Goal: Task Accomplishment & Management: Manage account settings

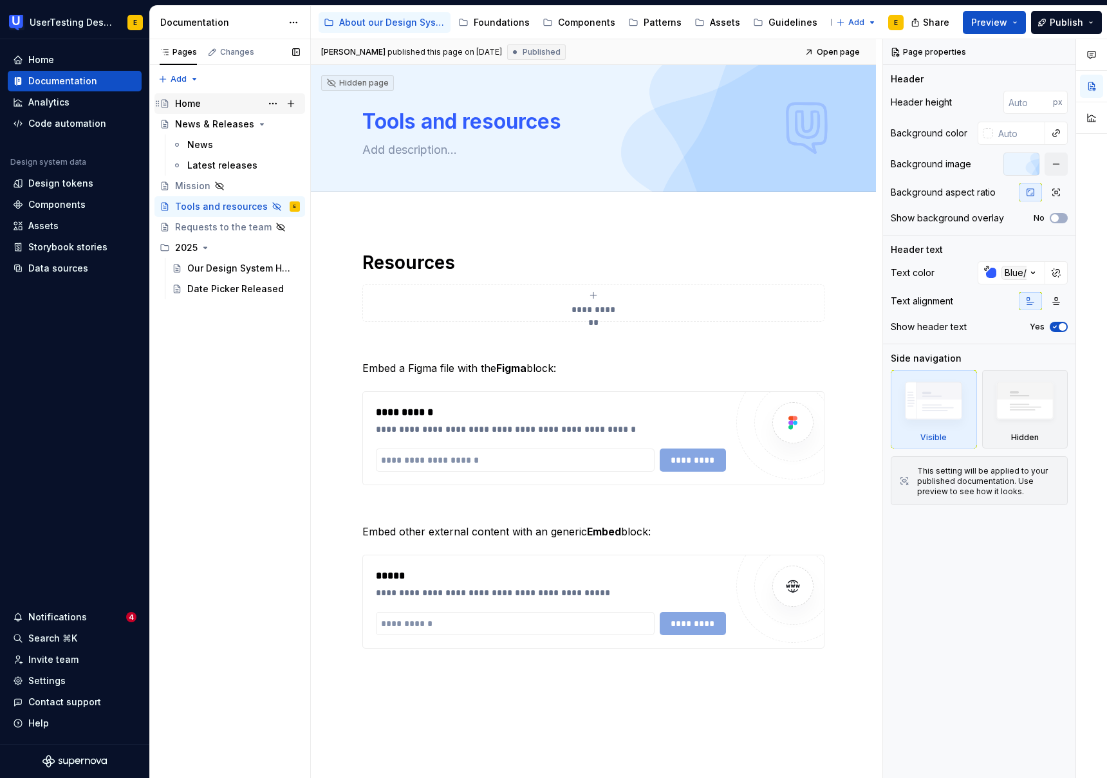
click at [208, 104] on div "Home" at bounding box center [237, 104] width 125 height 18
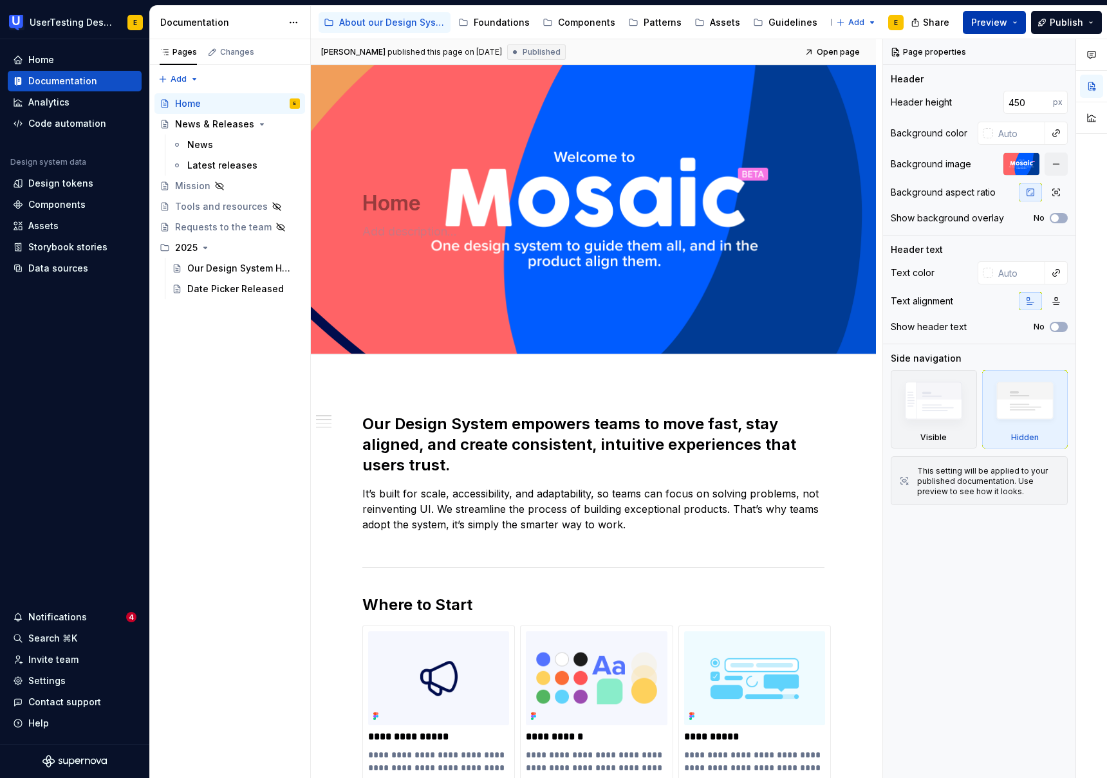
click at [1015, 24] on button "Preview" at bounding box center [993, 22] width 63 height 23
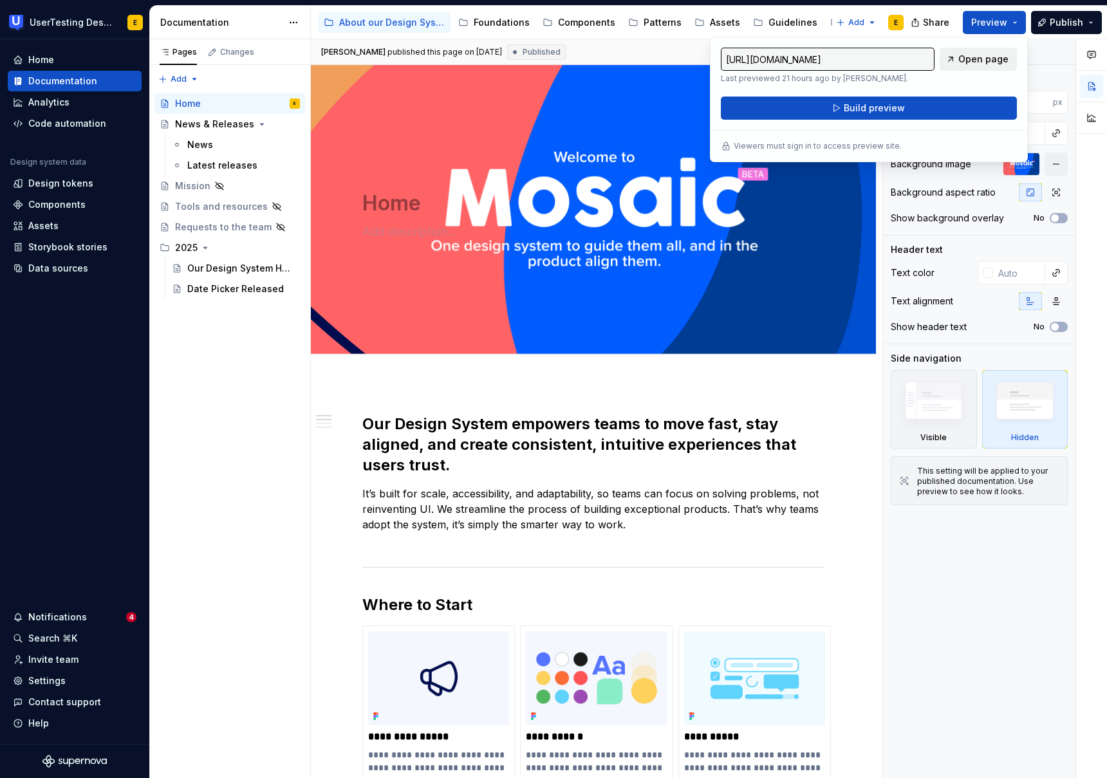
click at [980, 59] on span "Open page" at bounding box center [983, 59] width 50 height 13
click at [789, 23] on div "Guidelines" at bounding box center [792, 22] width 49 height 13
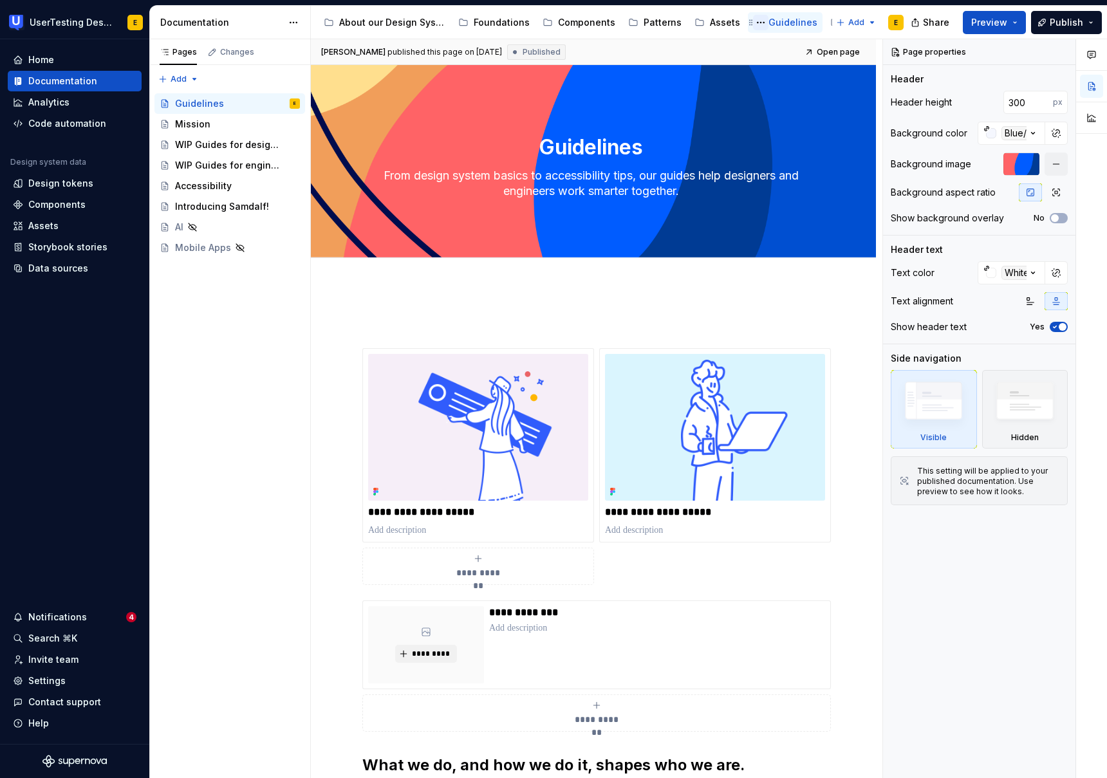
click at [753, 23] on button "Page tree" at bounding box center [760, 22] width 15 height 15
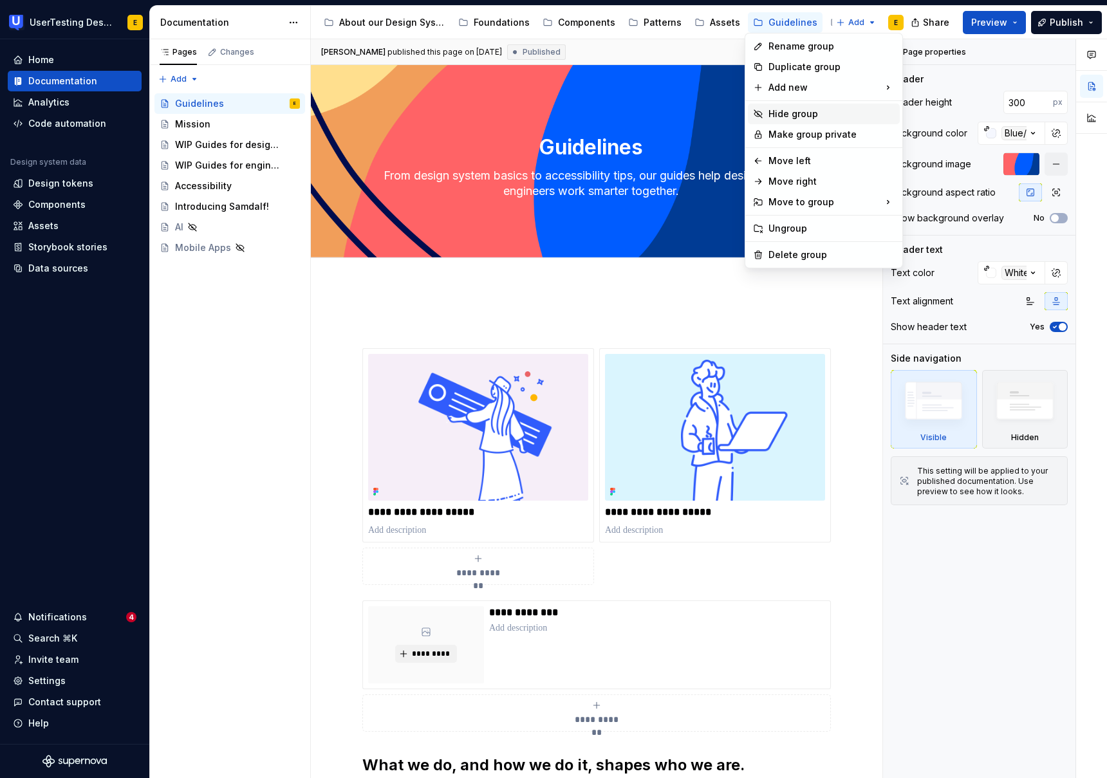
click at [816, 115] on div "Hide group" at bounding box center [831, 113] width 126 height 13
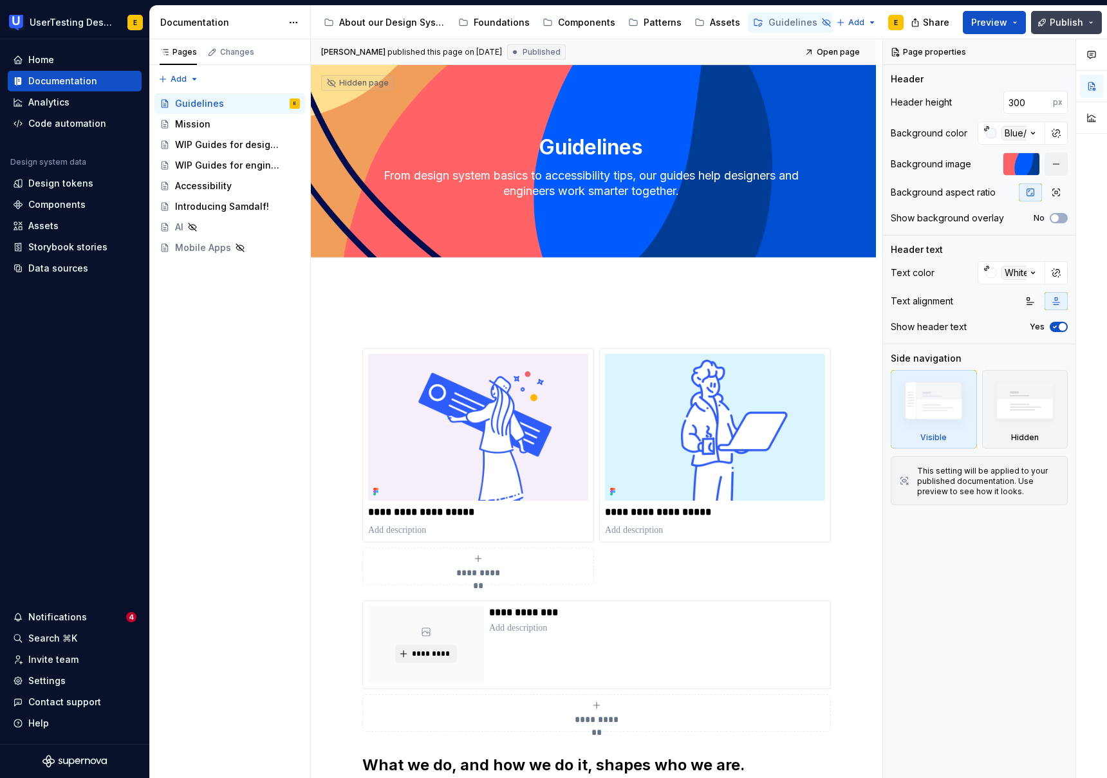
click at [1091, 23] on button "Publish" at bounding box center [1066, 22] width 71 height 23
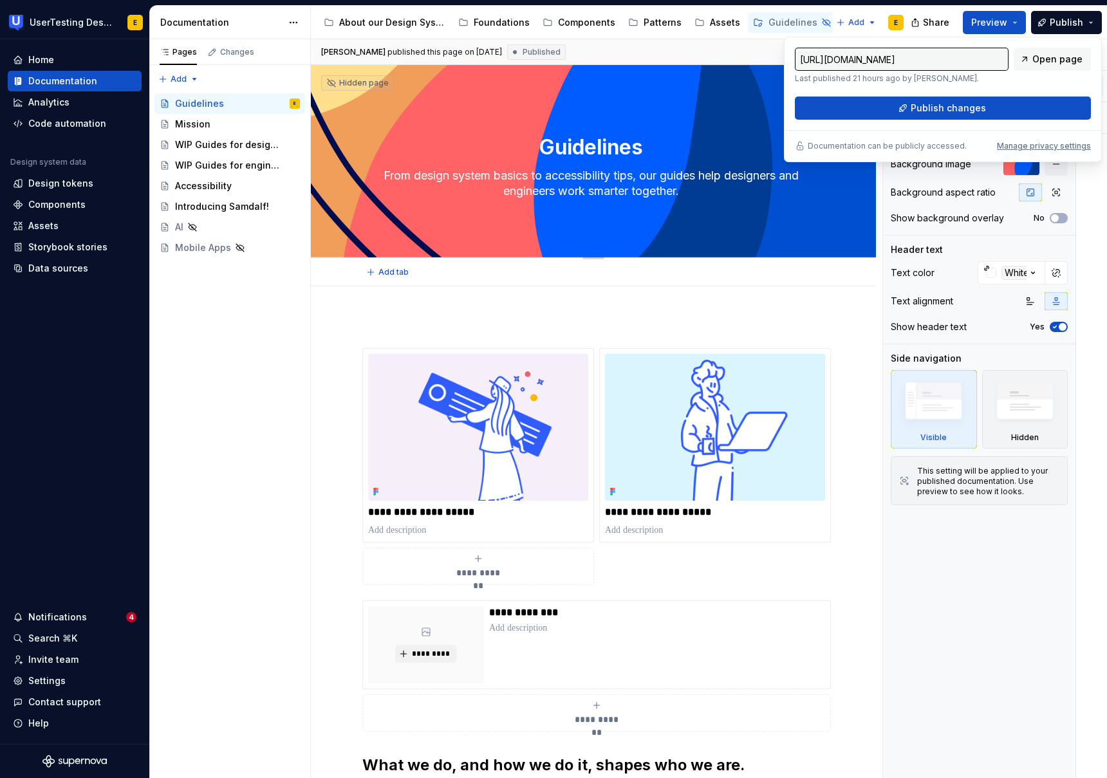
click at [558, 161] on textarea "Guidelines" at bounding box center [591, 147] width 462 height 31
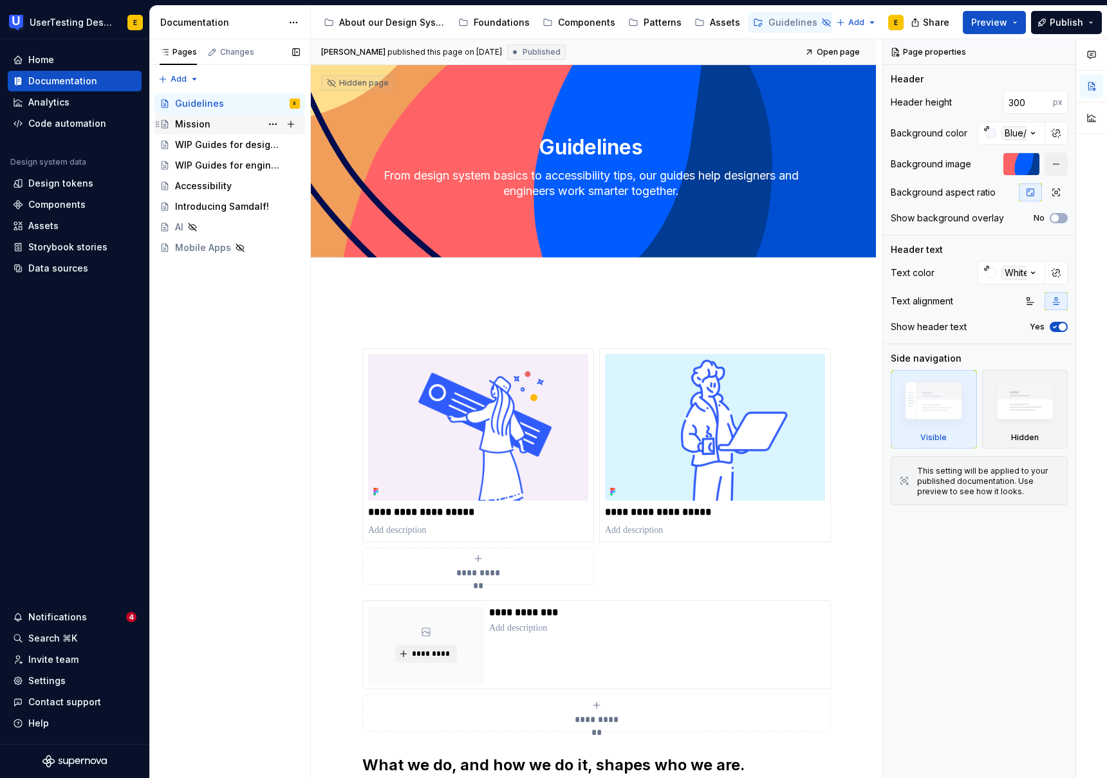
click at [212, 124] on div "Mission" at bounding box center [237, 124] width 125 height 18
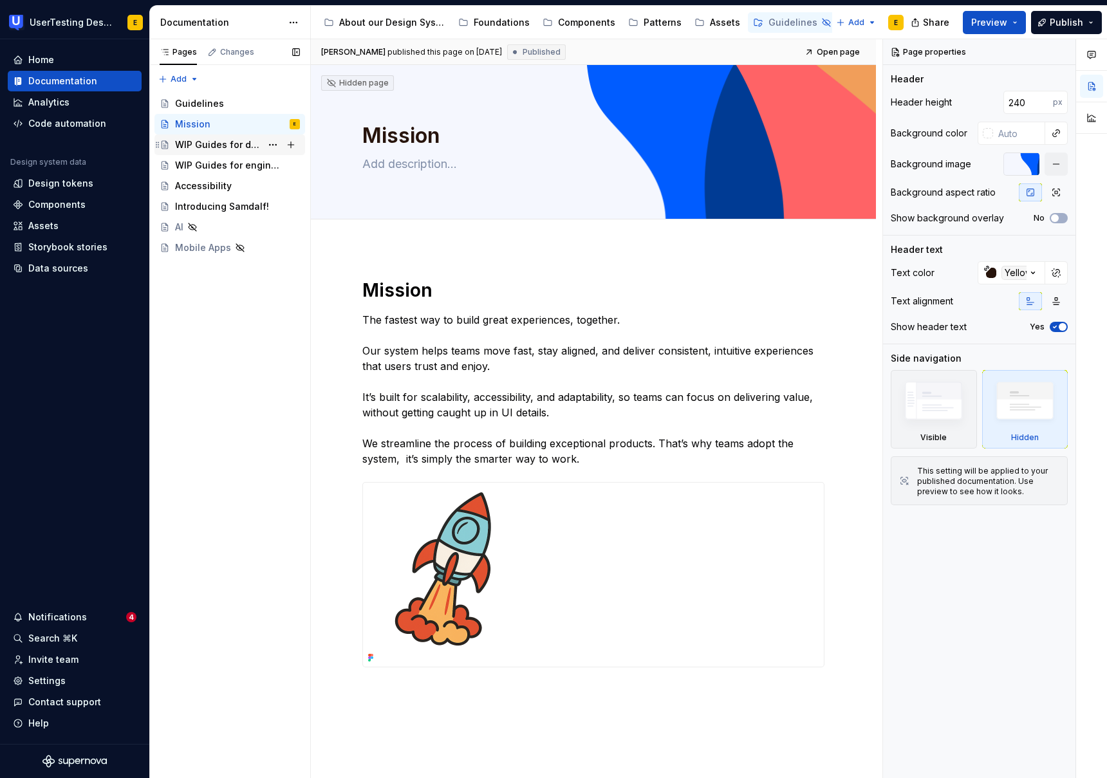
click at [217, 147] on div "WIP Guides for designers" at bounding box center [218, 144] width 86 height 13
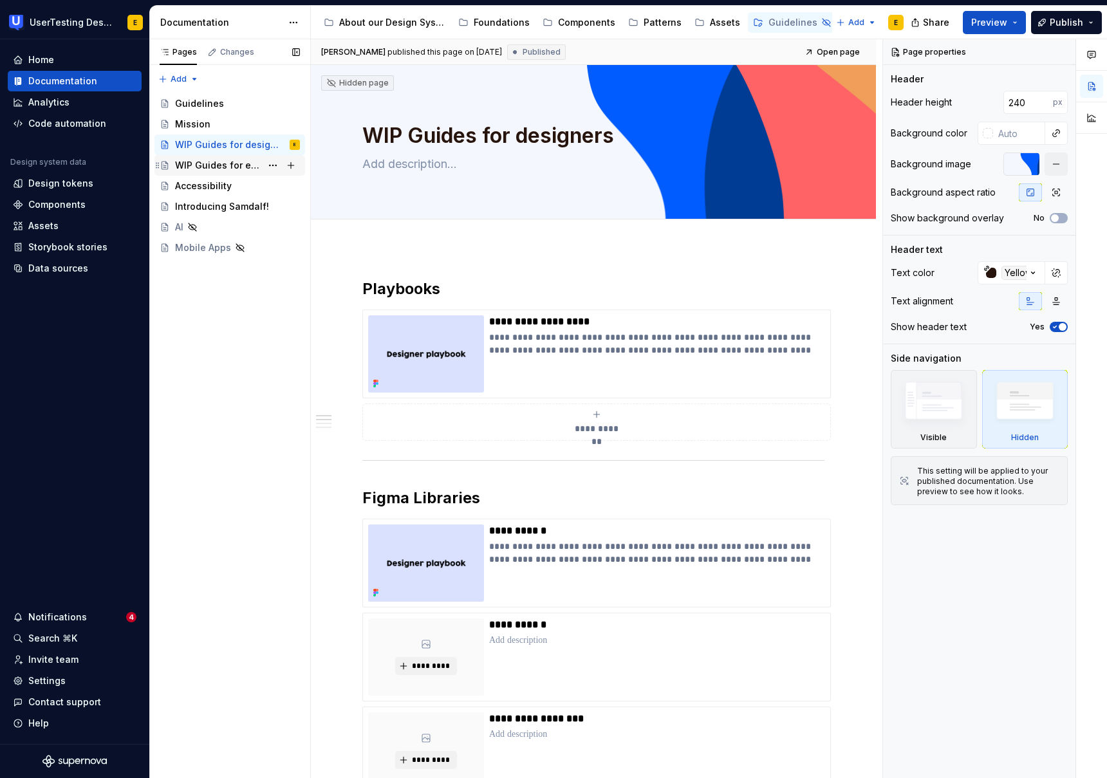
click at [218, 168] on div "WIP Guides for engineers" at bounding box center [218, 165] width 86 height 13
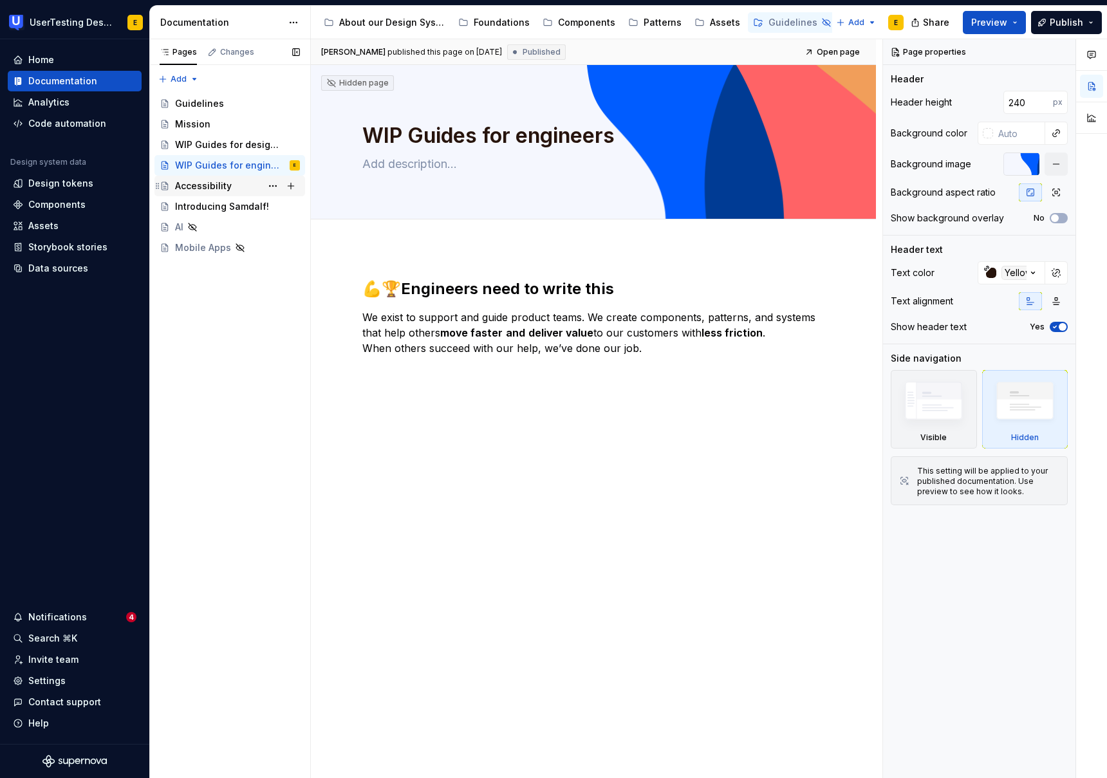
click at [205, 187] on div "Accessibility" at bounding box center [203, 185] width 57 height 13
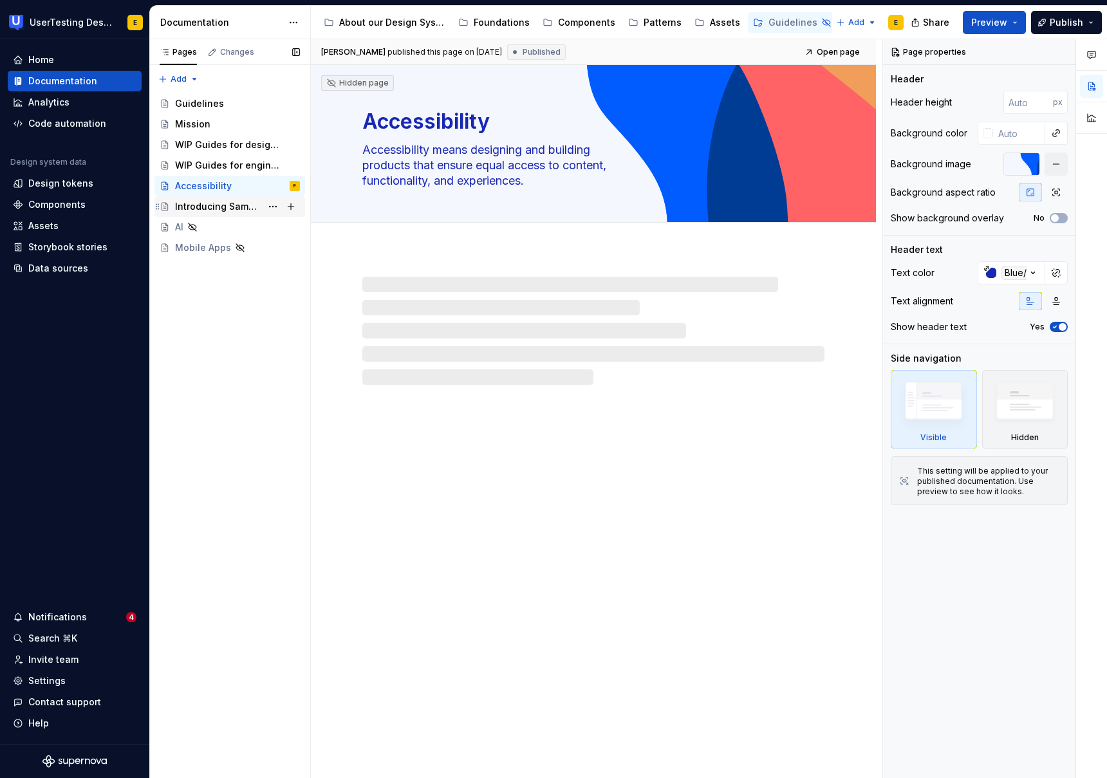
click at [215, 208] on div "Introducing Samdalf!" at bounding box center [218, 206] width 86 height 13
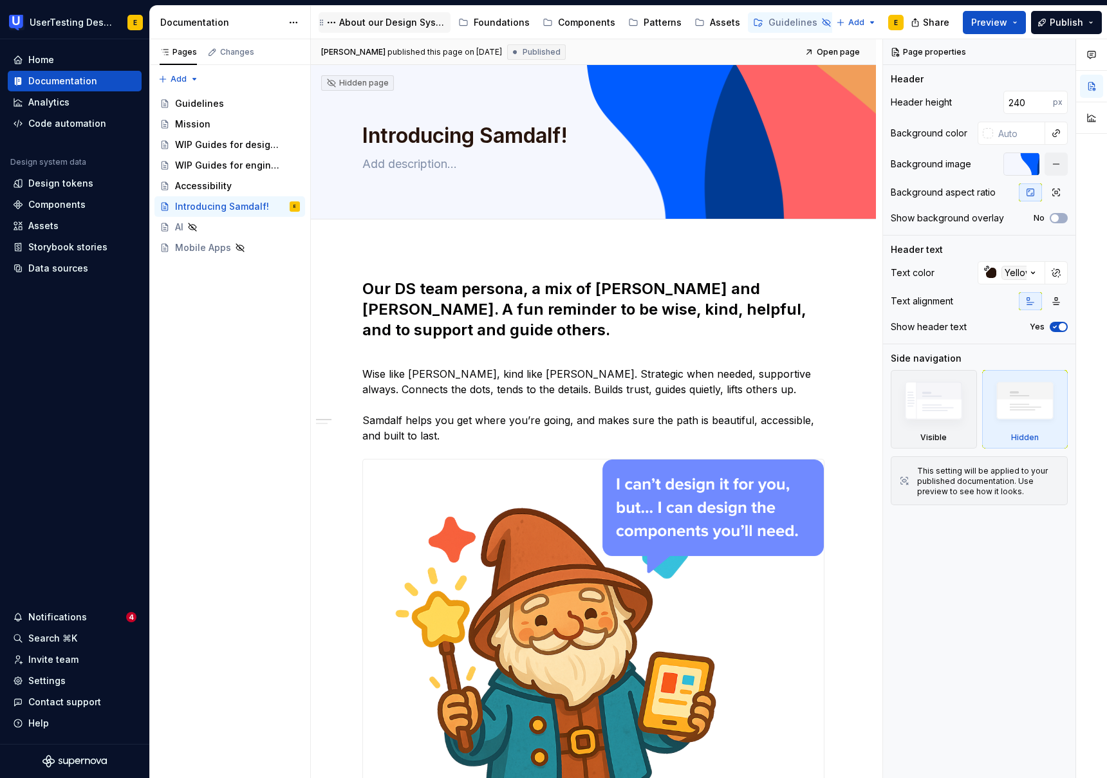
click at [390, 27] on div "About our Design System" at bounding box center [392, 22] width 106 height 13
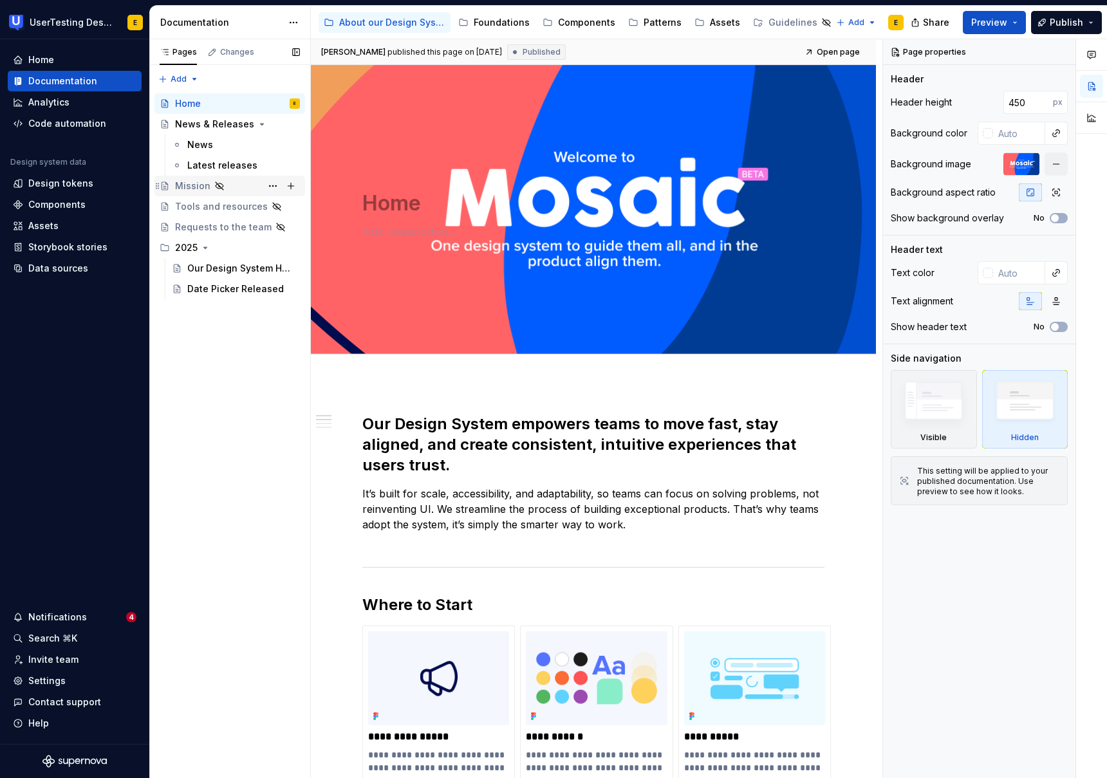
click at [230, 186] on div "Mission" at bounding box center [237, 186] width 125 height 18
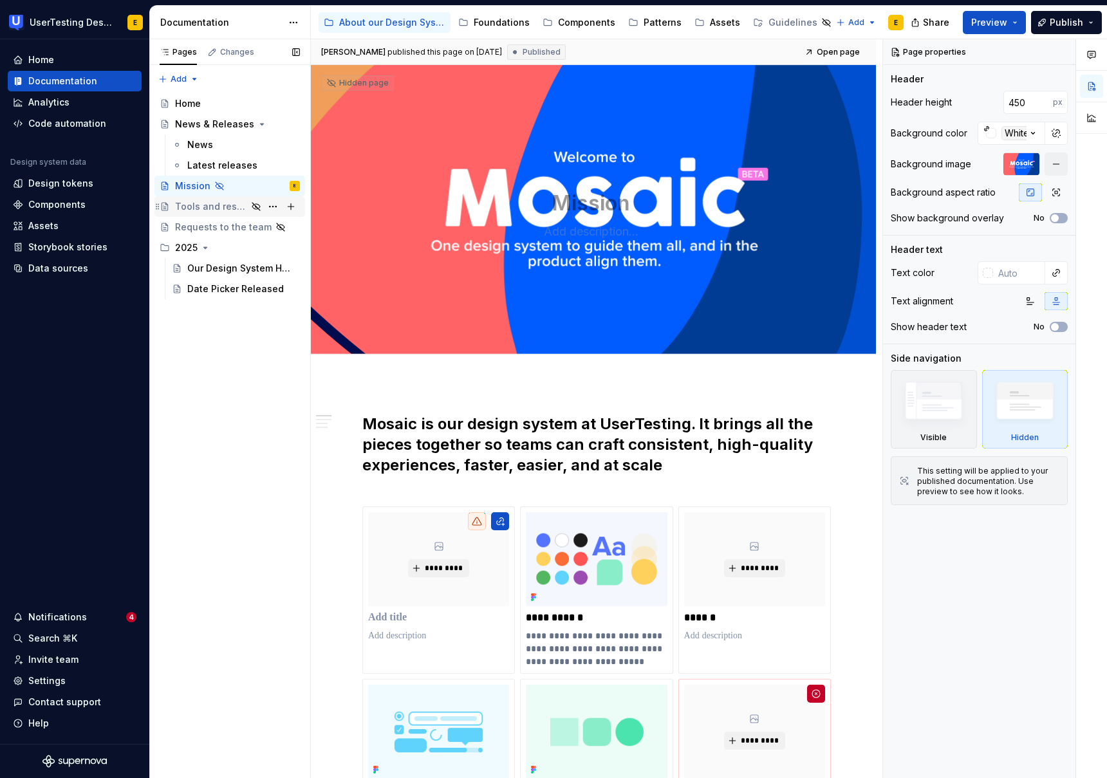
click at [217, 208] on div "Tools and resources" at bounding box center [211, 206] width 72 height 13
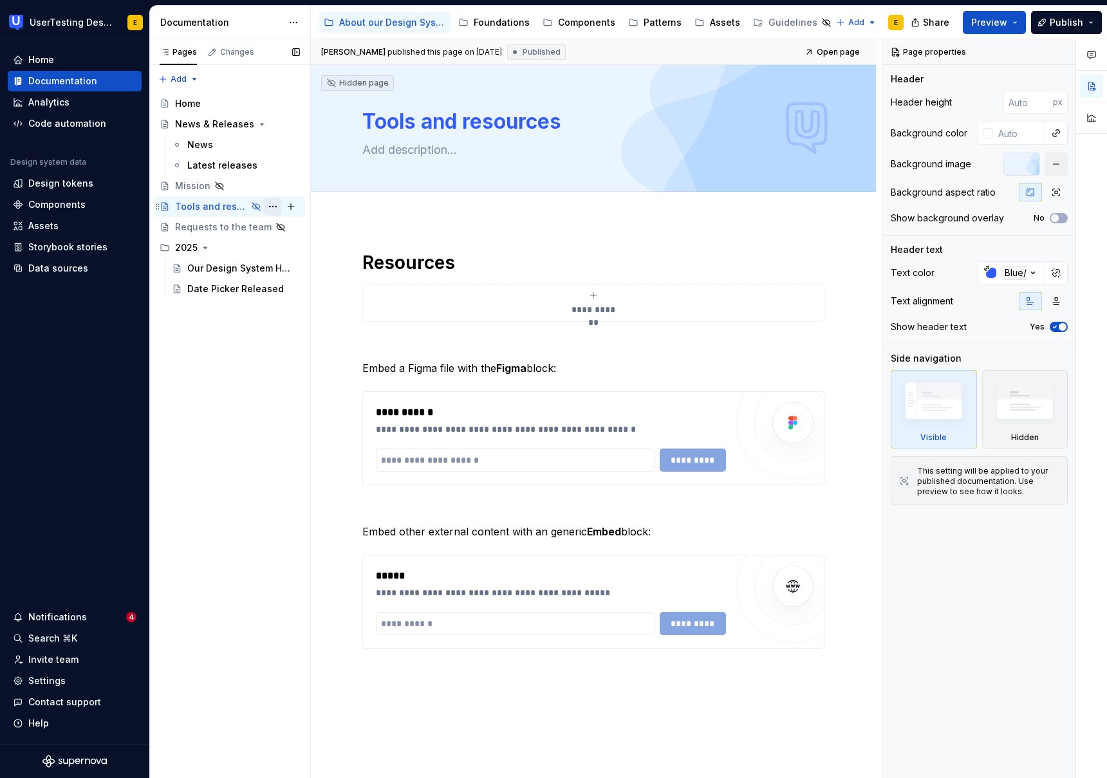
click at [273, 207] on button "Page tree" at bounding box center [273, 207] width 18 height 18
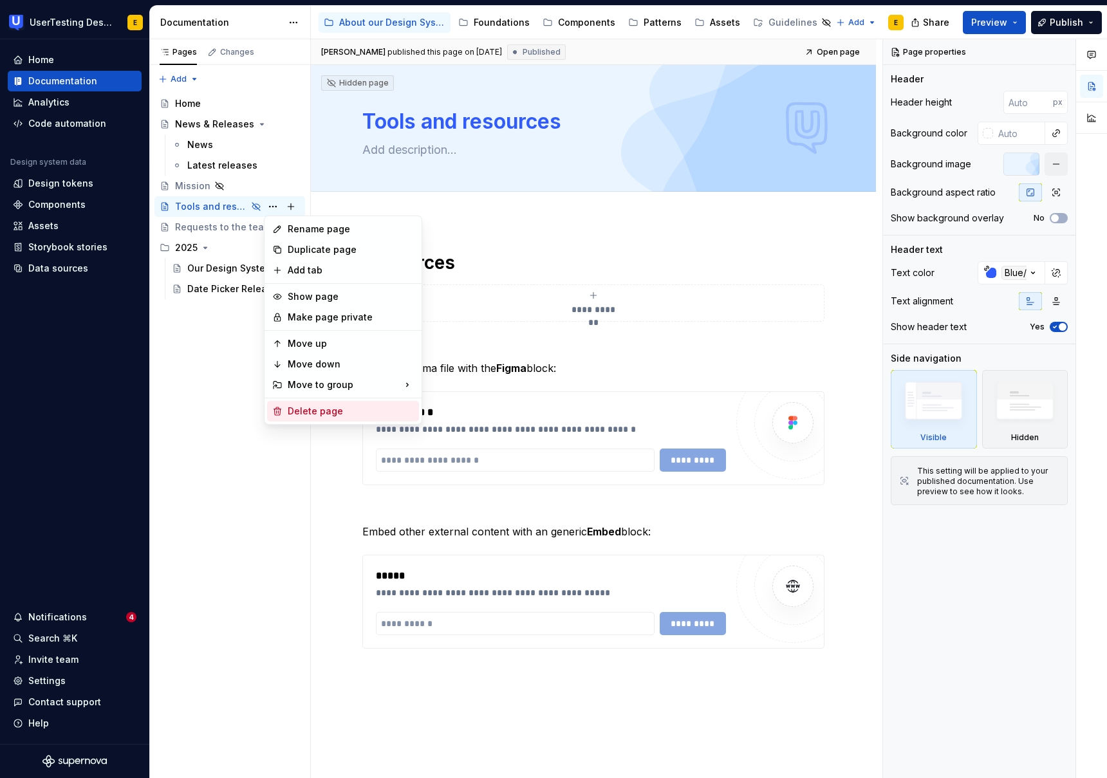
click at [325, 413] on div "Delete page" at bounding box center [351, 411] width 126 height 13
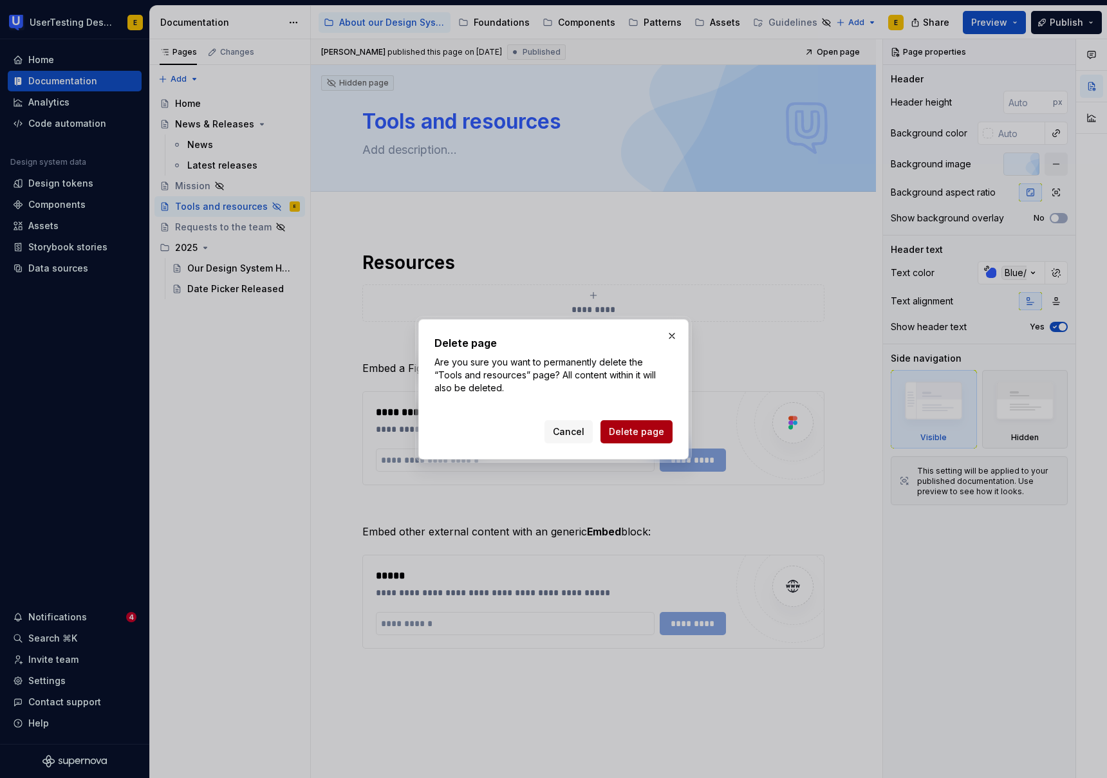
click at [655, 432] on span "Delete page" at bounding box center [636, 431] width 55 height 13
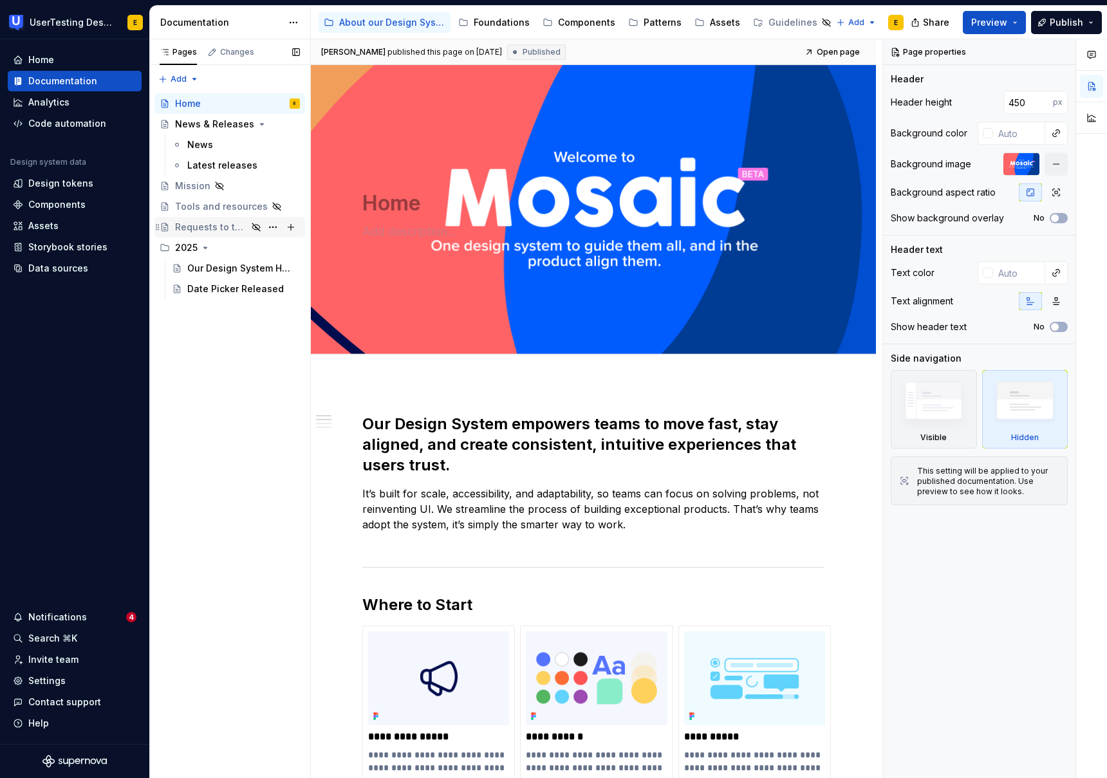
click at [214, 232] on div "Requests to the team" at bounding box center [211, 227] width 72 height 13
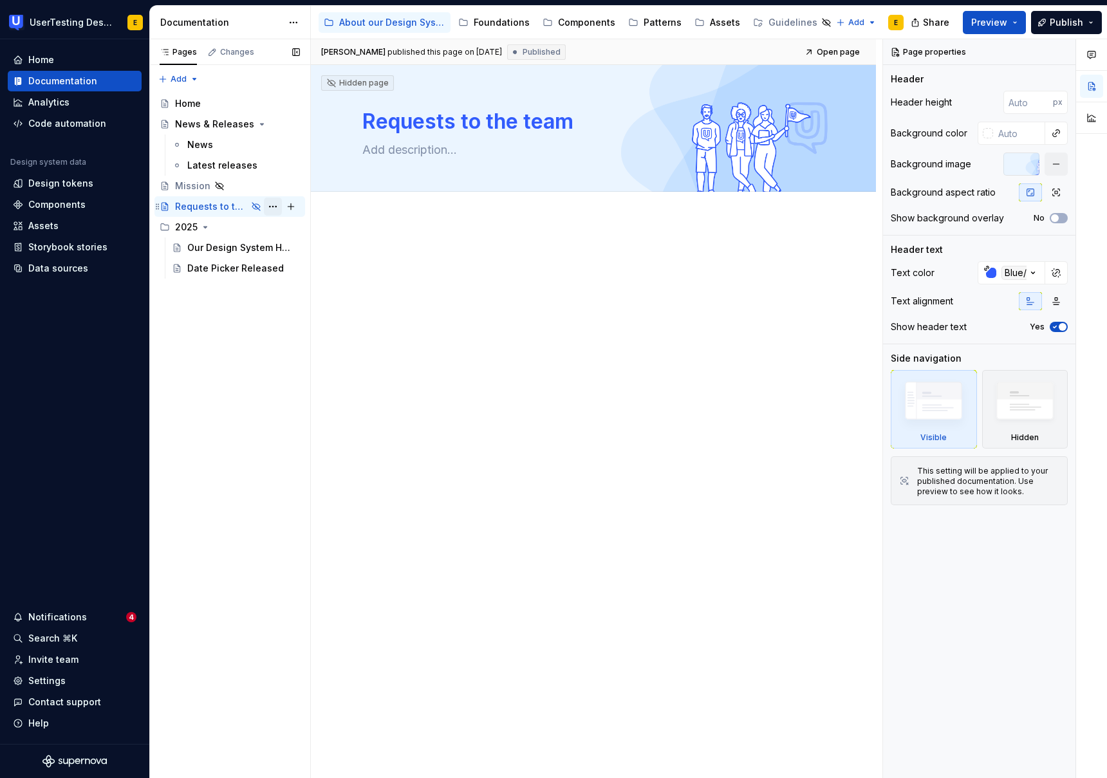
click at [274, 207] on button "Page tree" at bounding box center [273, 207] width 18 height 18
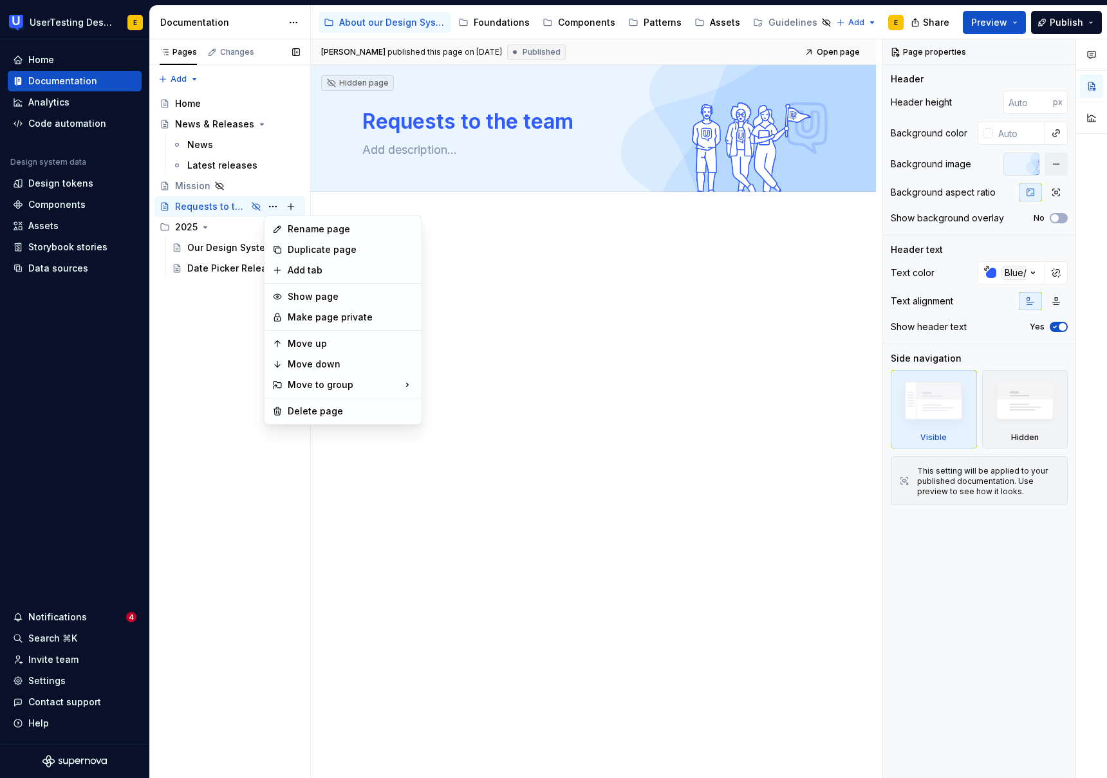
click at [191, 226] on div "Pages Changes Add Accessibility guide for tree Page tree. Navigate the tree wit…" at bounding box center [229, 408] width 161 height 739
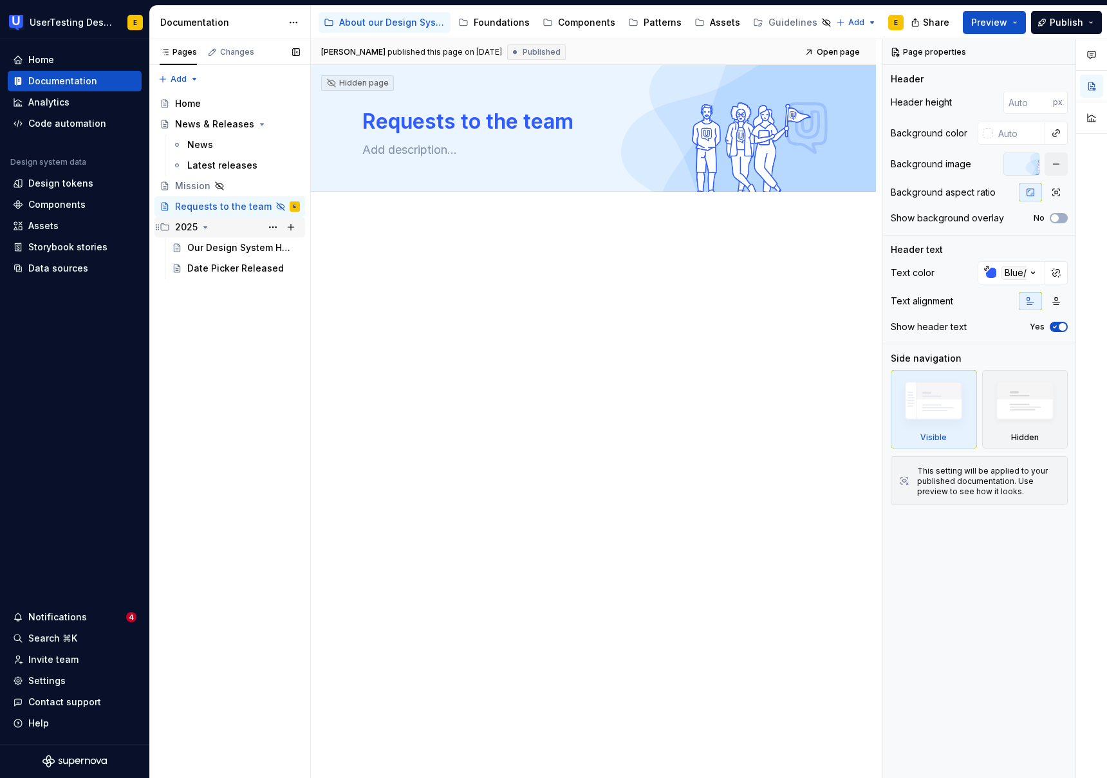
click at [192, 230] on div "2025" at bounding box center [186, 227] width 23 height 13
click at [199, 251] on div "Our Design System Has a New Home in Supernova!" at bounding box center [224, 247] width 74 height 13
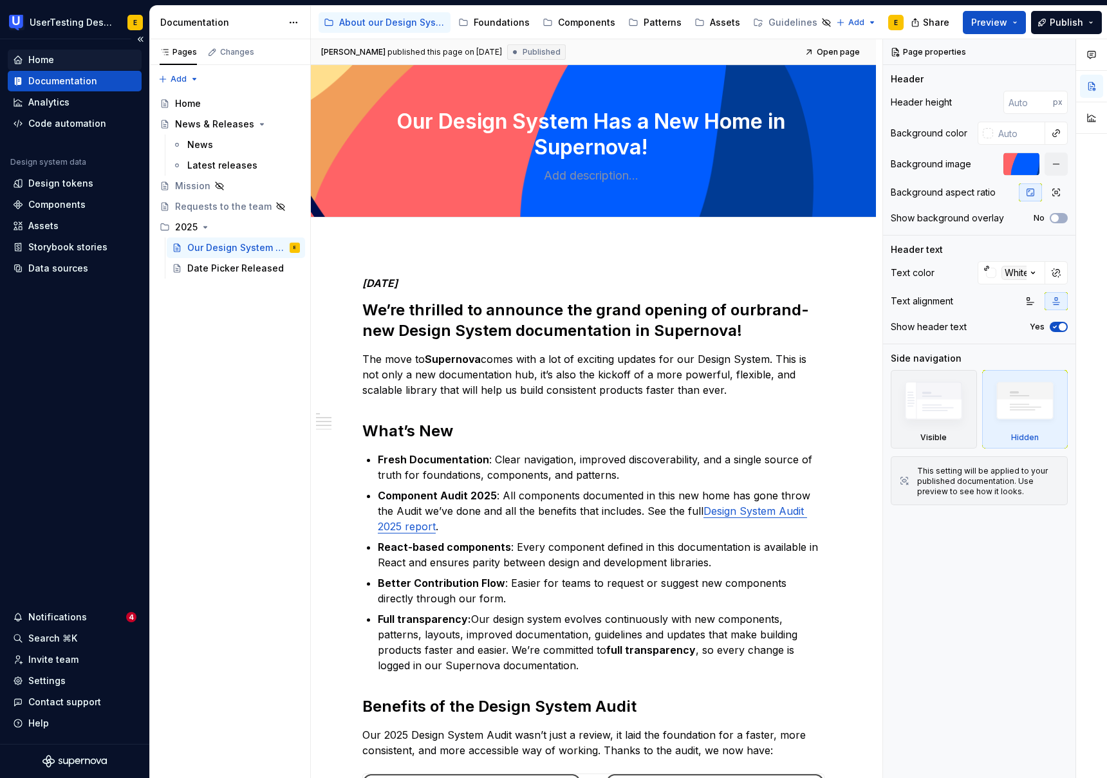
click at [47, 62] on div "Home" at bounding box center [41, 59] width 26 height 13
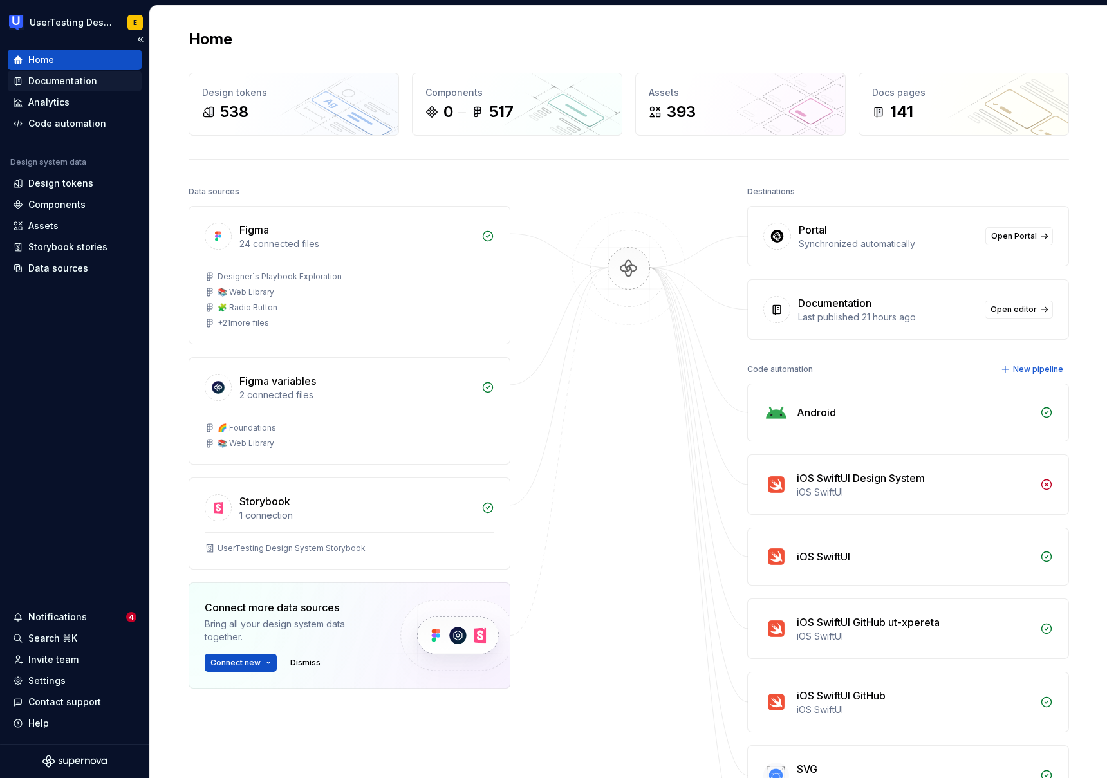
click at [82, 77] on div "Documentation" at bounding box center [62, 81] width 69 height 13
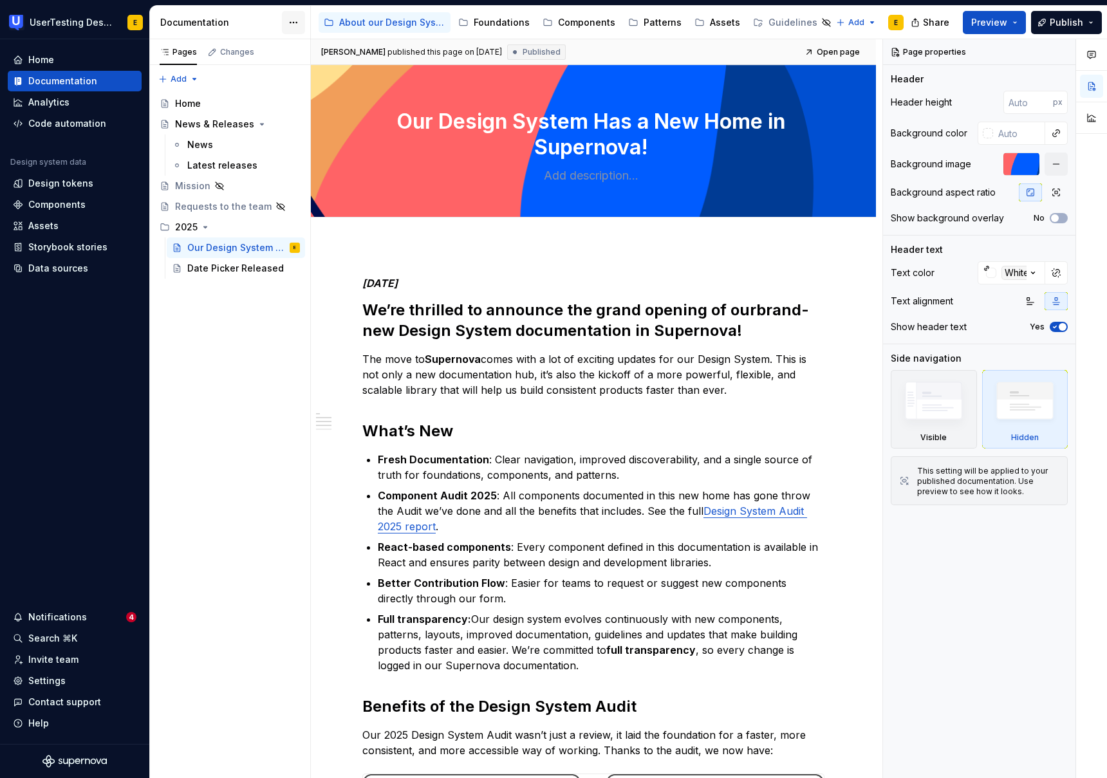
click at [290, 22] on html "UserTesting Design System E Home Documentation Analytics Code automation Design…" at bounding box center [553, 389] width 1107 height 778
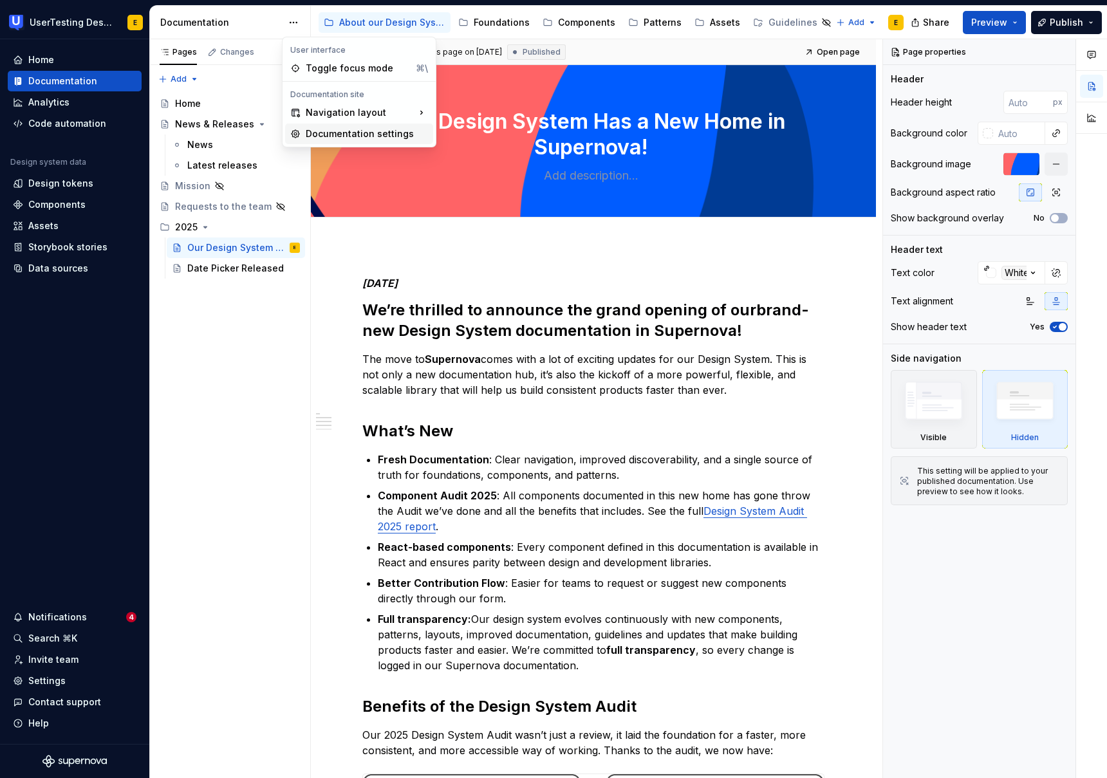
click at [352, 133] on div "Documentation settings" at bounding box center [367, 133] width 122 height 13
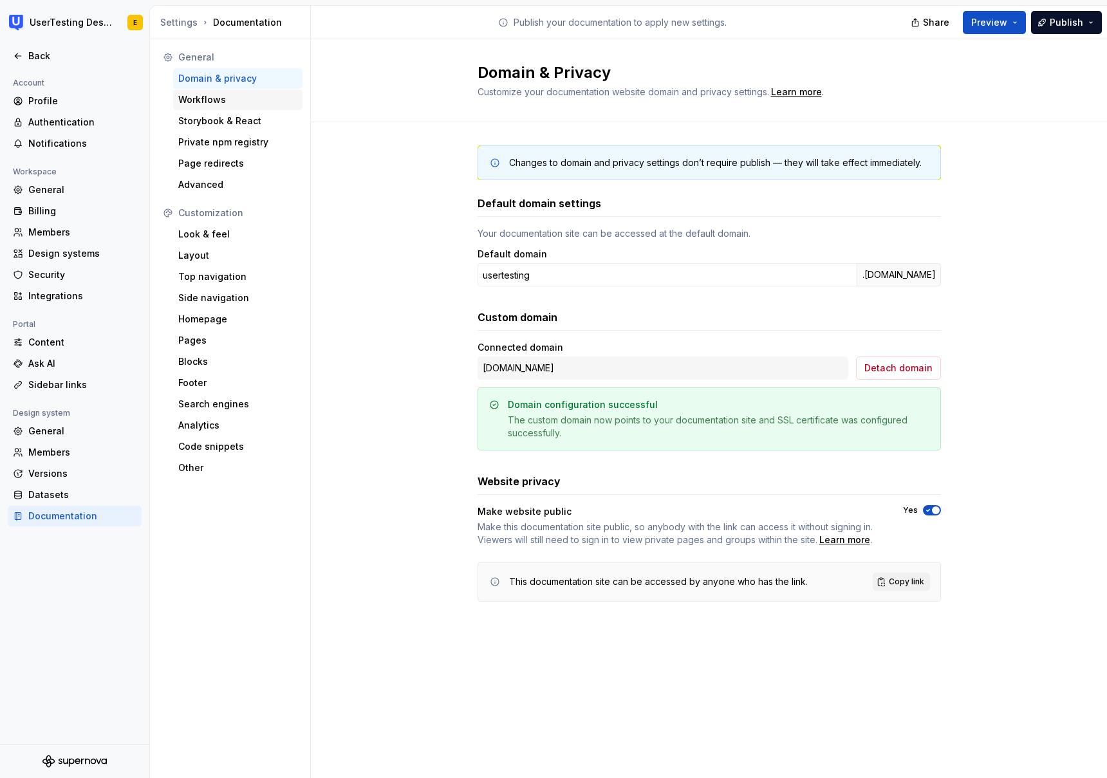
click at [223, 101] on div "Workflows" at bounding box center [237, 99] width 119 height 13
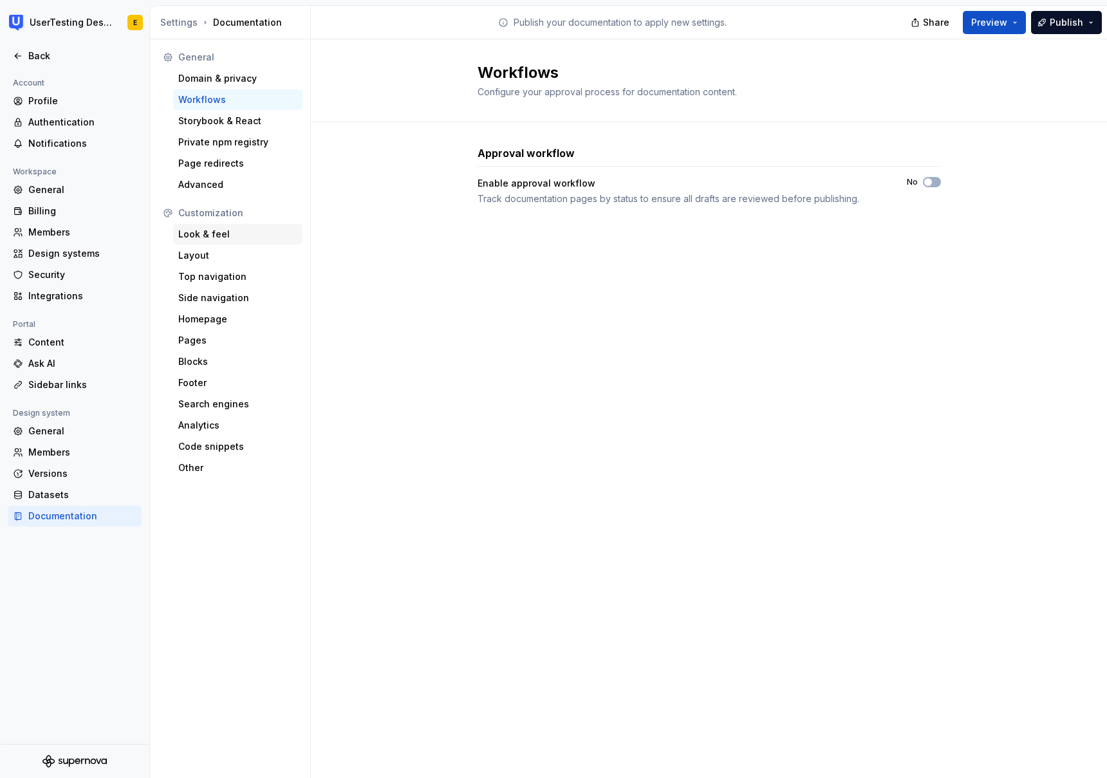
click at [226, 233] on div "Look & feel" at bounding box center [237, 234] width 119 height 13
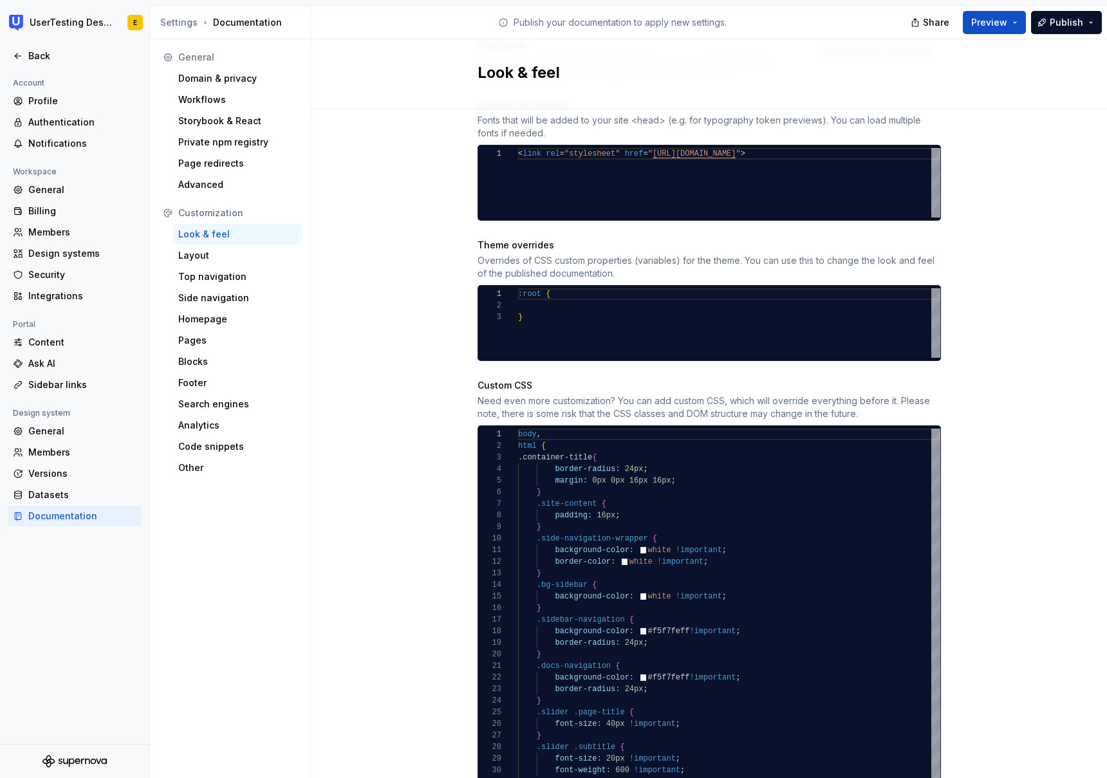
scroll to position [609, 0]
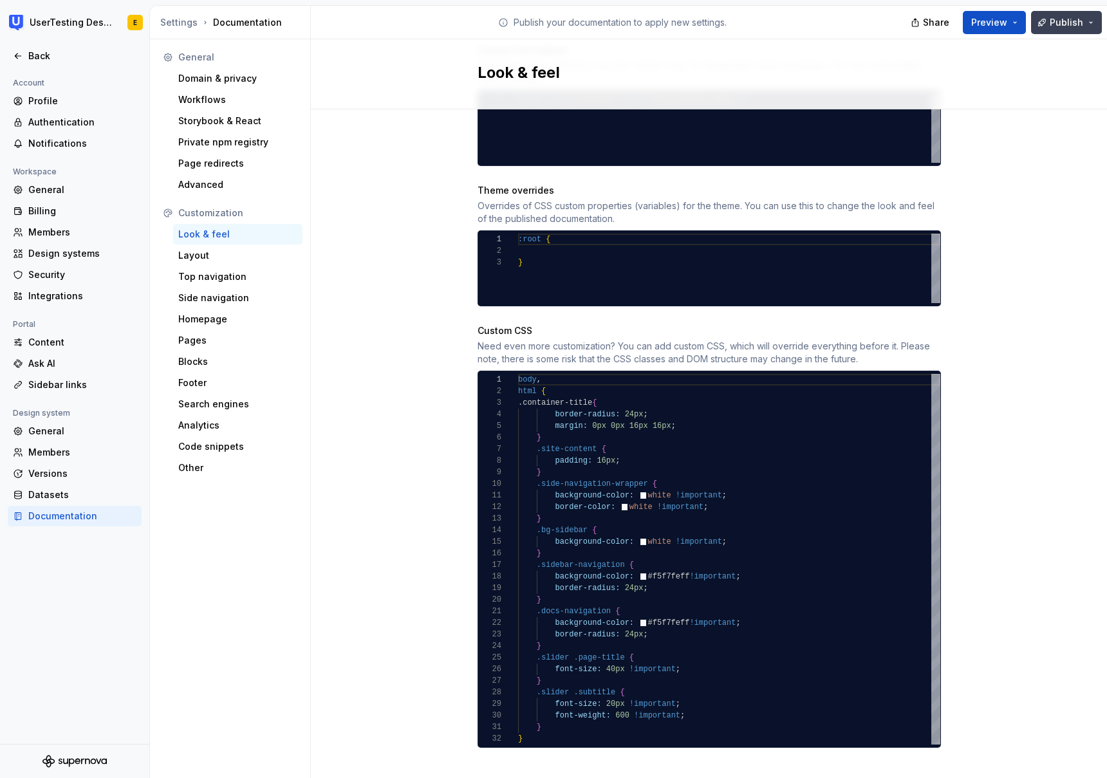
click at [1091, 23] on button "Publish" at bounding box center [1066, 22] width 71 height 23
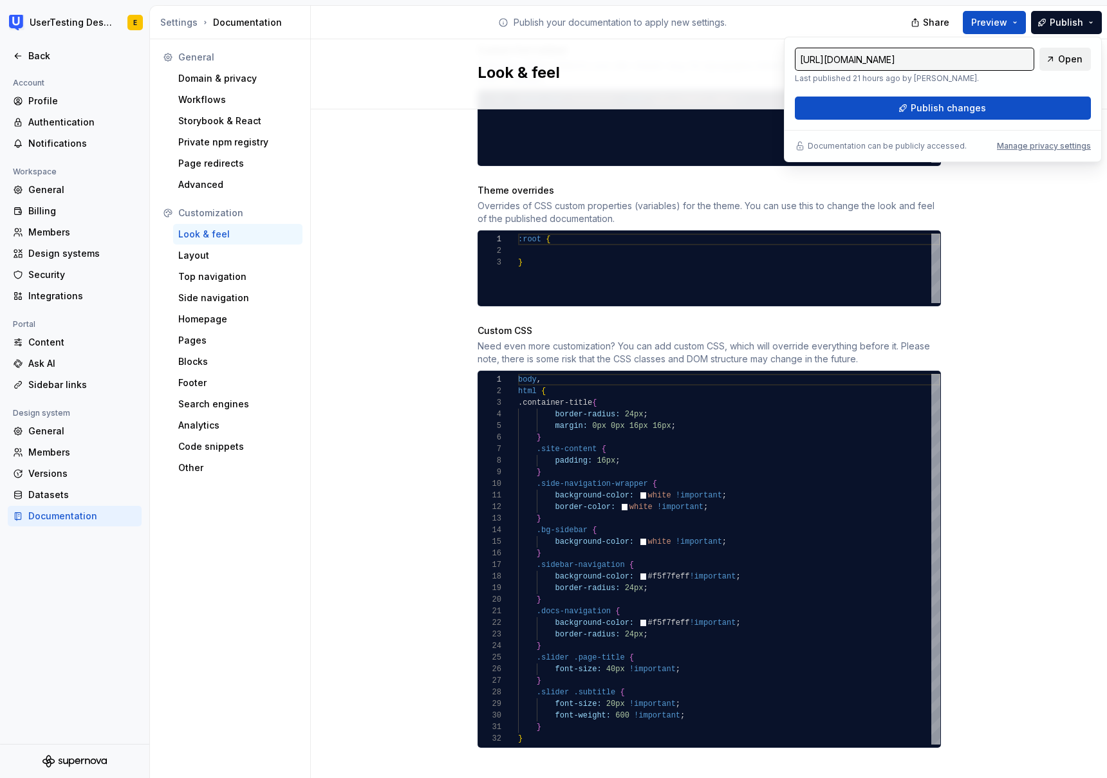
click at [1071, 61] on span "Open" at bounding box center [1070, 59] width 24 height 13
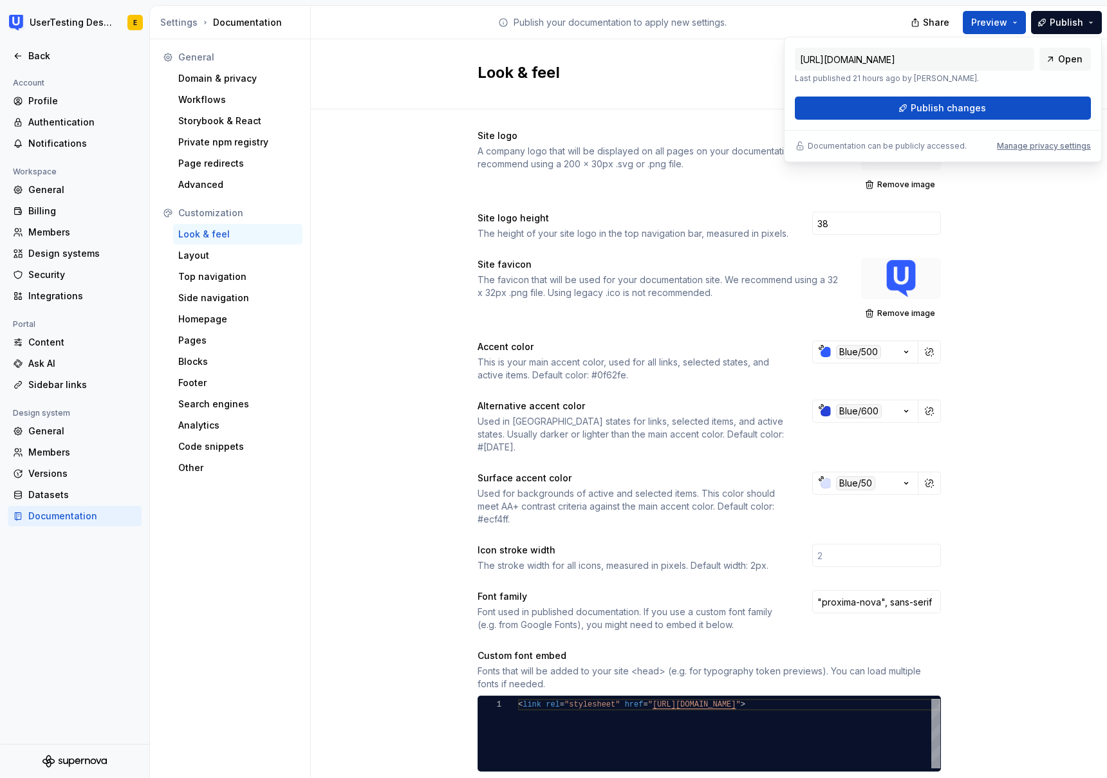
scroll to position [0, 0]
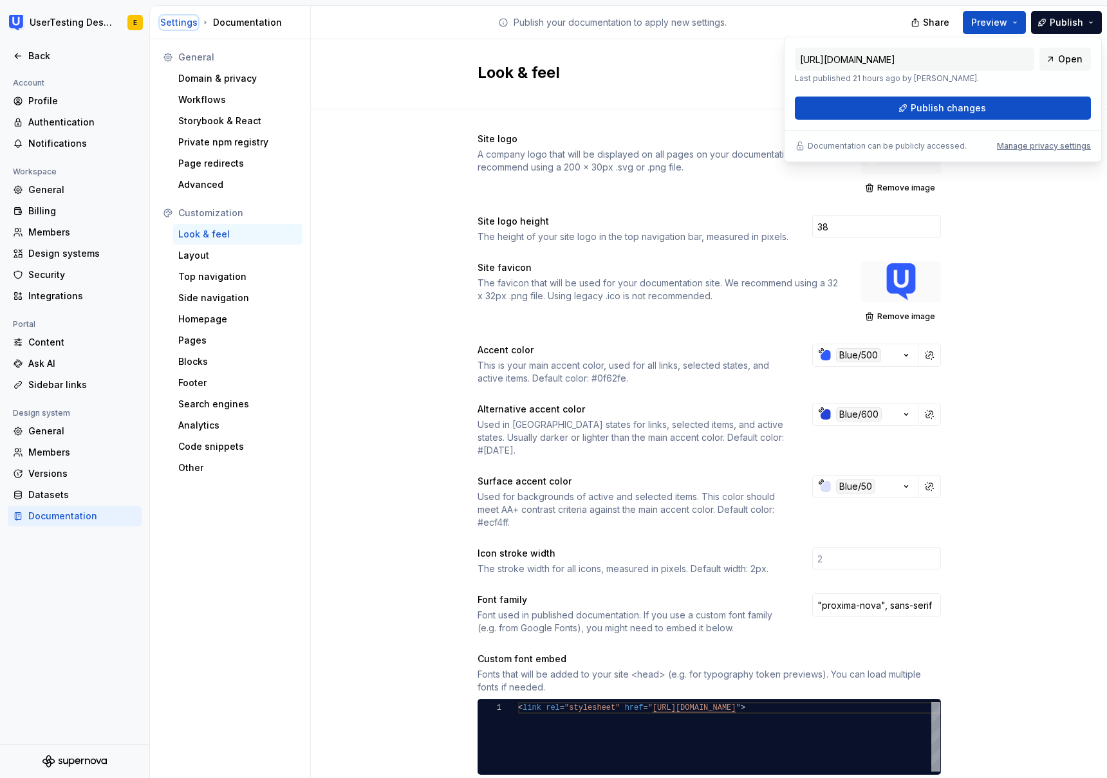
click at [183, 23] on div "Settings" at bounding box center [178, 22] width 37 height 13
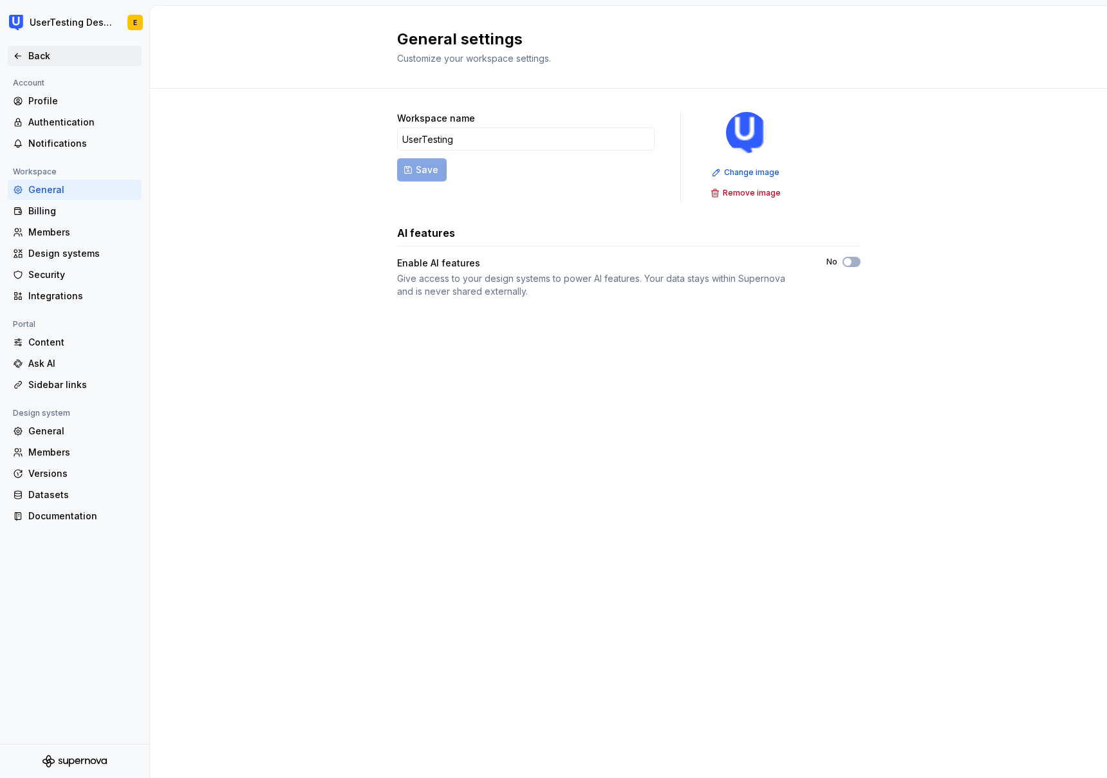
click at [22, 57] on icon at bounding box center [18, 56] width 10 height 10
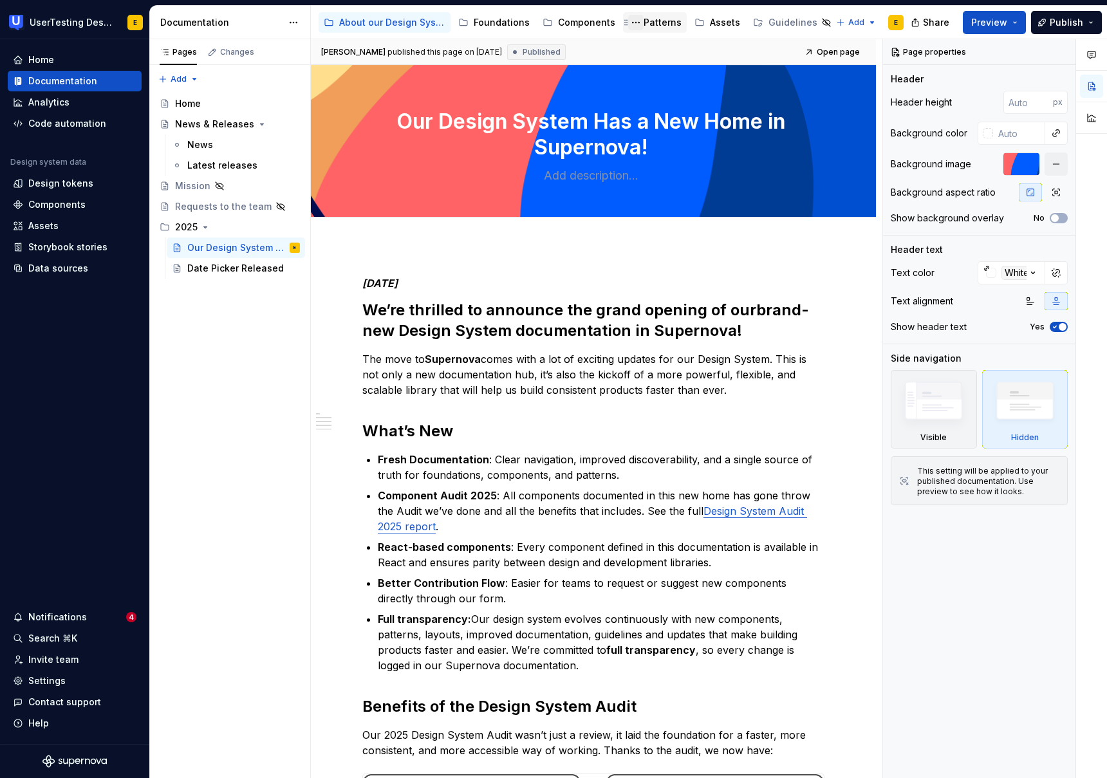
click at [630, 23] on button "Page tree" at bounding box center [635, 22] width 15 height 15
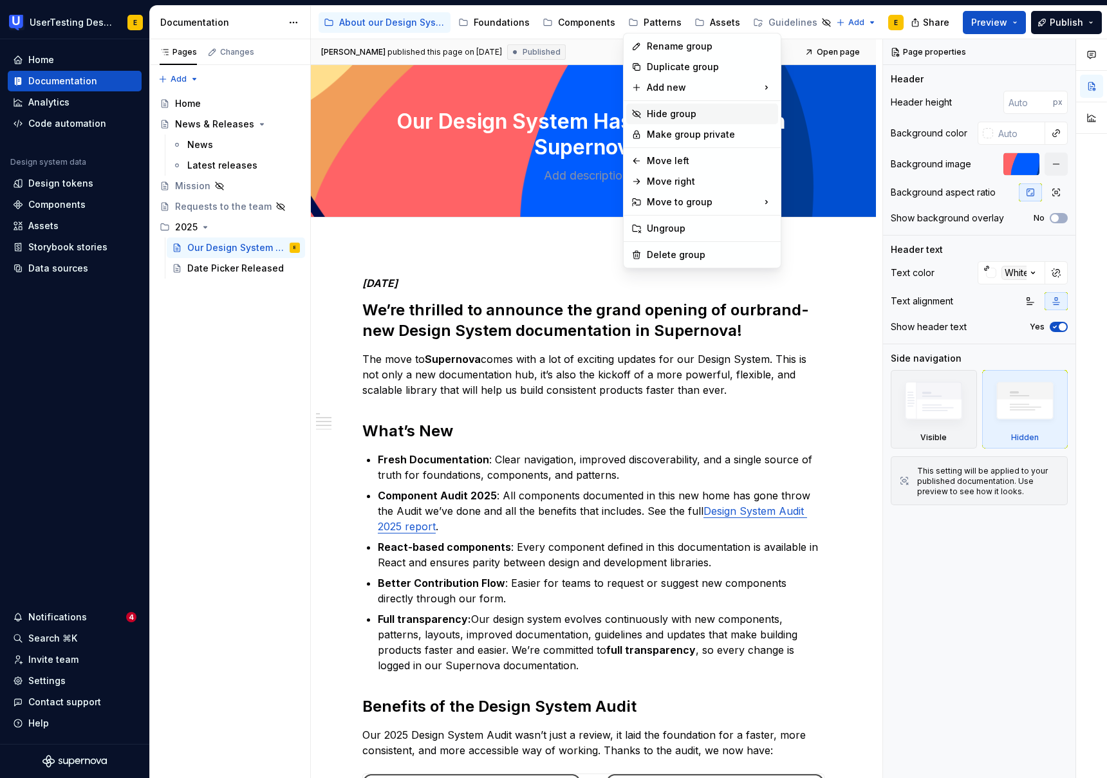
click at [681, 111] on div "Hide group" at bounding box center [710, 113] width 126 height 13
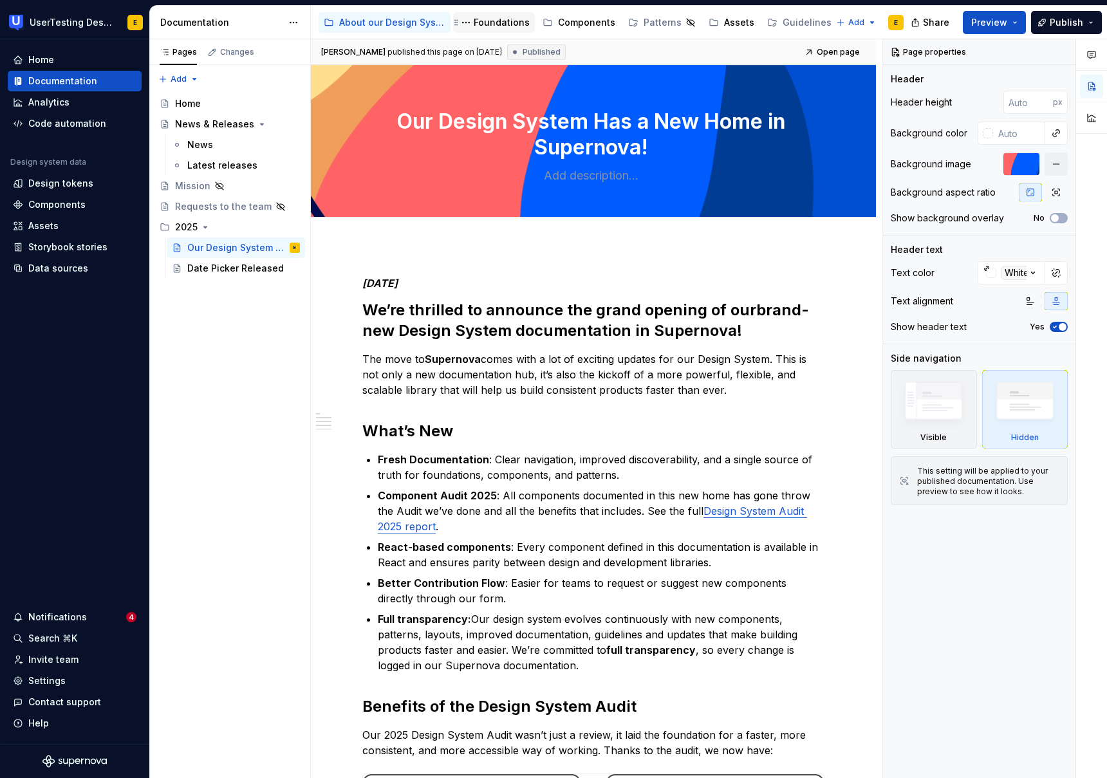
click at [498, 17] on div "Foundations" at bounding box center [502, 22] width 56 height 13
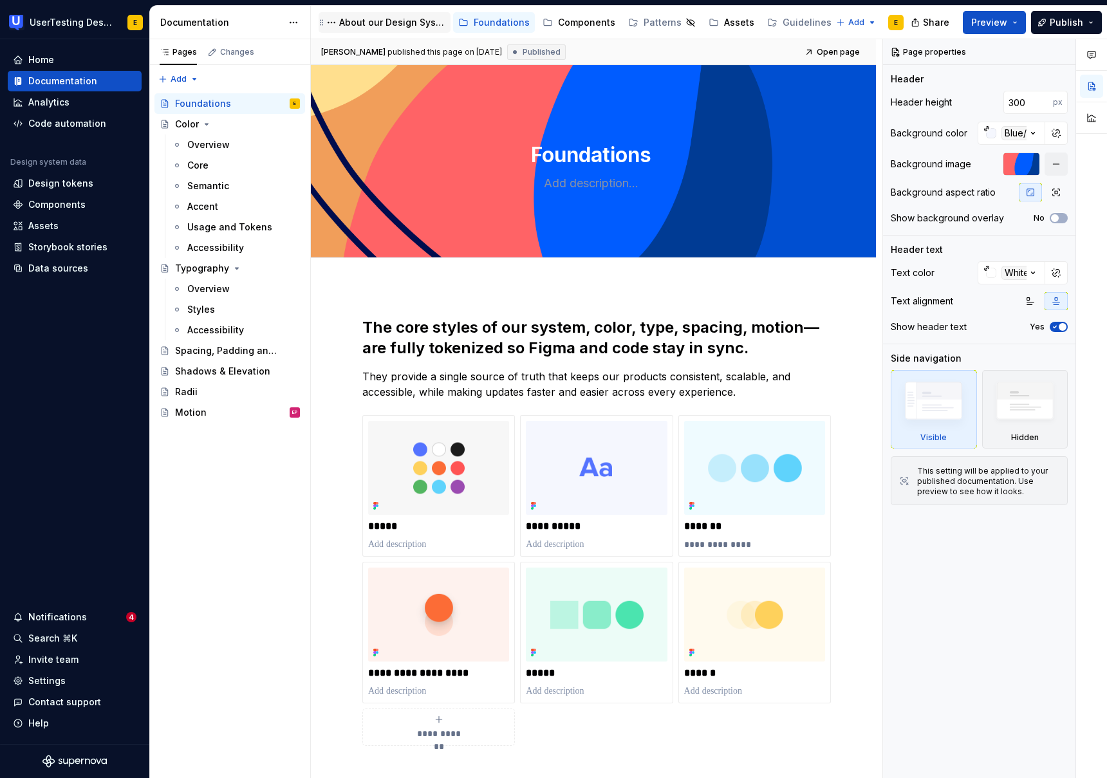
click at [396, 16] on div "About our Design System" at bounding box center [392, 22] width 106 height 13
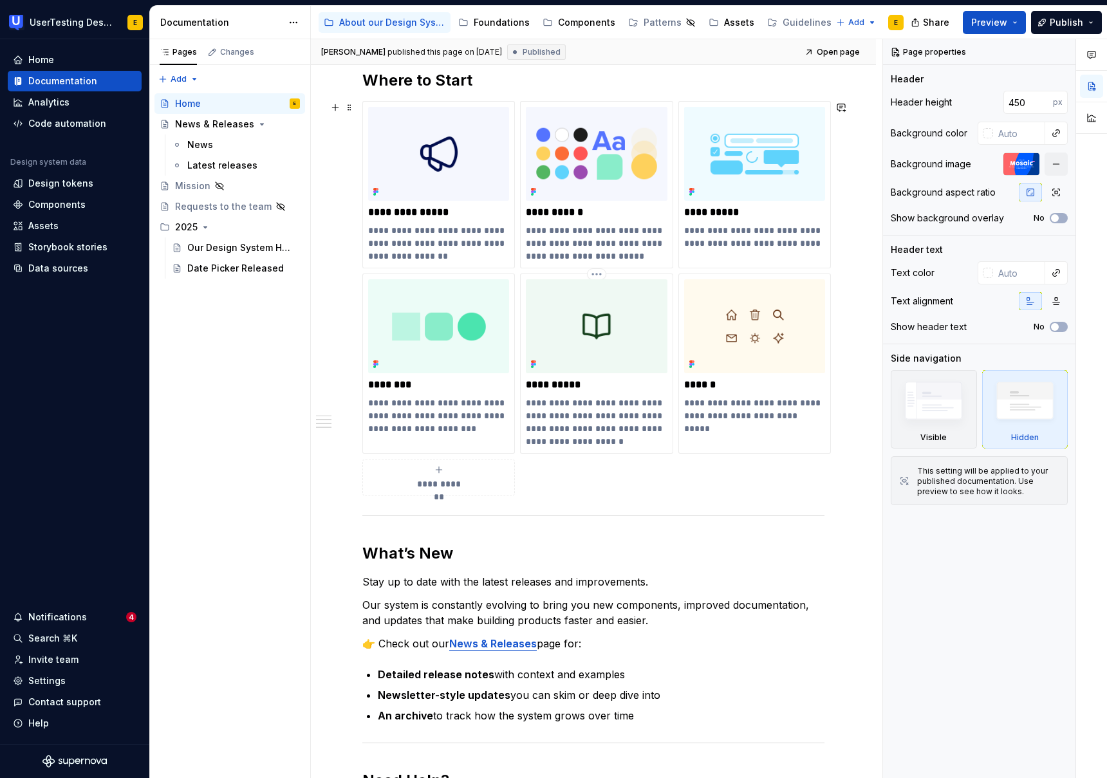
scroll to position [528, 0]
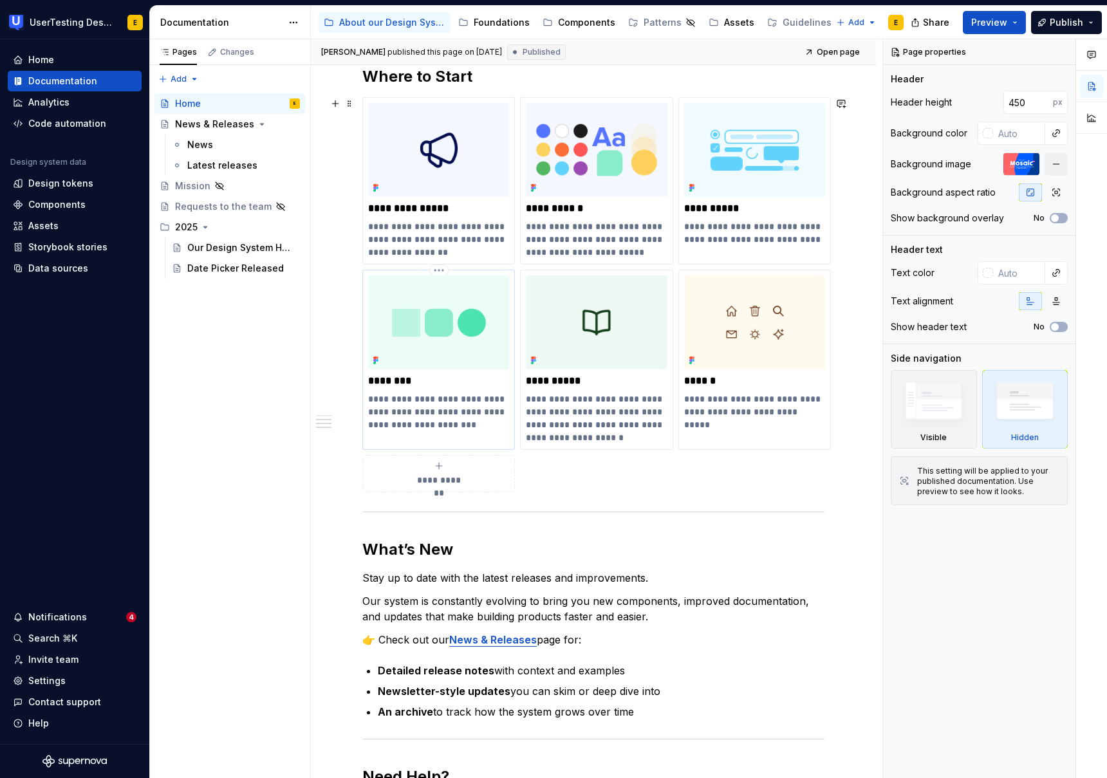
click at [448, 398] on p "**********" at bounding box center [438, 411] width 141 height 39
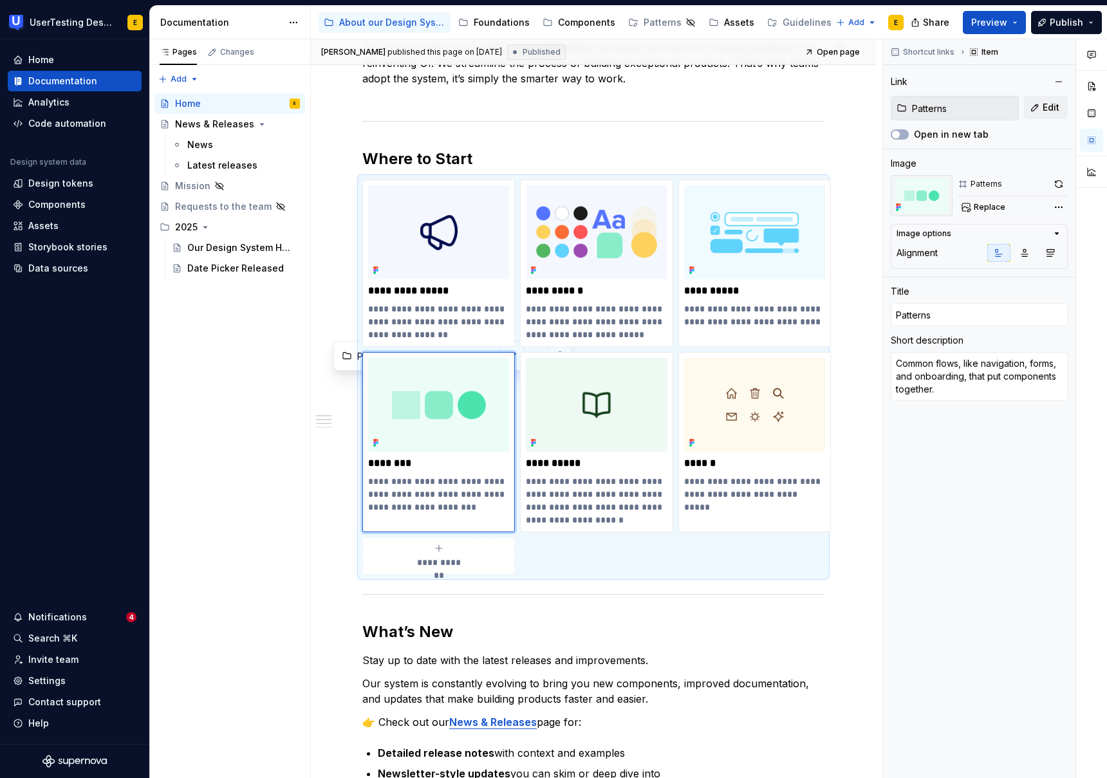
scroll to position [418, 0]
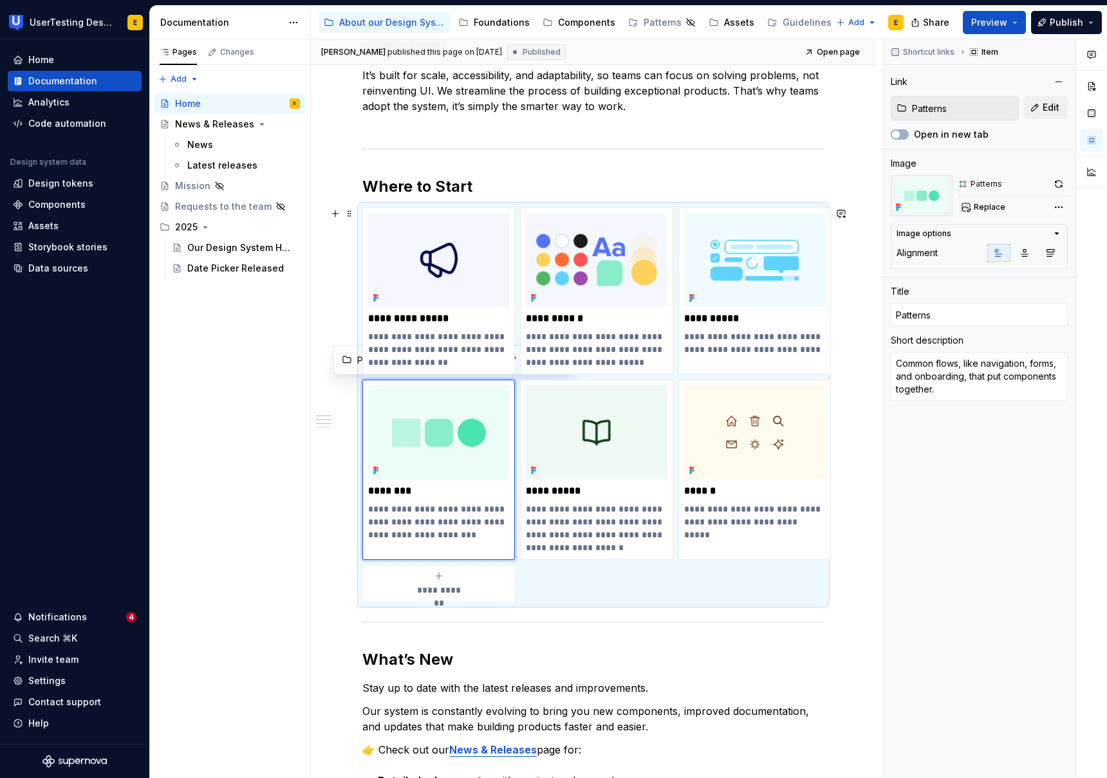
click at [417, 207] on div "**********" at bounding box center [593, 404] width 462 height 395
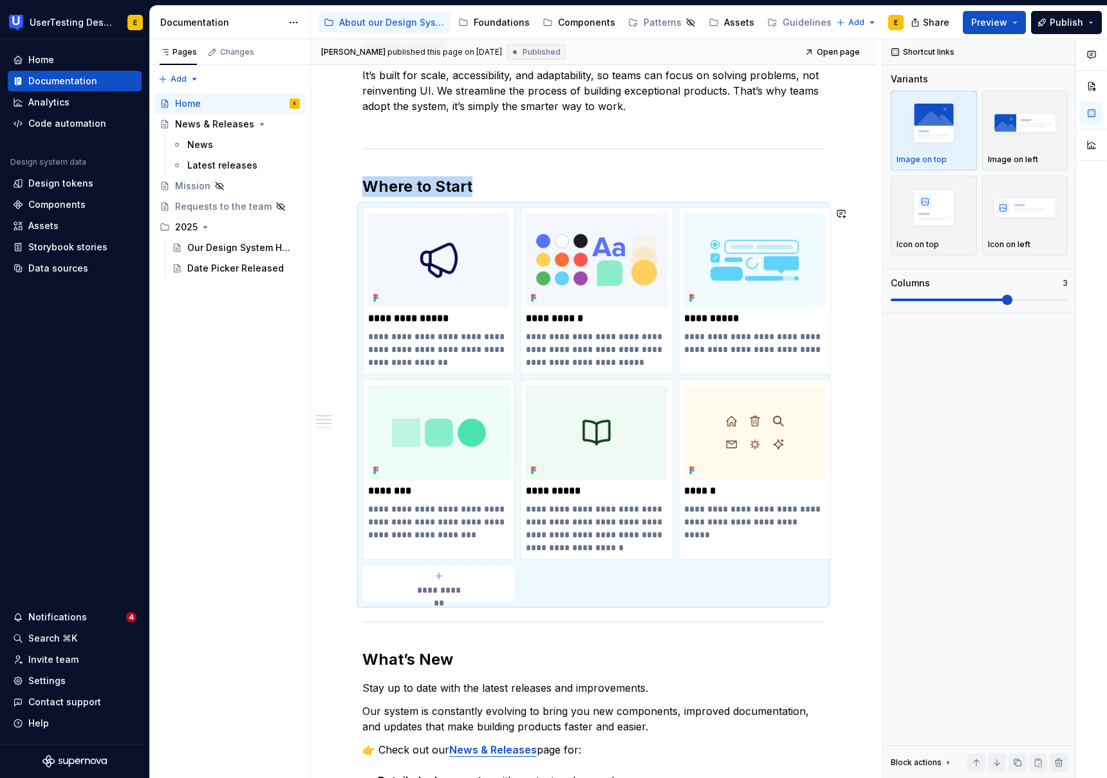
copy h2 "Where to Start"
click at [197, 190] on div "Mission" at bounding box center [192, 185] width 35 height 13
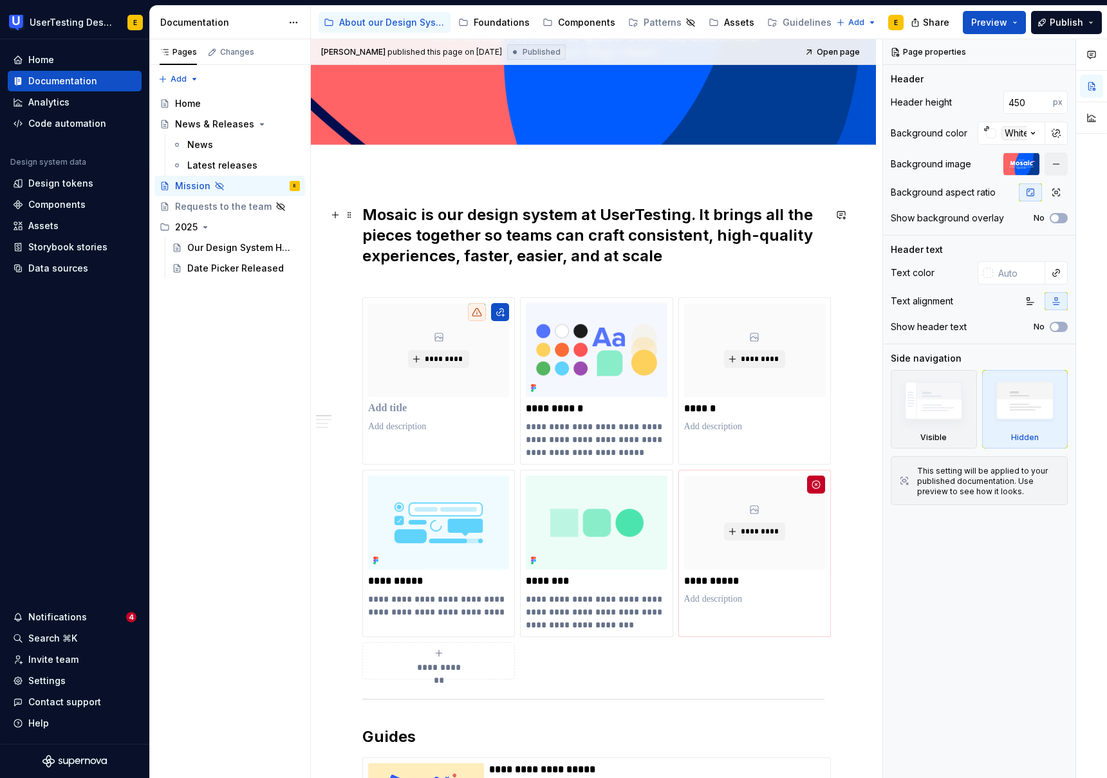
scroll to position [290, 0]
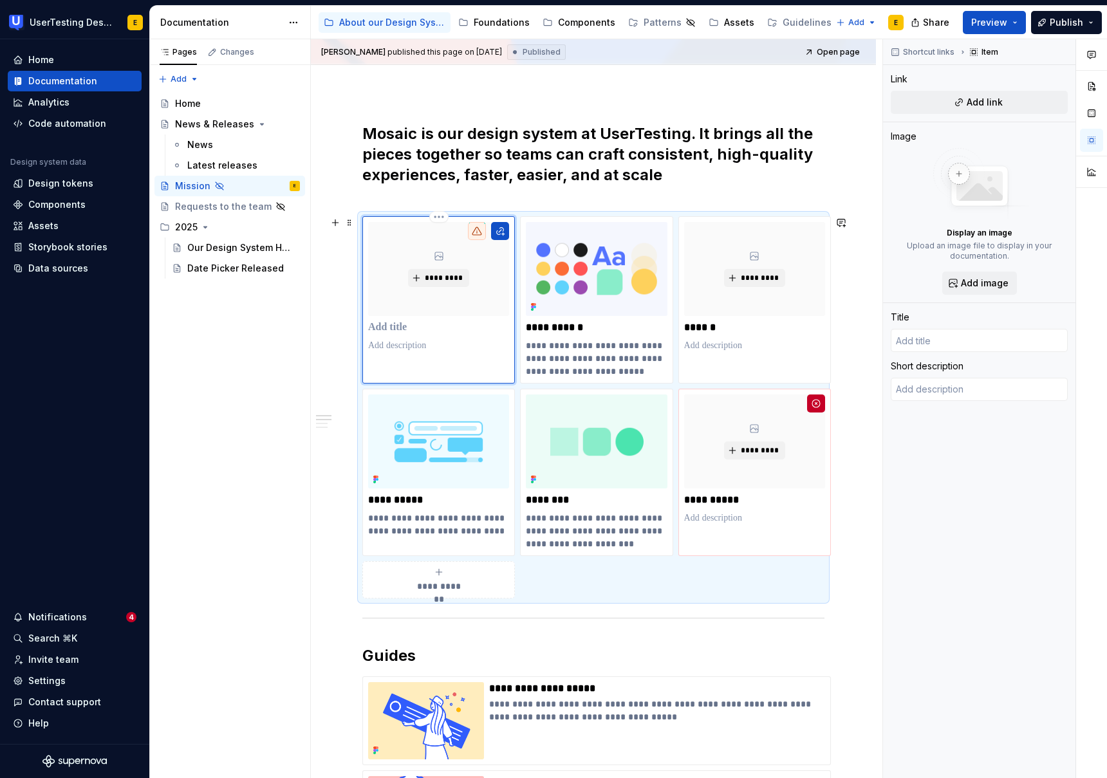
click at [369, 219] on div "*********" at bounding box center [438, 299] width 152 height 167
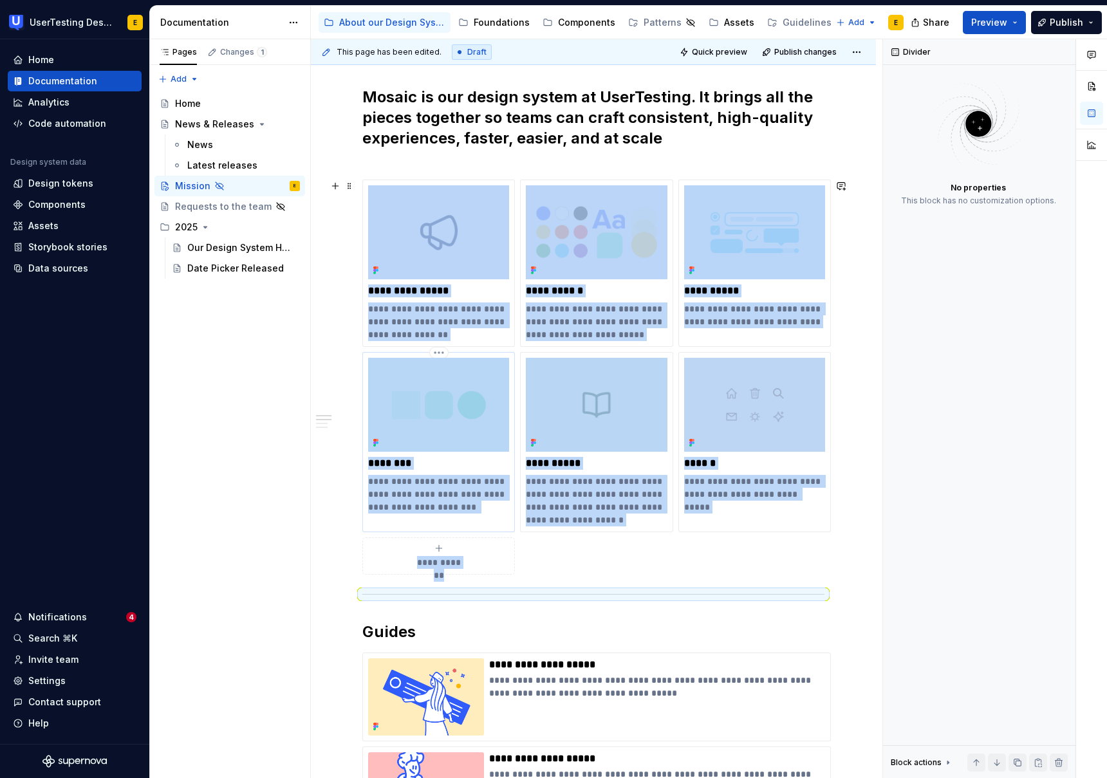
scroll to position [324, 0]
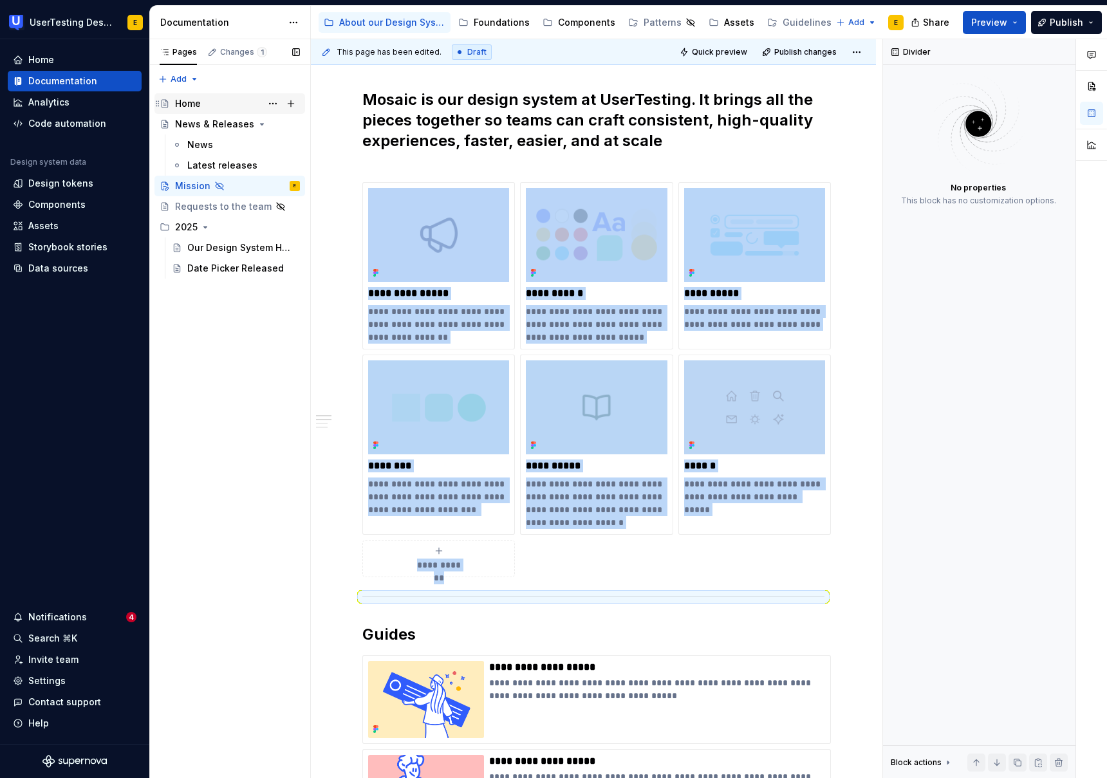
click at [189, 100] on div "Home" at bounding box center [188, 103] width 26 height 13
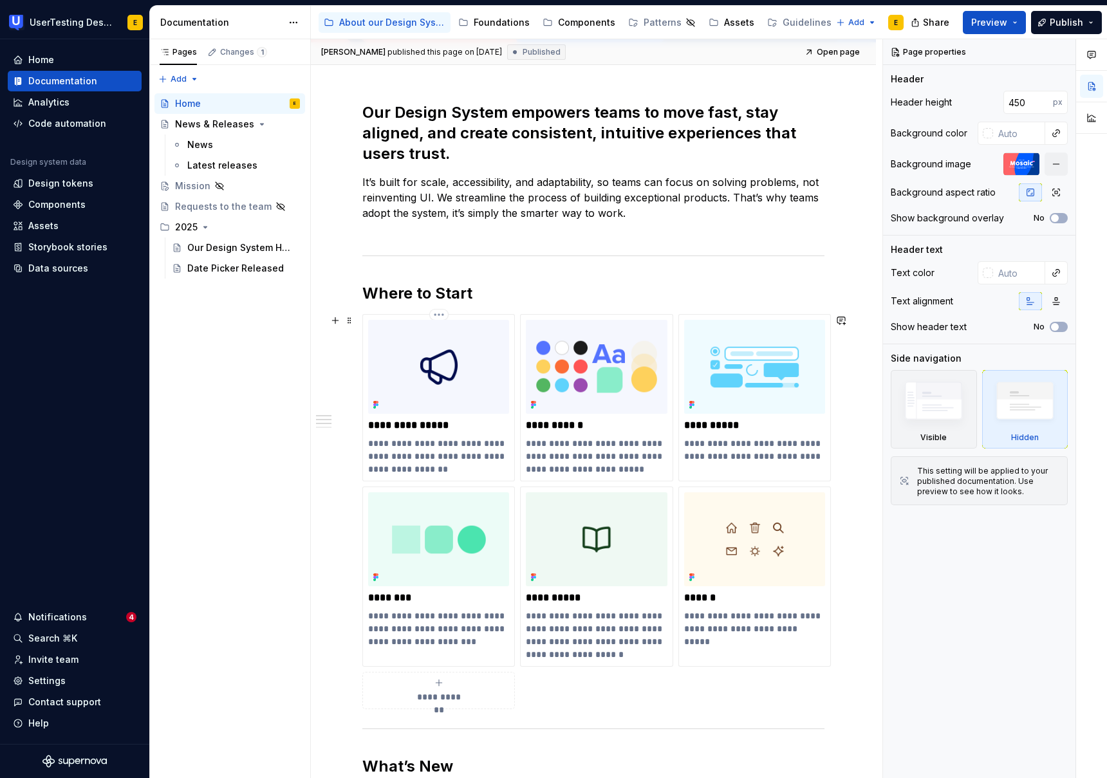
scroll to position [315, 0]
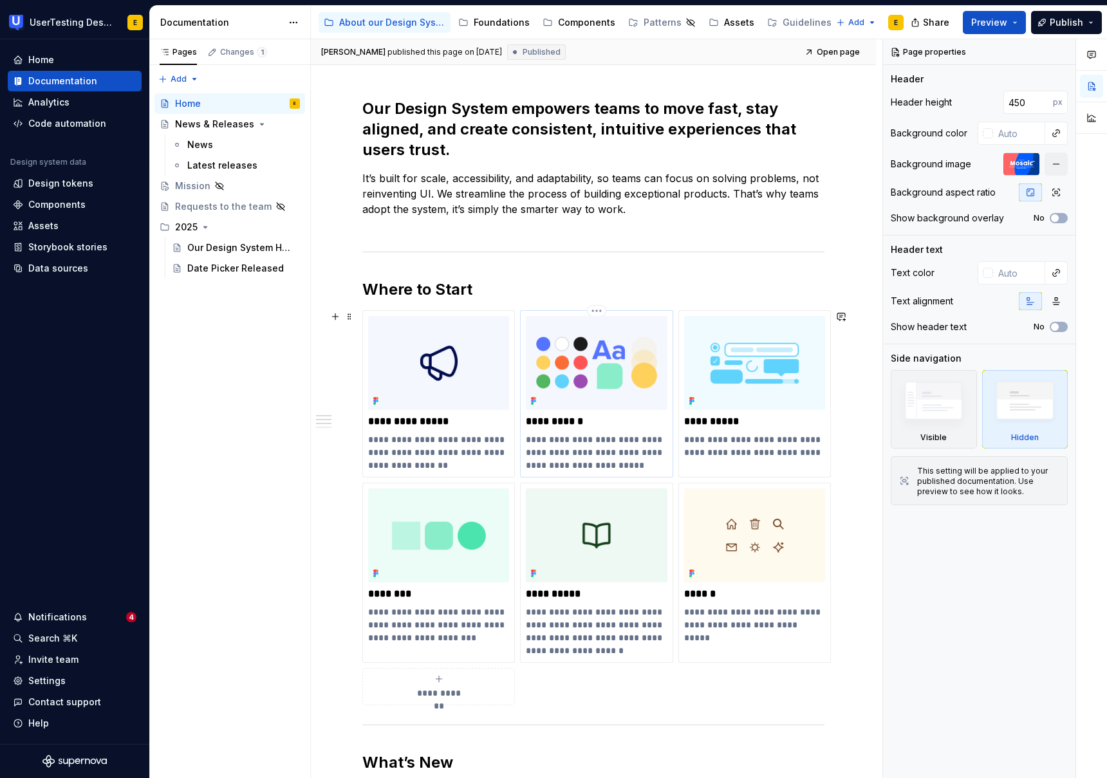
click at [618, 436] on p "**********" at bounding box center [596, 452] width 141 height 39
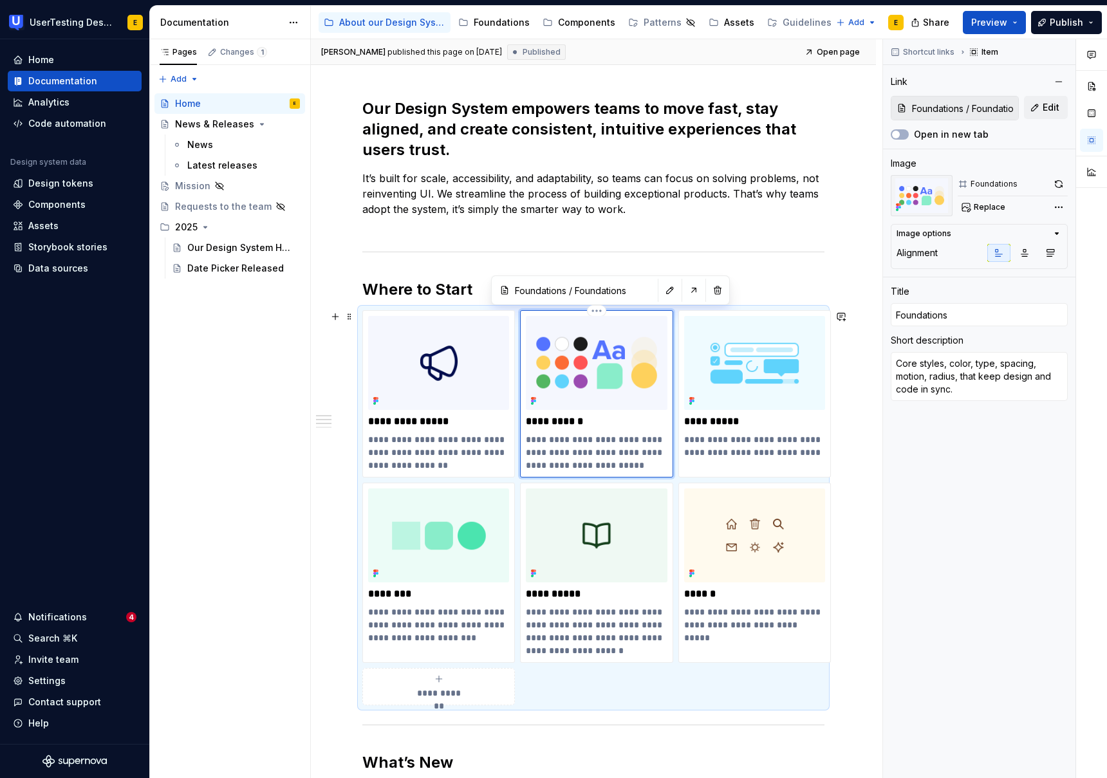
type textarea "*"
type textarea "Core styles, color, tye, spacing, motion, radius, that keep design and code in …"
type textarea "*"
type textarea "Core styles, color, type, spacing, motion, radius, that keep design and code in…"
type textarea "*"
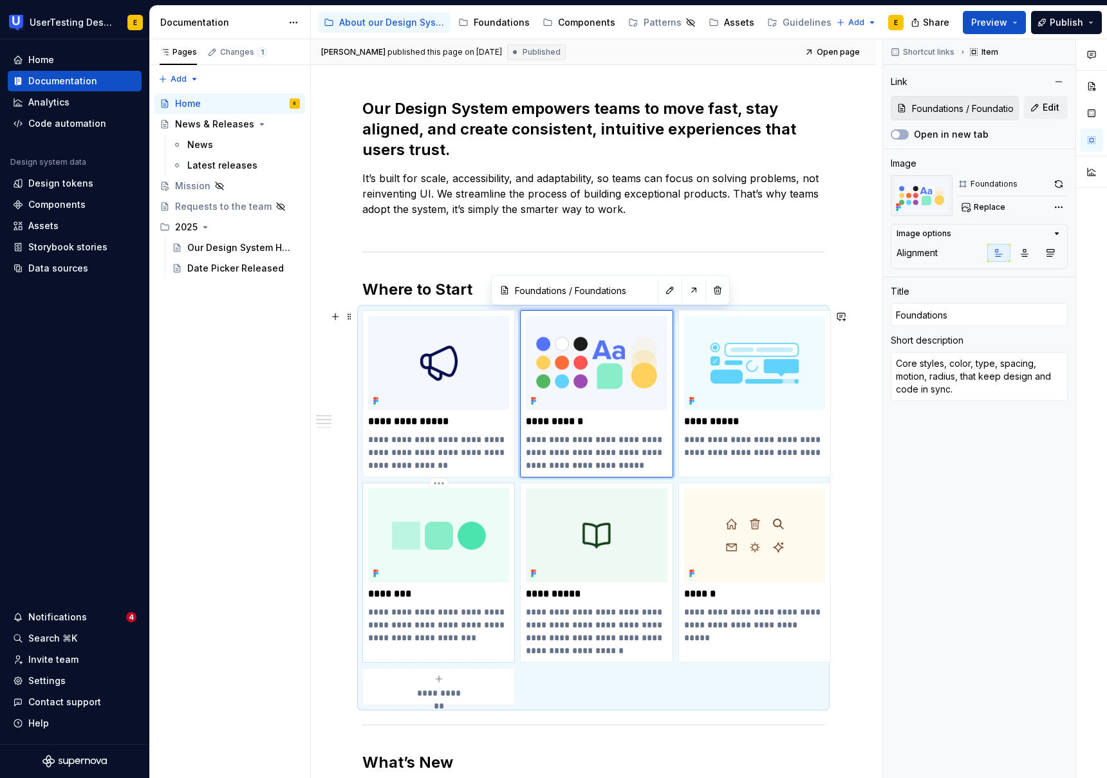
type input "Patterns"
type textarea "Common flows, like navigation, forms, and onboarding, that put components toget…"
click at [407, 483] on div "**********" at bounding box center [438, 573] width 152 height 180
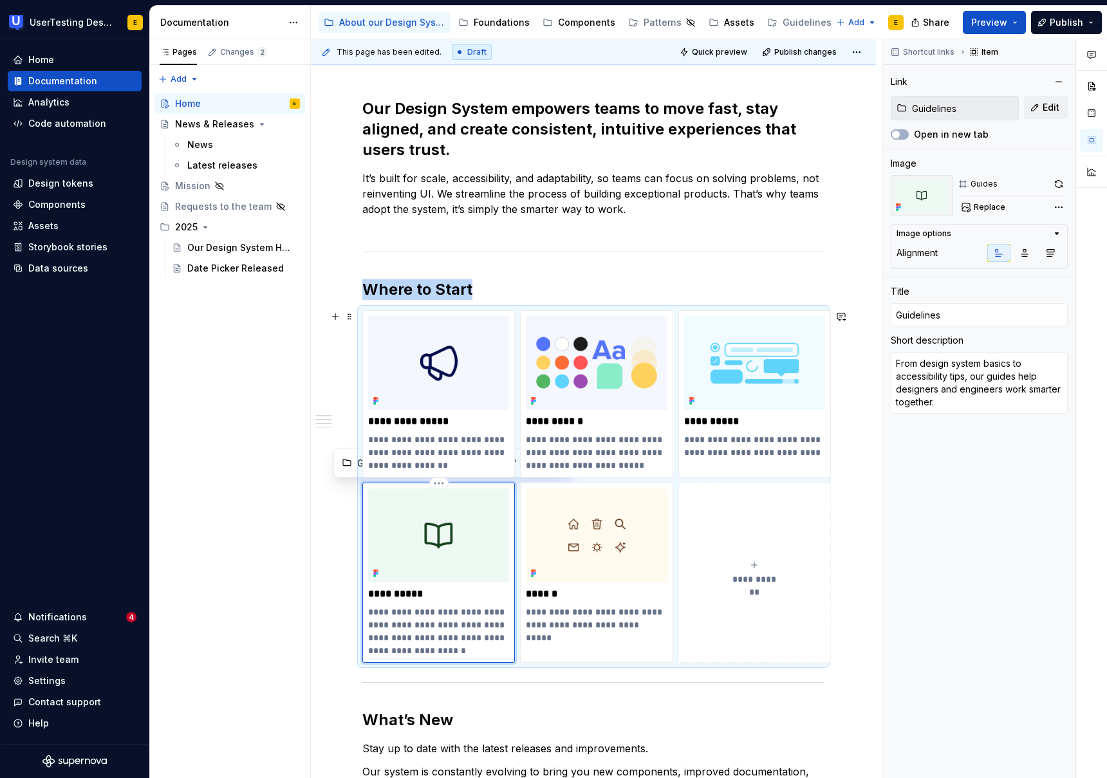
click at [418, 483] on div "**********" at bounding box center [438, 573] width 152 height 180
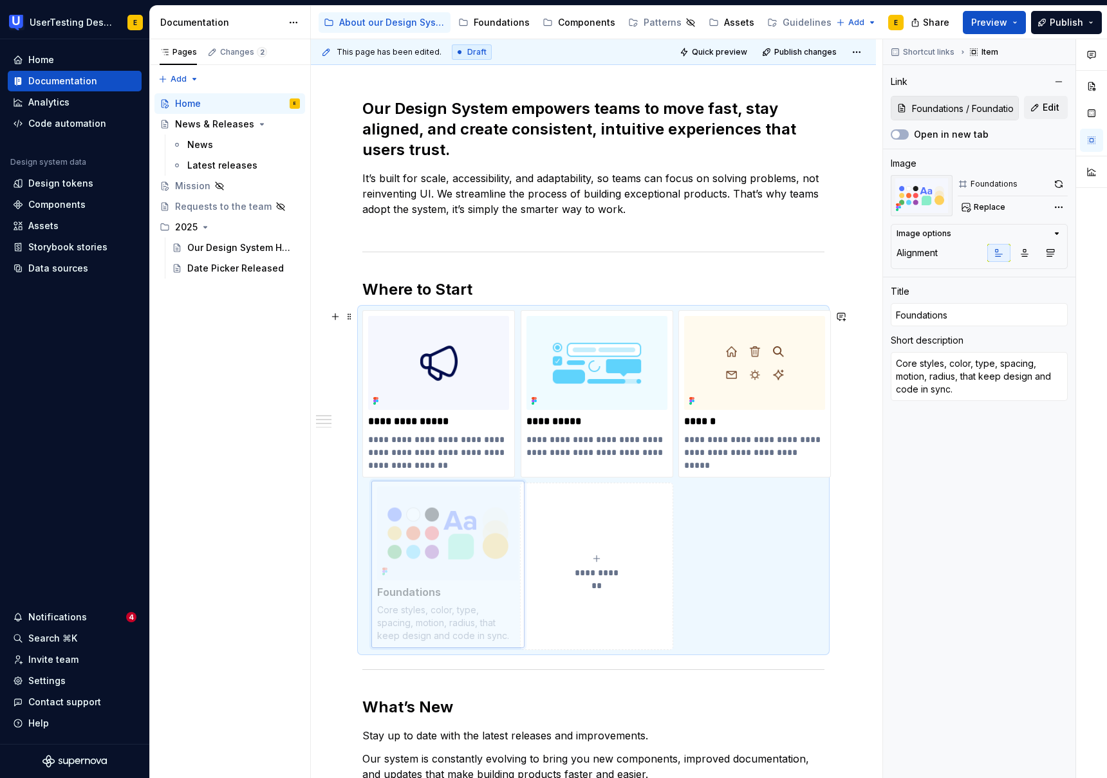
drag, startPoint x: 567, startPoint y: 313, endPoint x: 418, endPoint y: 483, distance: 226.6
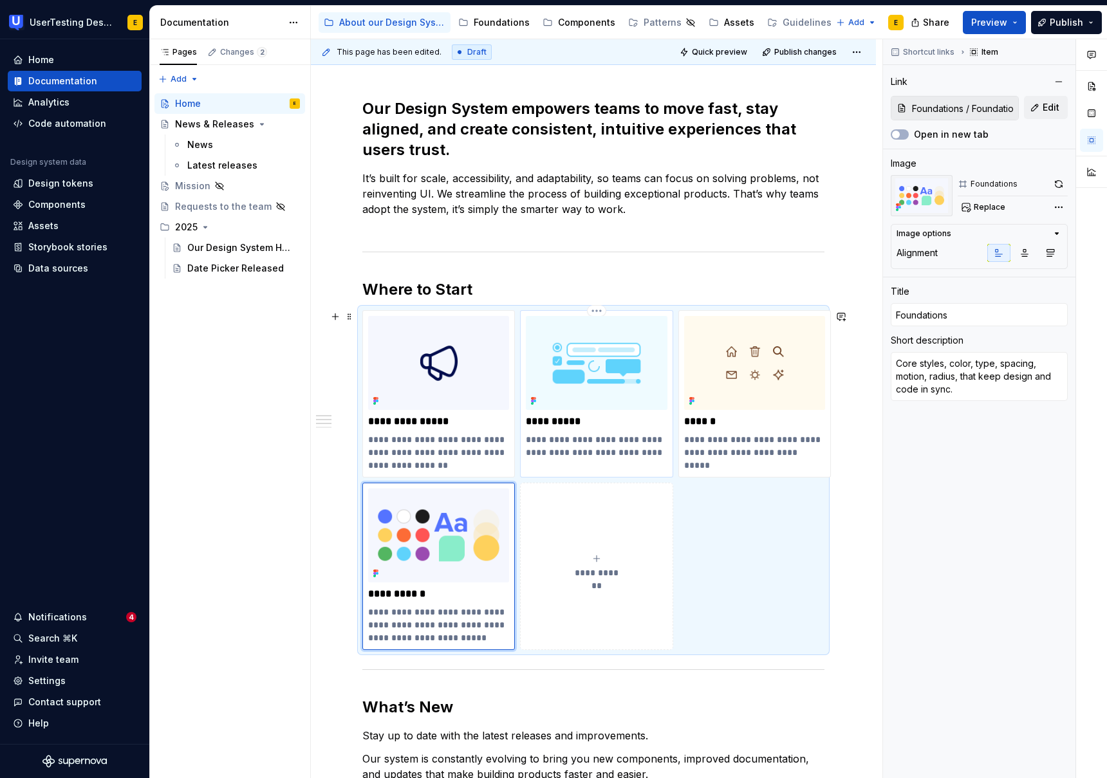
type textarea "*"
type input "Components"
type textarea "The core building blocks, like buttons, inputs, and modals."
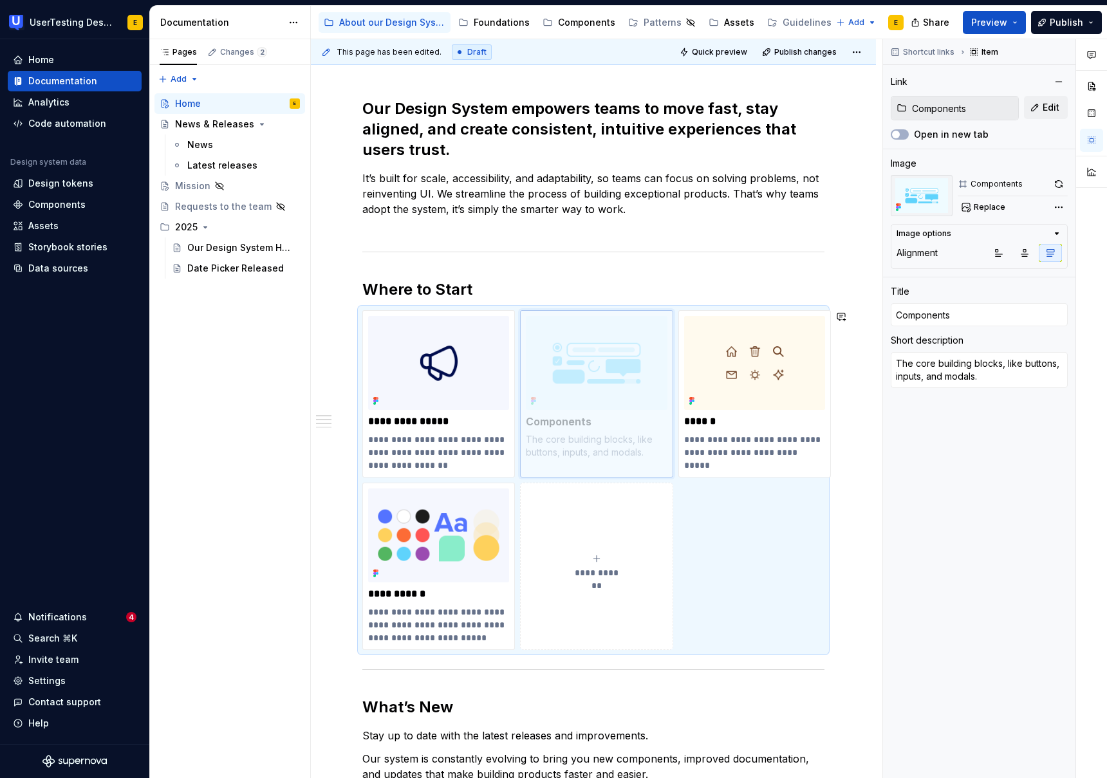
drag, startPoint x: 574, startPoint y: 314, endPoint x: 580, endPoint y: 334, distance: 20.8
click at [580, 334] on body "UserTesting Design System E Home Documentation Analytics Code automation Design…" at bounding box center [553, 389] width 1107 height 778
type textarea "*"
type input "Foundations / Foundations"
type input "Foundations"
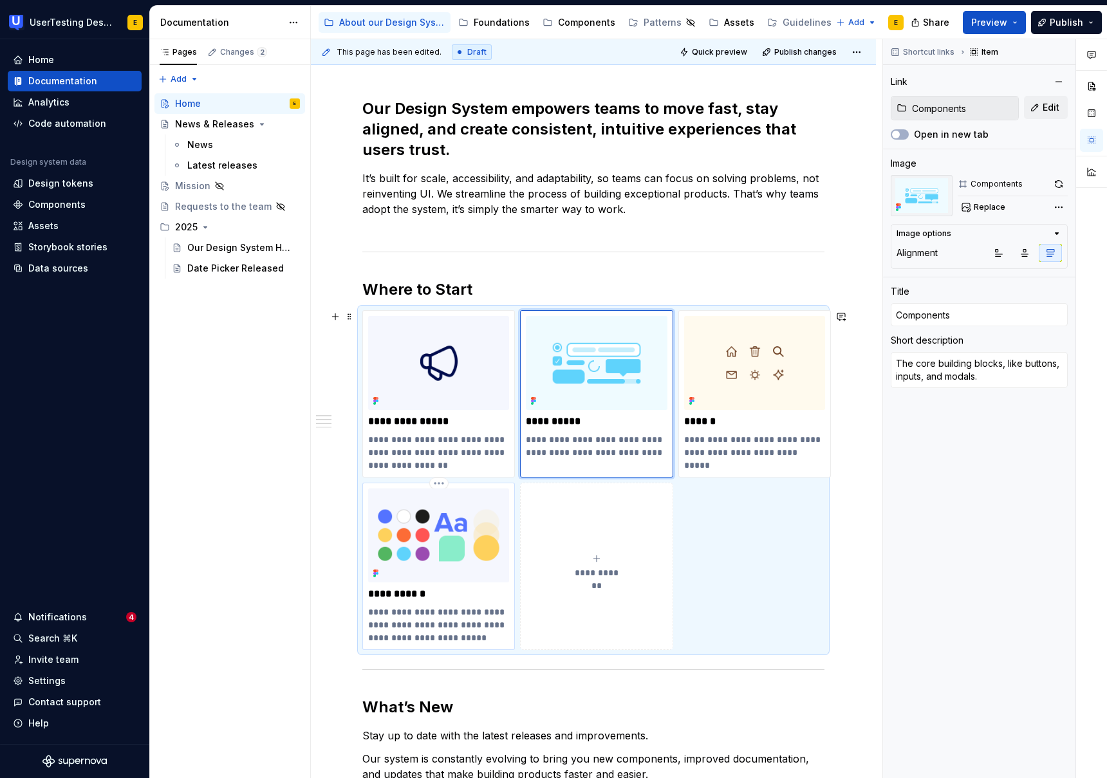
type textarea "Core styles, color, type, spacing, motion, radius, that keep design and code in…"
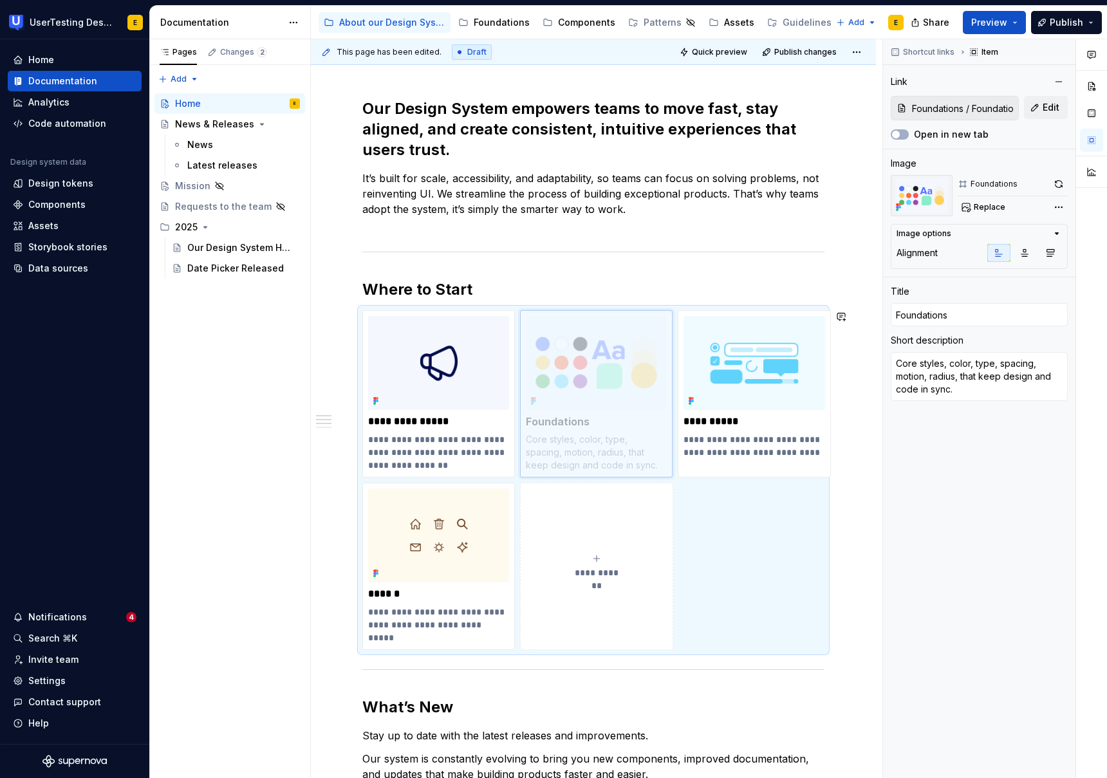
drag, startPoint x: 456, startPoint y: 484, endPoint x: 621, endPoint y: 329, distance: 226.2
click at [621, 329] on body "UserTesting Design System E Home Documentation Analytics Code automation Design…" at bounding box center [553, 389] width 1107 height 778
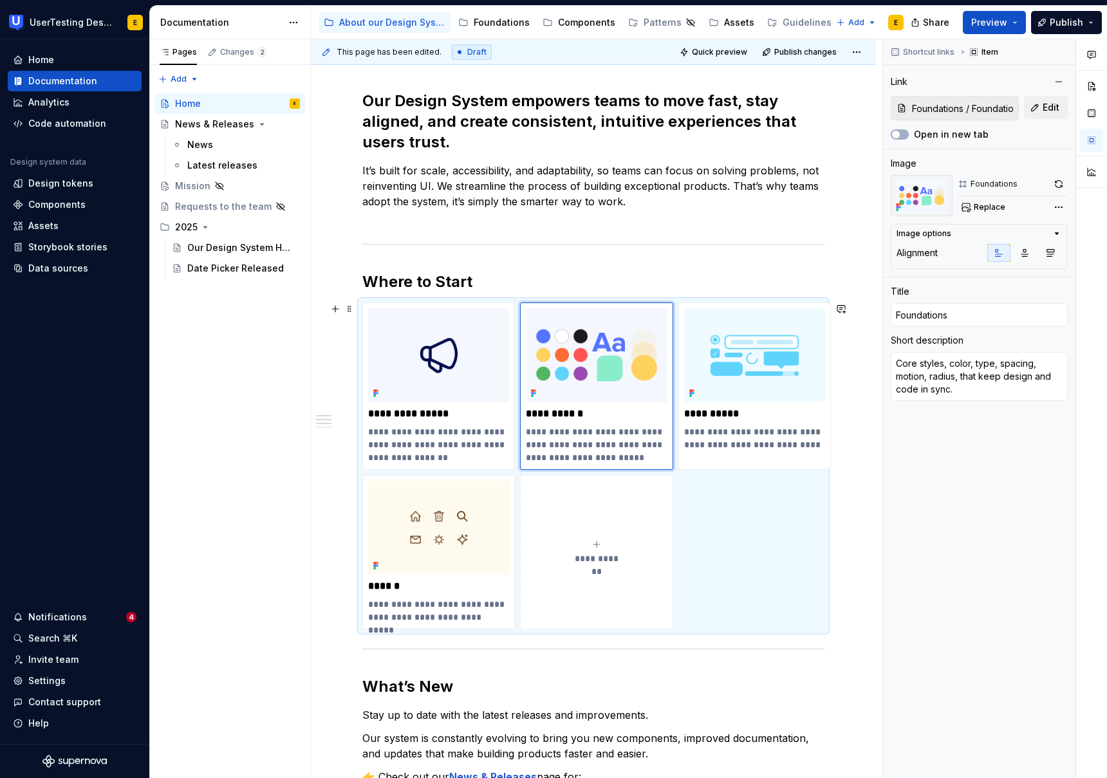
scroll to position [324, 0]
click at [852, 555] on div "**********" at bounding box center [593, 659] width 565 height 1201
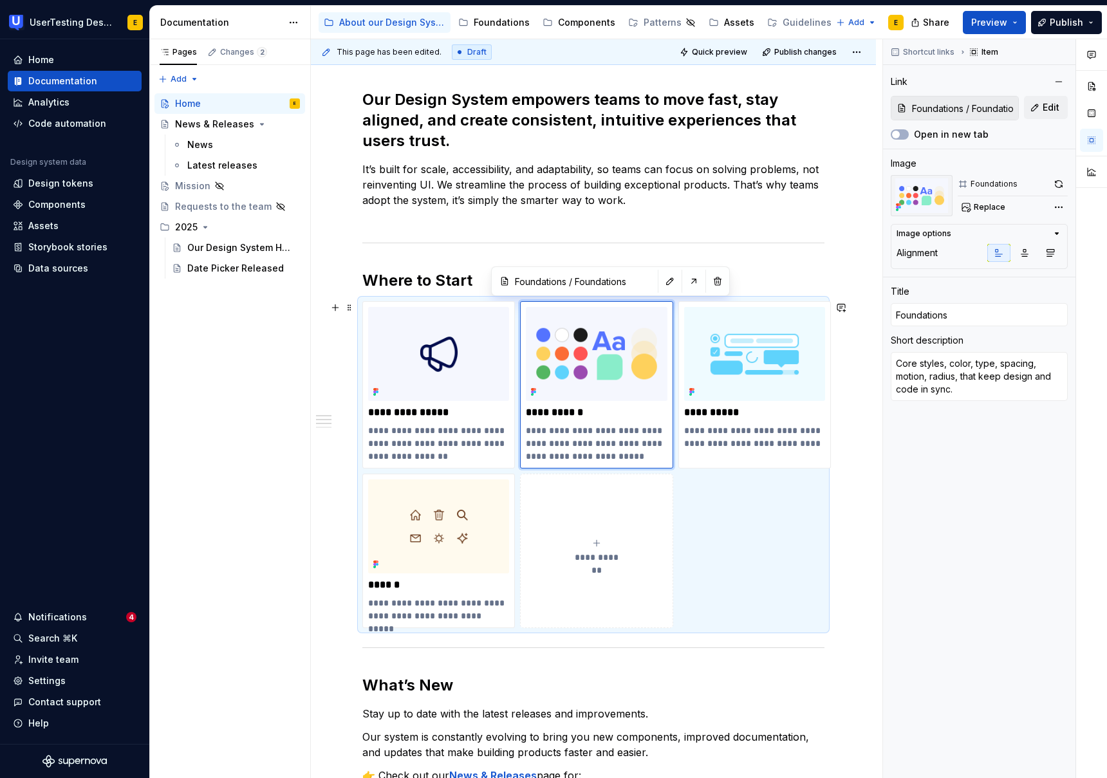
scroll to position [325, 0]
click at [340, 557] on div "**********" at bounding box center [593, 658] width 565 height 1201
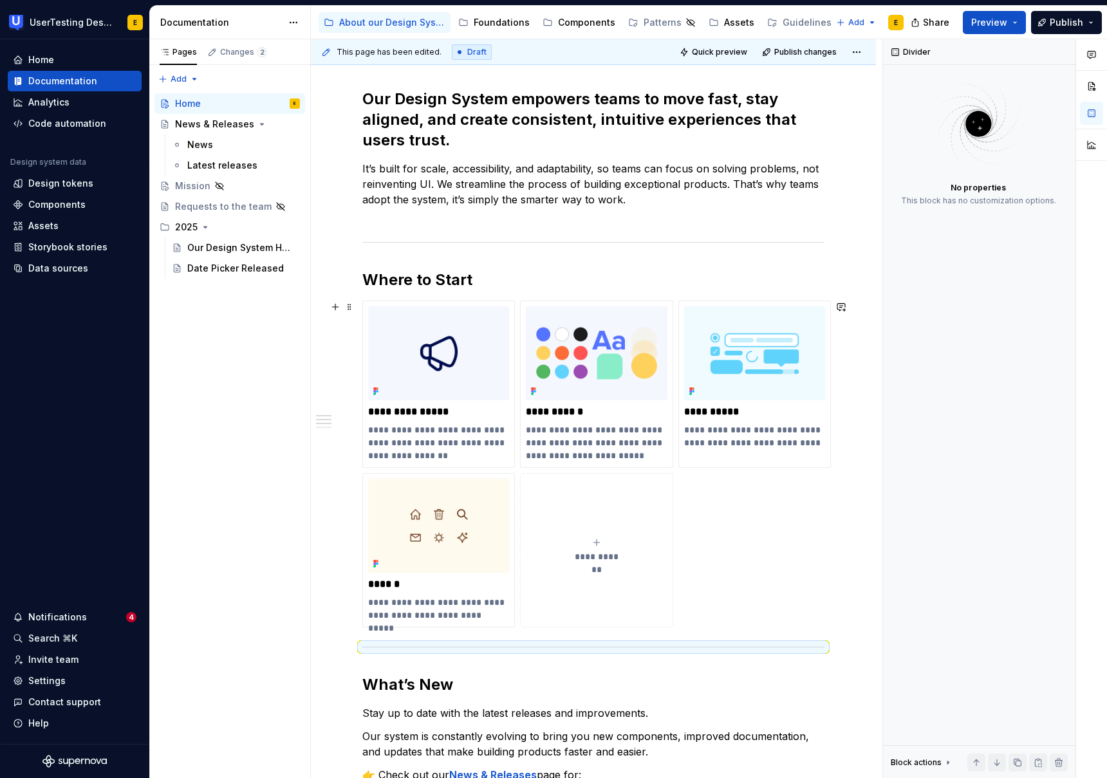
click at [707, 547] on div "**********" at bounding box center [593, 463] width 462 height 327
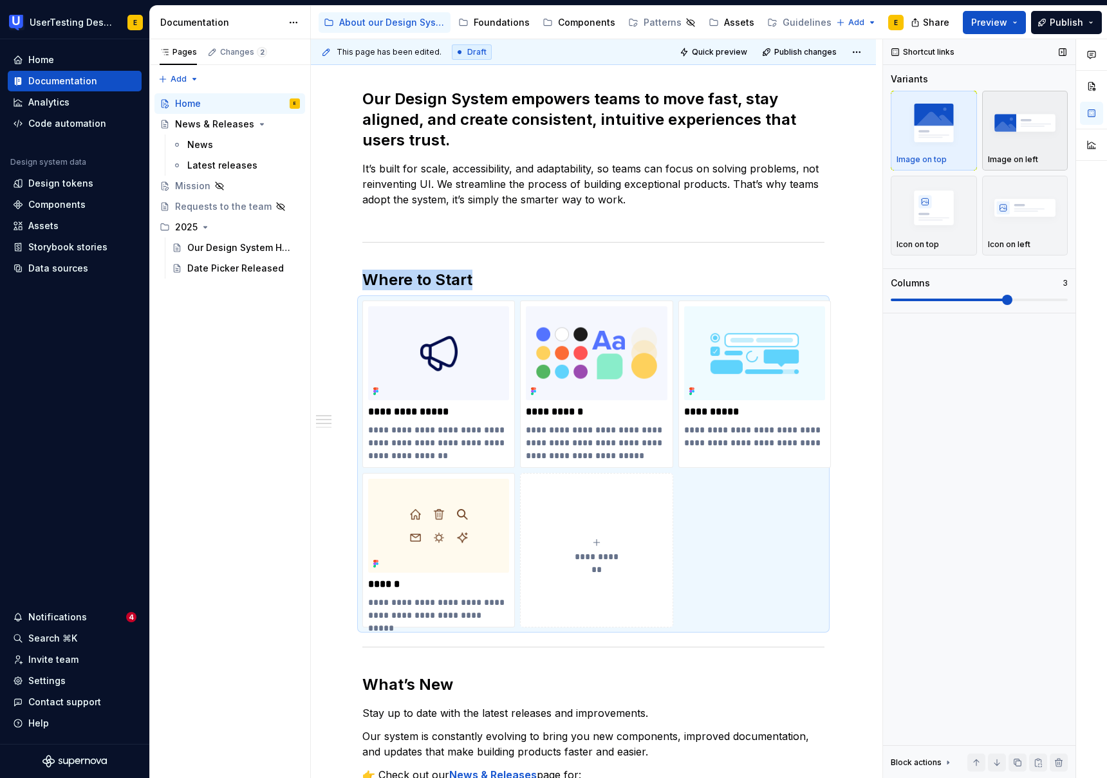
click at [1037, 129] on img "button" at bounding box center [1025, 122] width 75 height 47
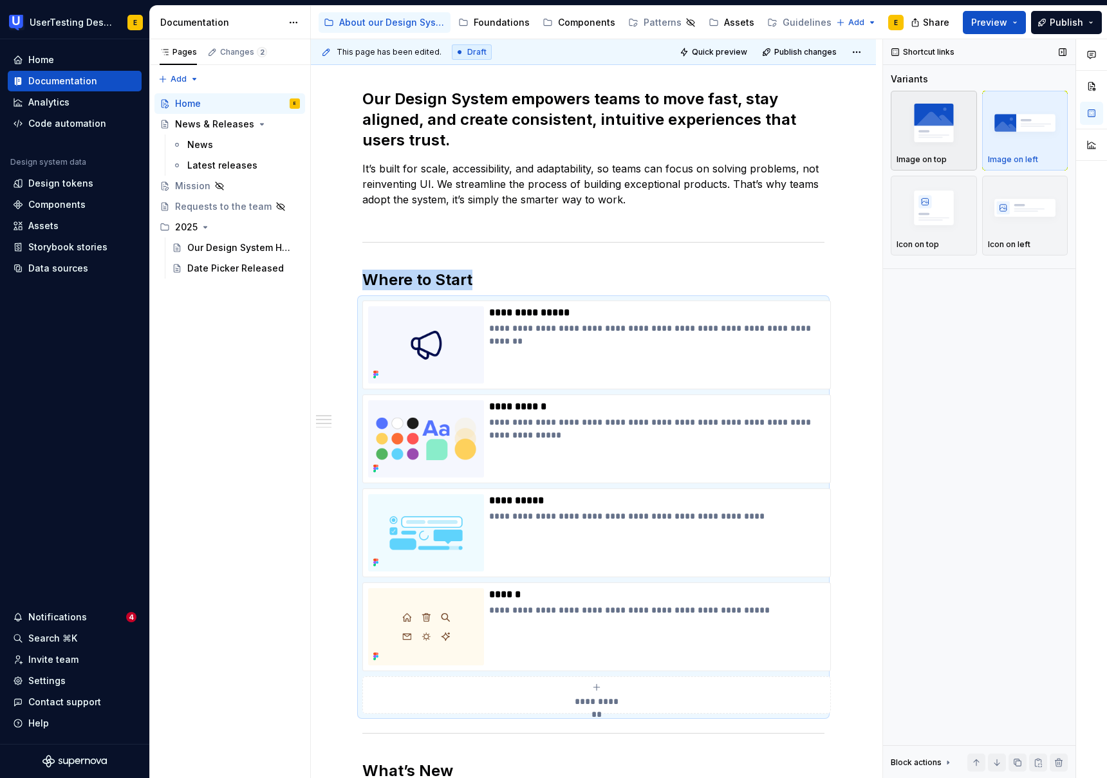
click at [950, 141] on img "button" at bounding box center [933, 122] width 75 height 47
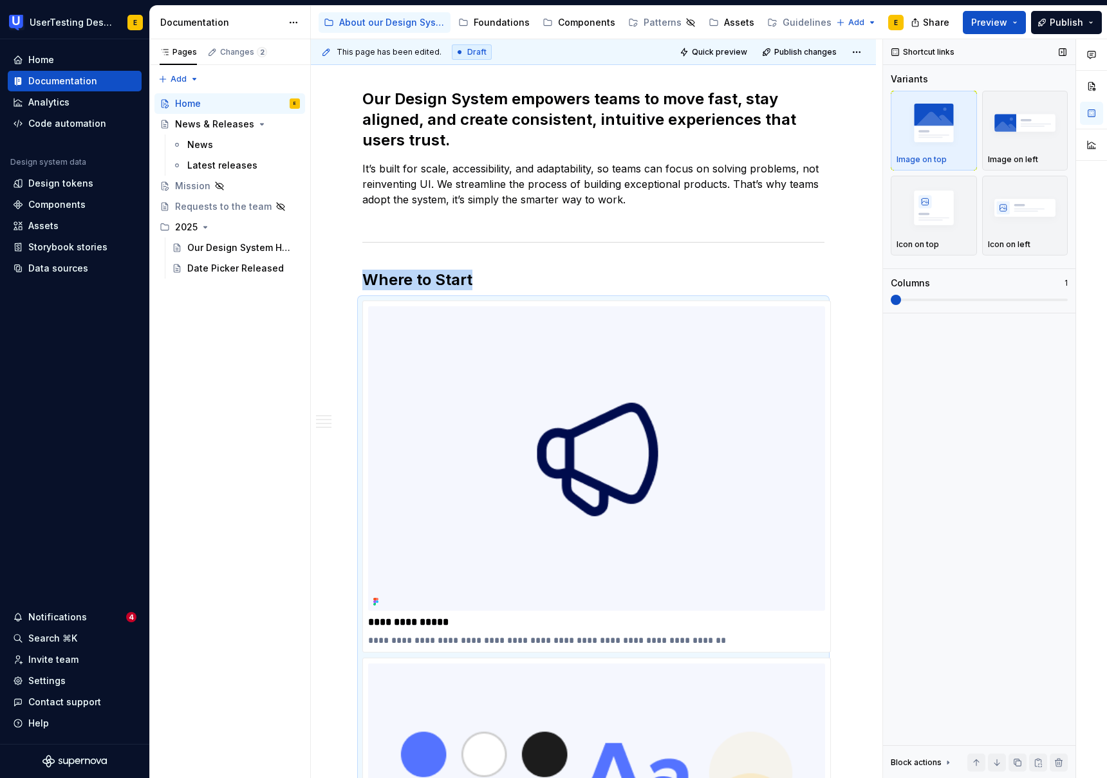
scroll to position [586, 0]
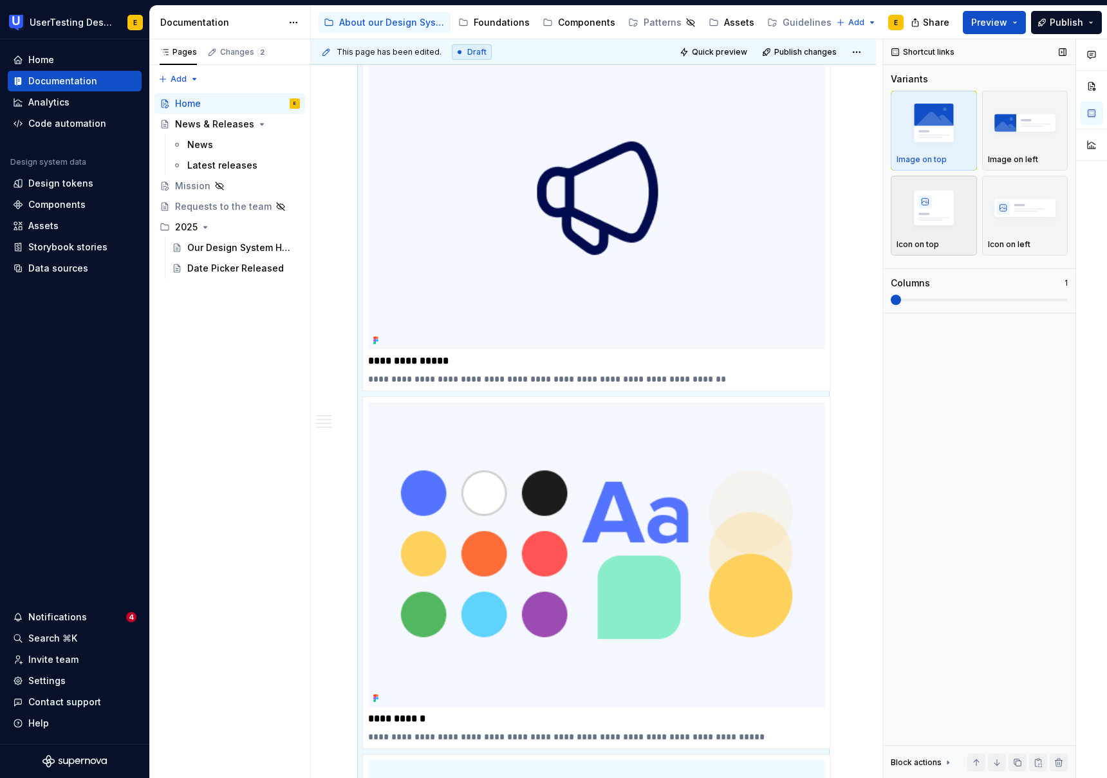
click at [948, 199] on img "button" at bounding box center [933, 207] width 75 height 47
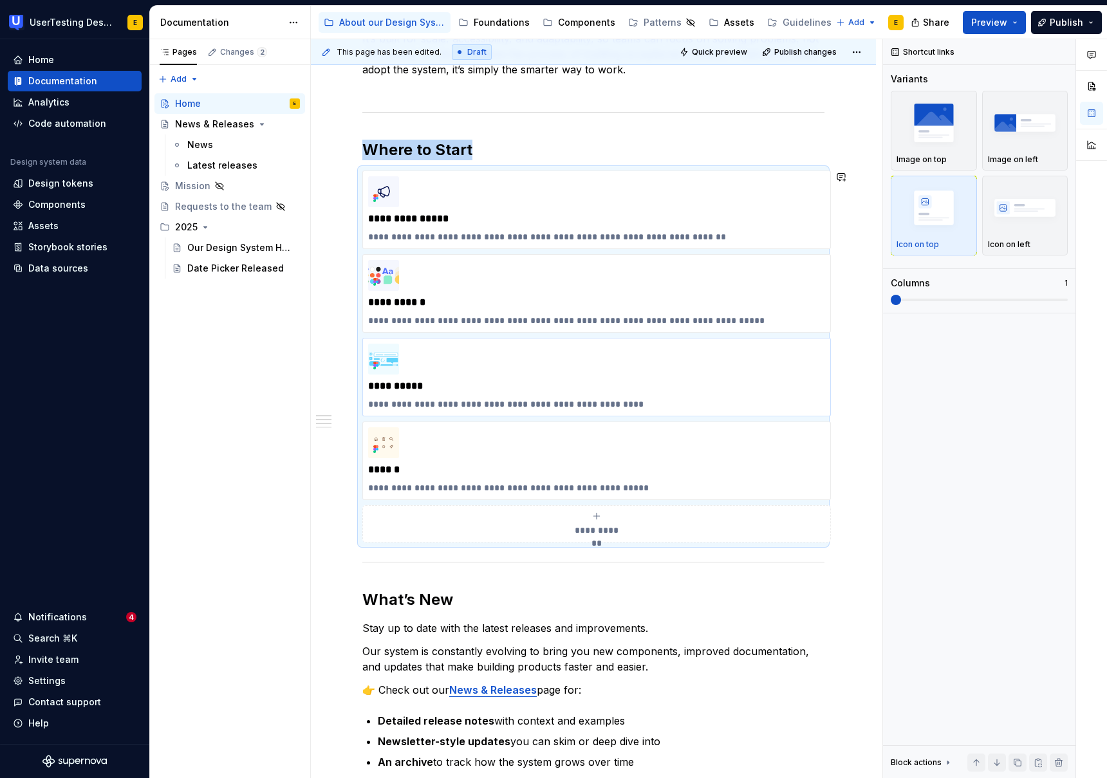
scroll to position [393, 0]
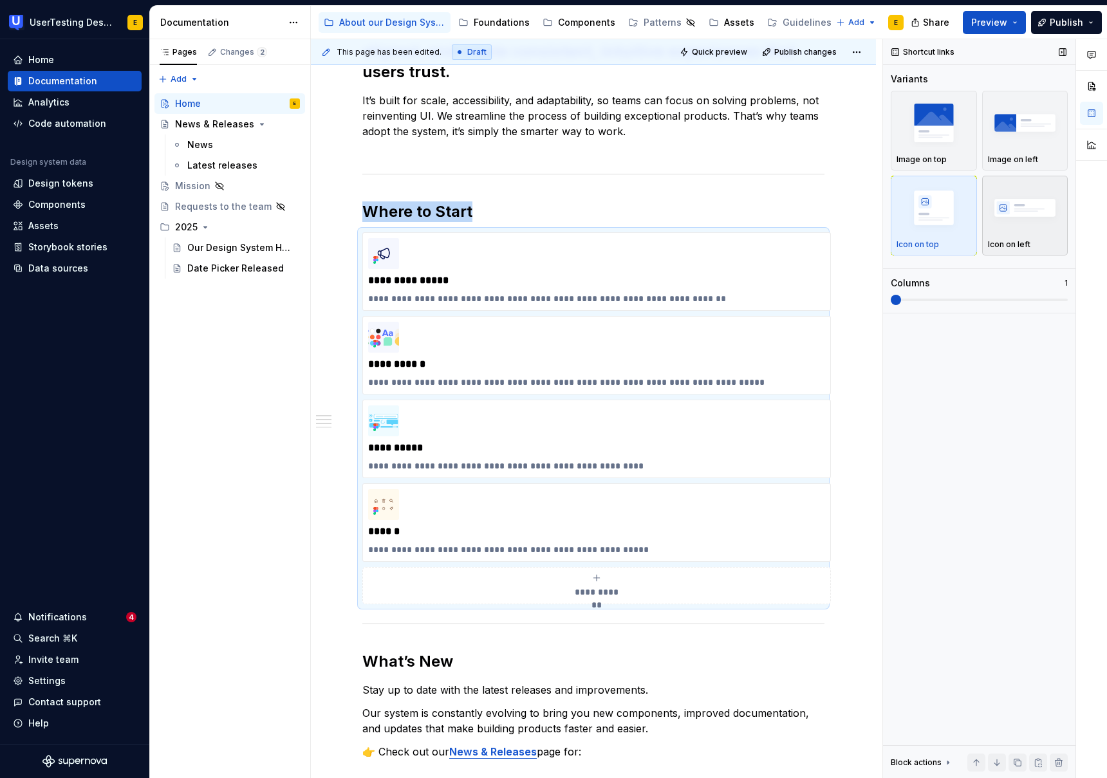
click at [1024, 207] on img "button" at bounding box center [1025, 207] width 75 height 47
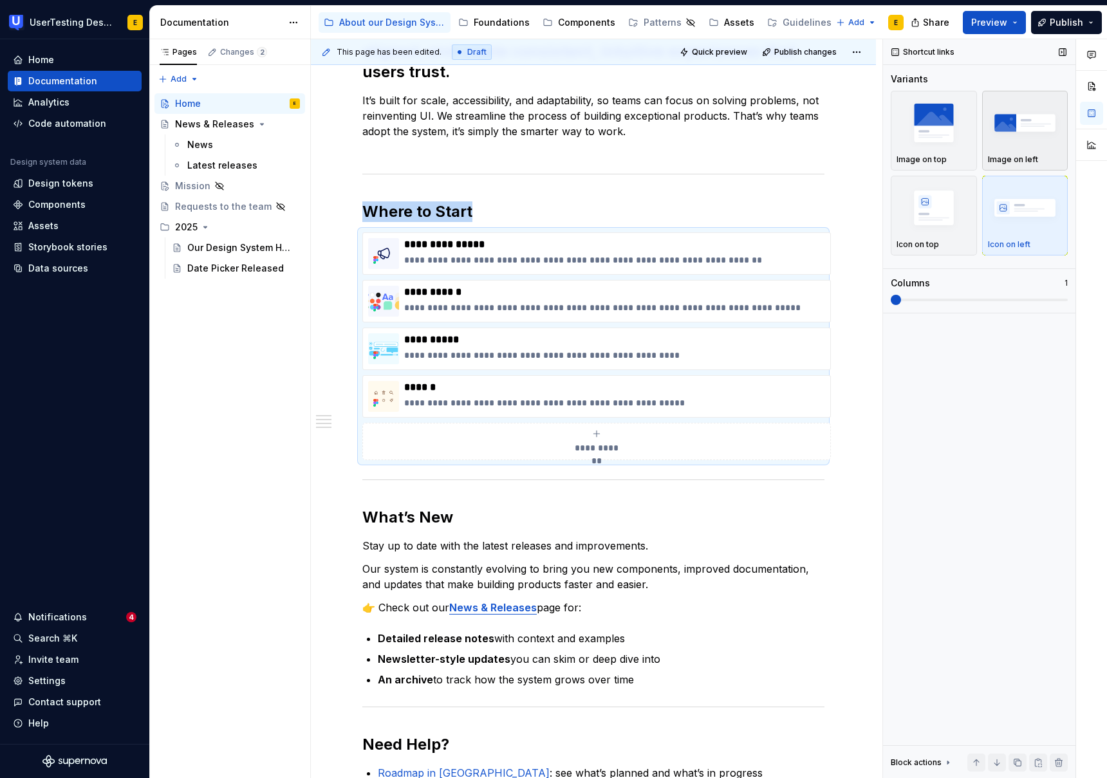
click at [1018, 138] on img "button" at bounding box center [1025, 122] width 75 height 47
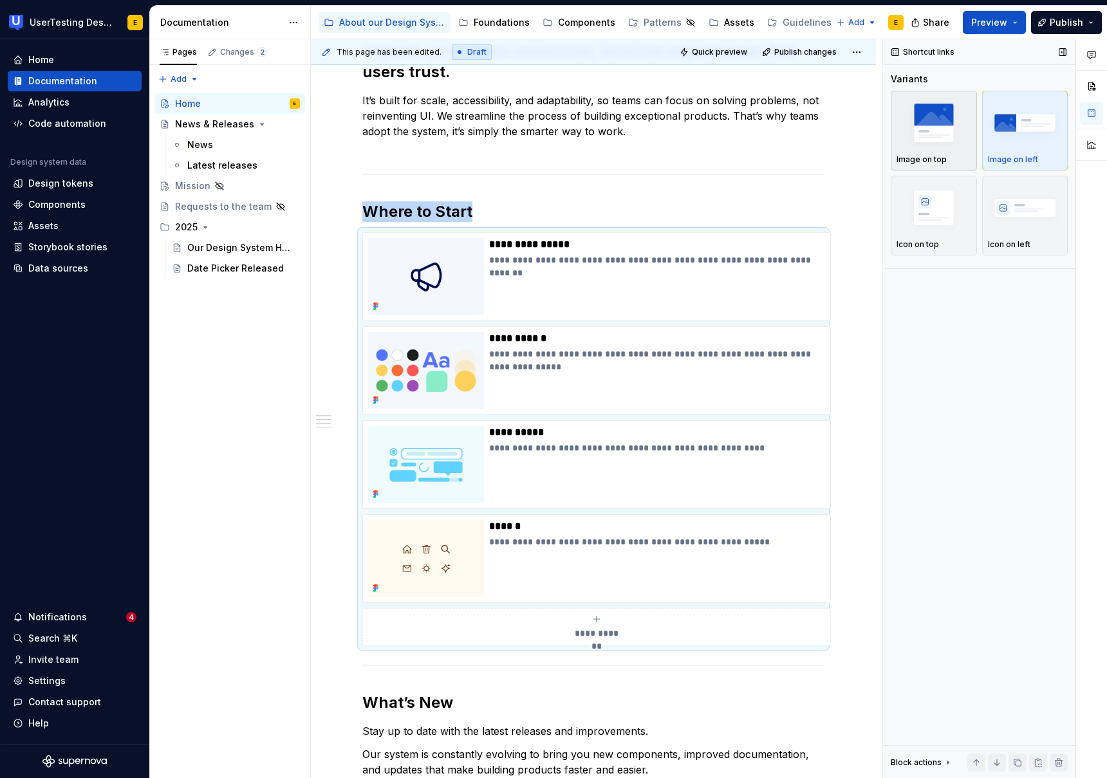
click at [948, 137] on img "button" at bounding box center [933, 122] width 75 height 47
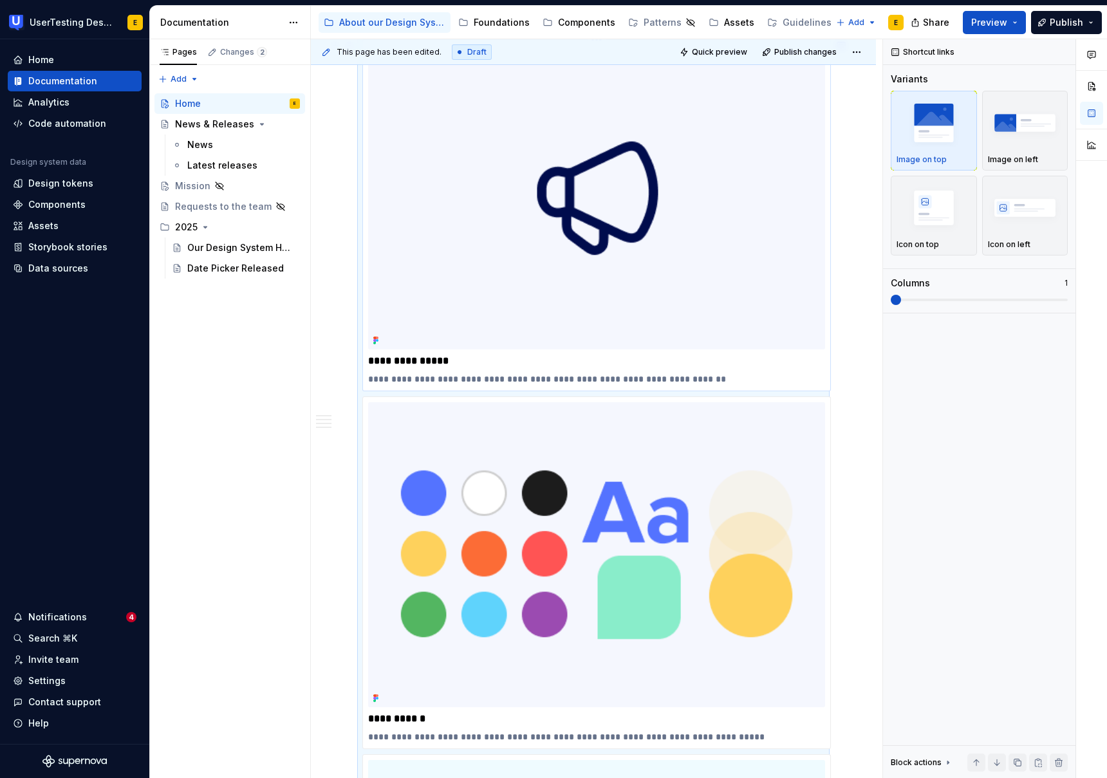
click at [789, 385] on div "**********" at bounding box center [596, 215] width 468 height 352
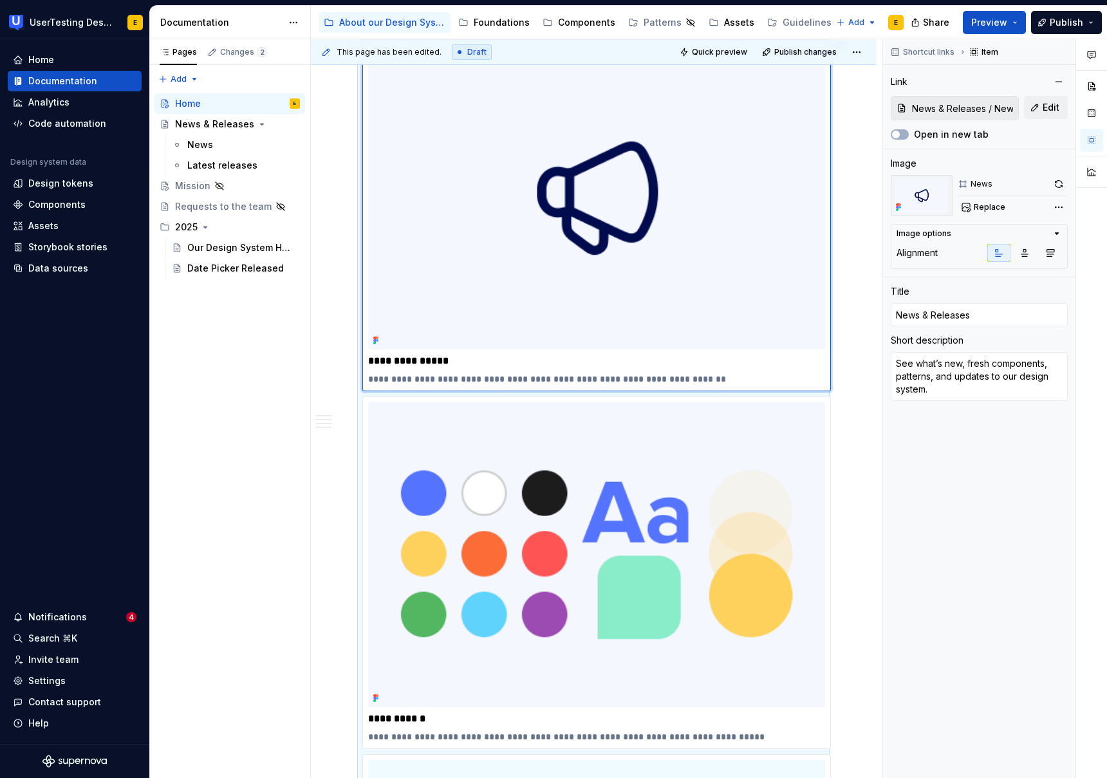
click at [362, 267] on div "**********" at bounding box center [593, 772] width 462 height 1466
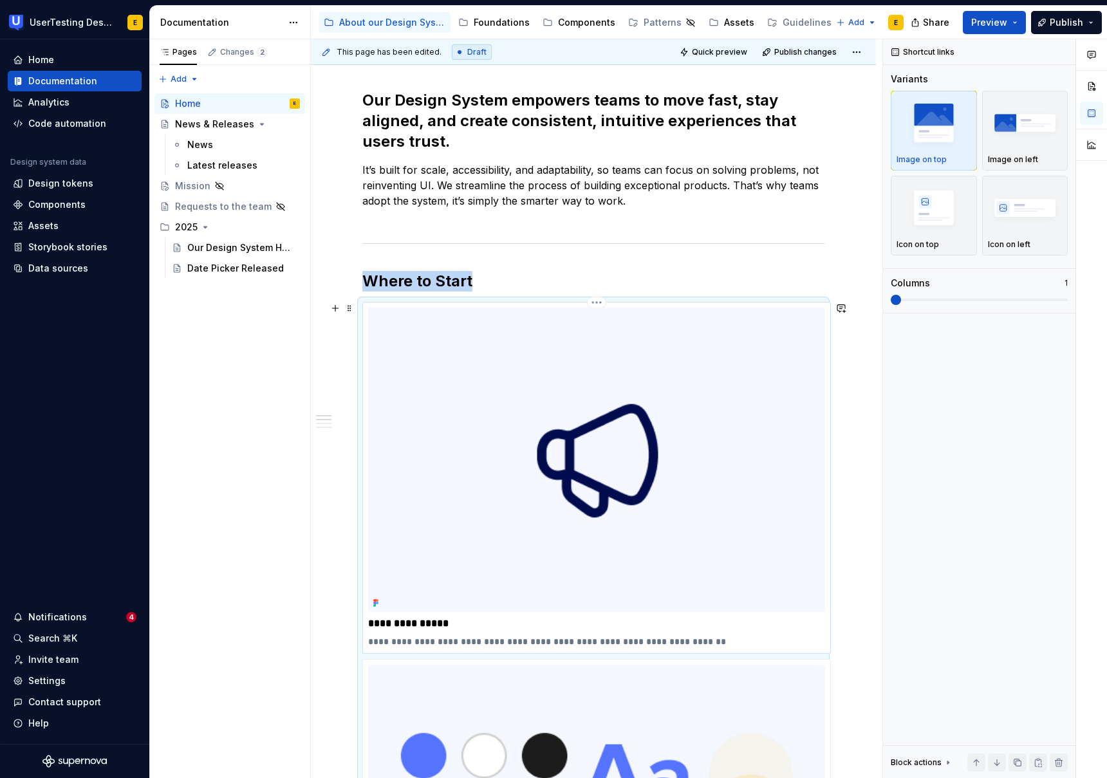
scroll to position [244, 0]
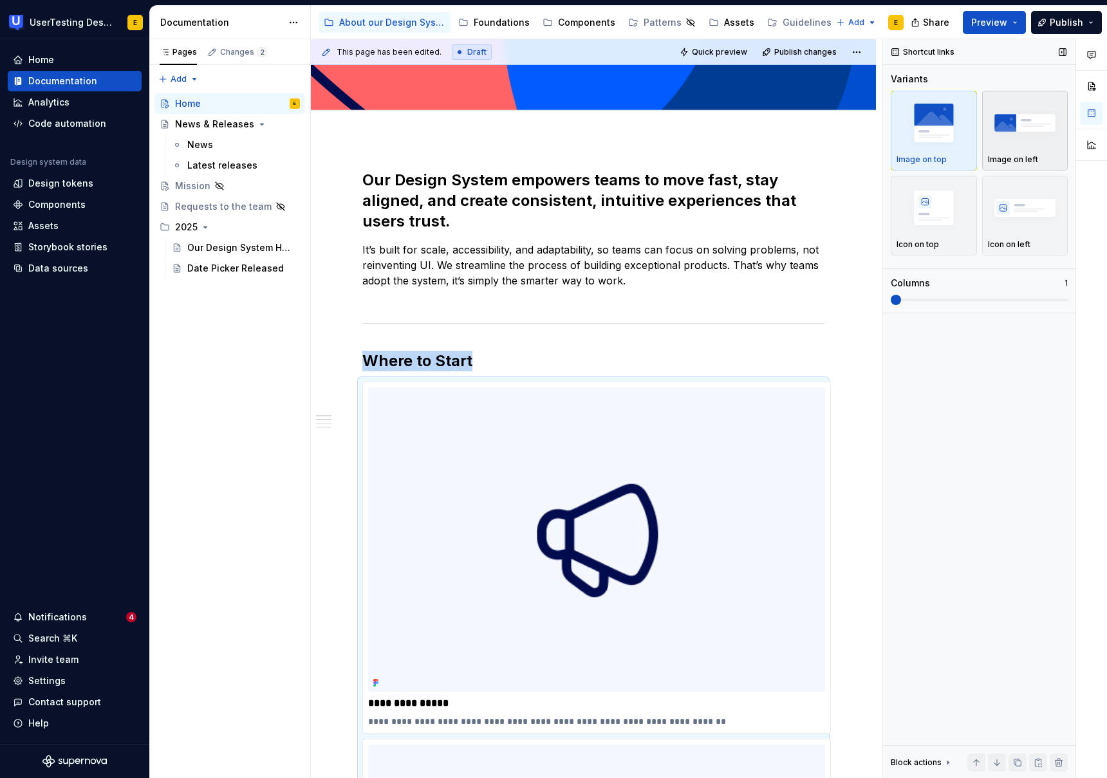
click at [1024, 148] on div "button" at bounding box center [1025, 123] width 75 height 53
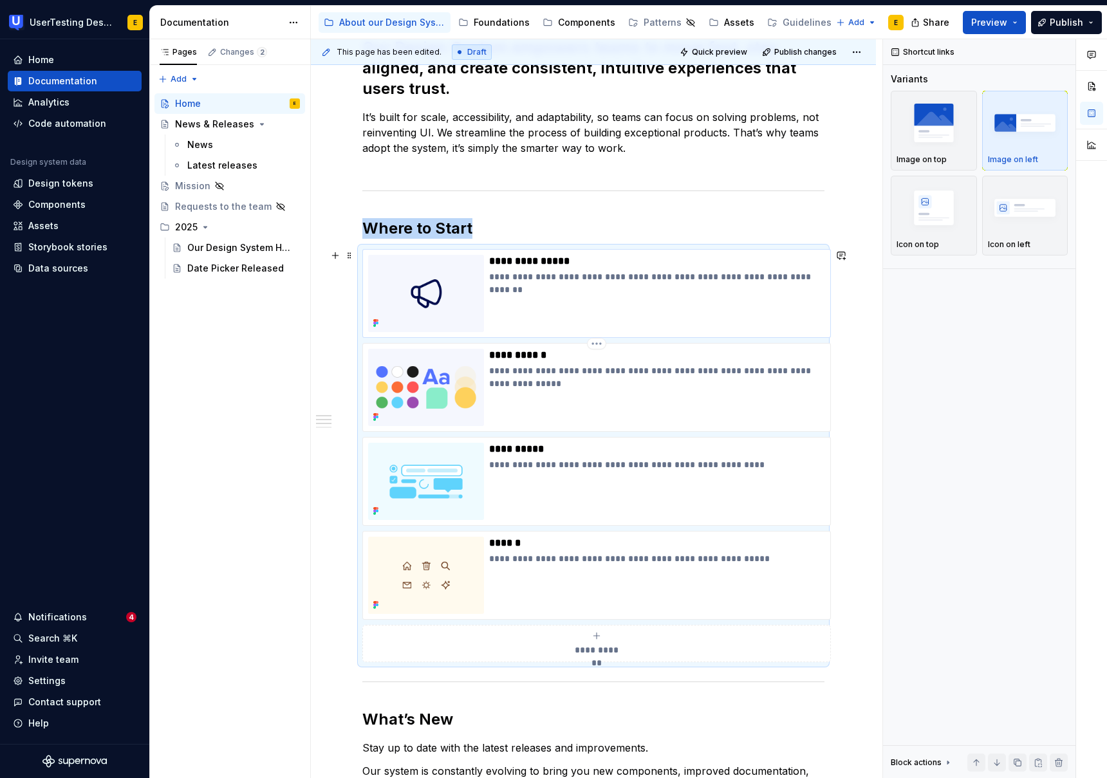
scroll to position [395, 0]
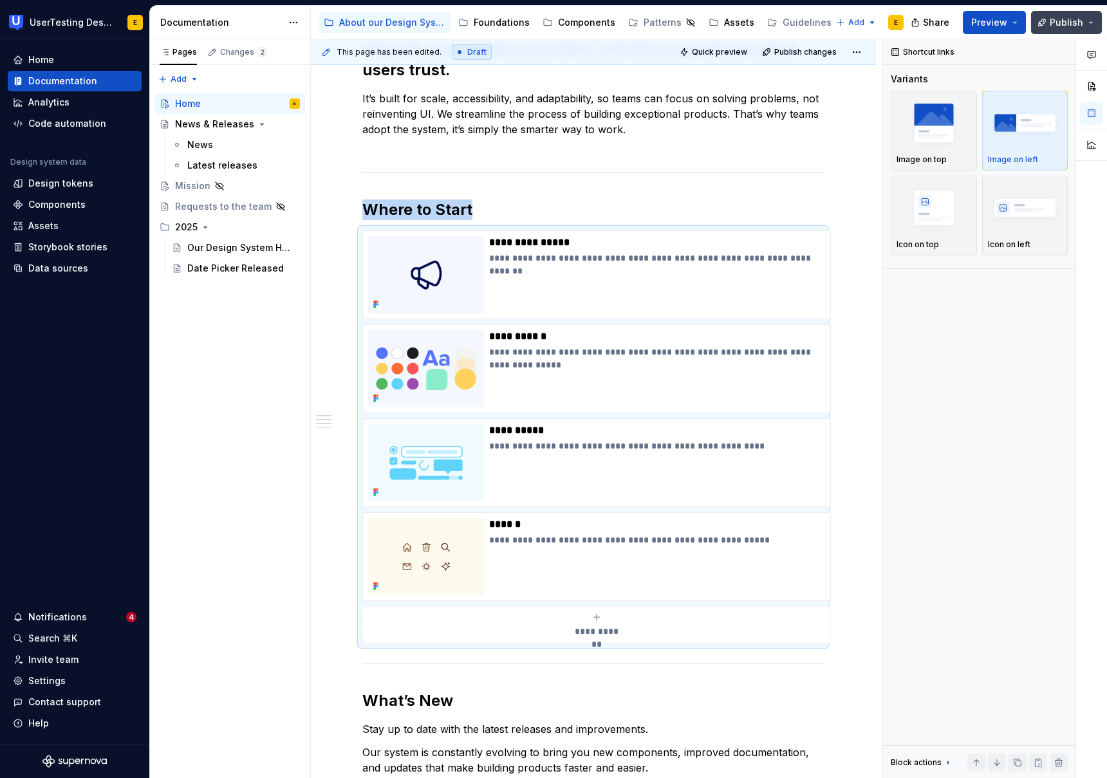
click at [1086, 21] on button "Publish" at bounding box center [1066, 22] width 71 height 23
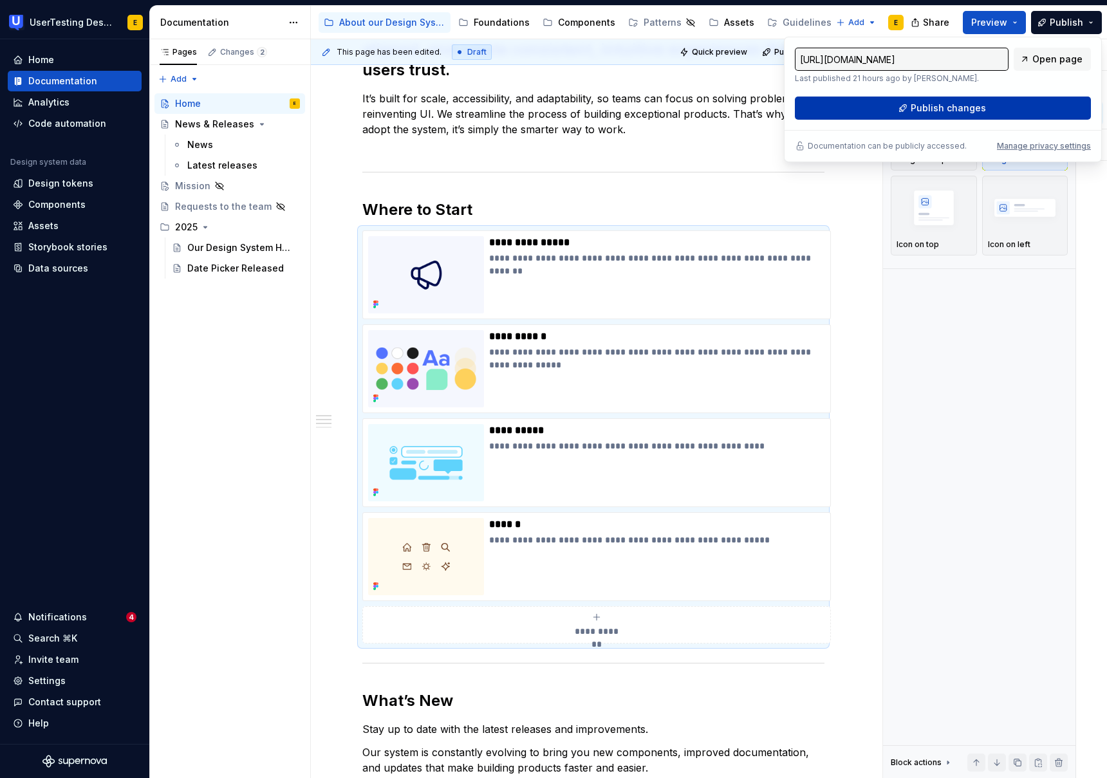
click at [995, 112] on button "Publish changes" at bounding box center [943, 108] width 296 height 23
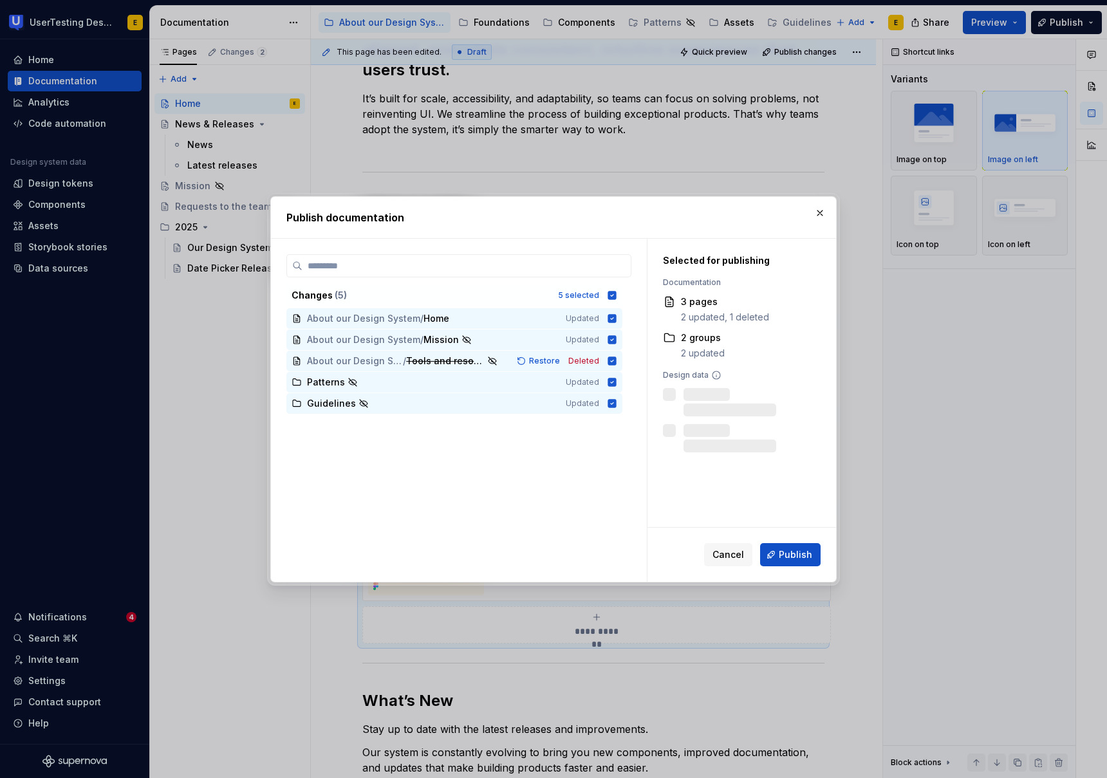
click at [805, 552] on span "Publish" at bounding box center [794, 554] width 33 height 13
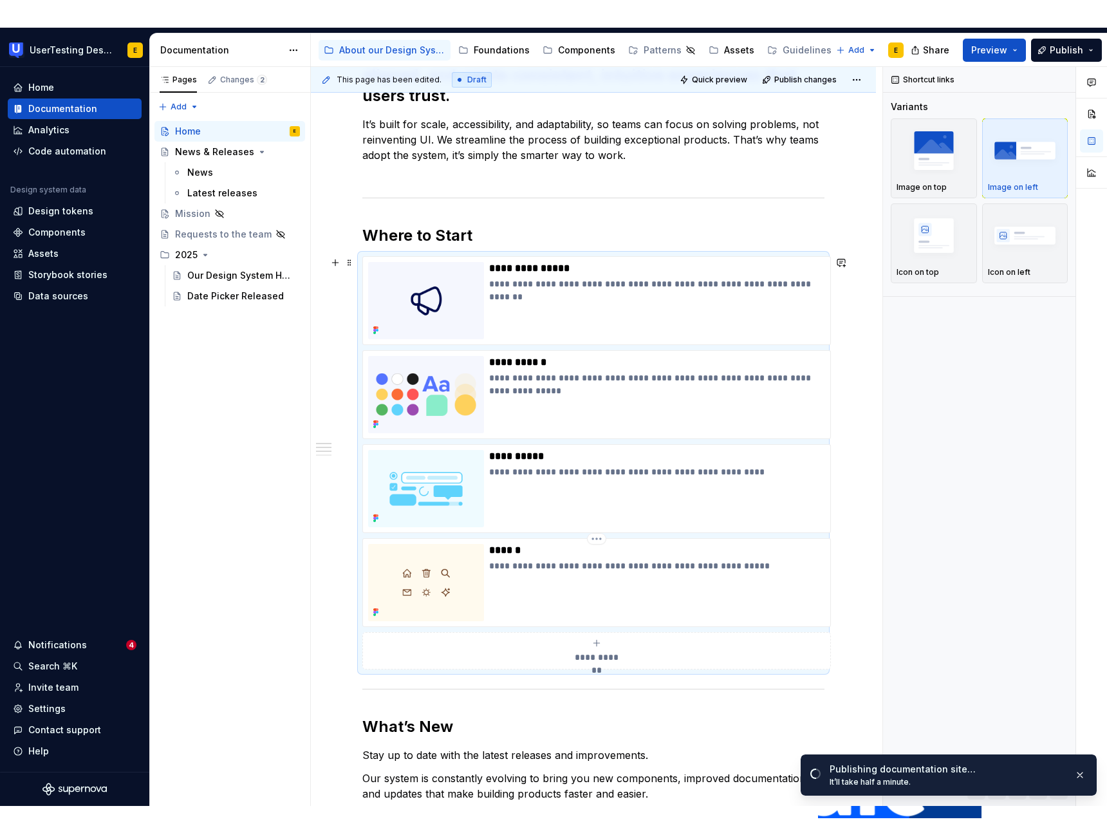
scroll to position [388, 0]
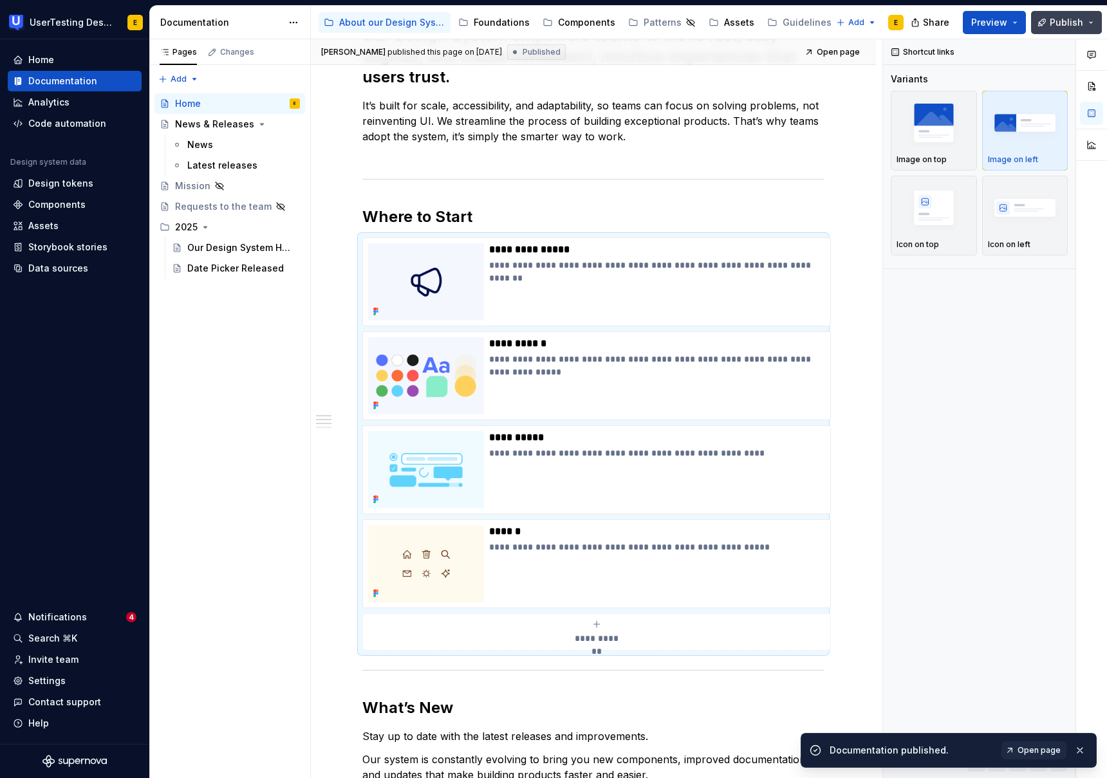
click at [1088, 24] on button "Publish" at bounding box center [1066, 22] width 71 height 23
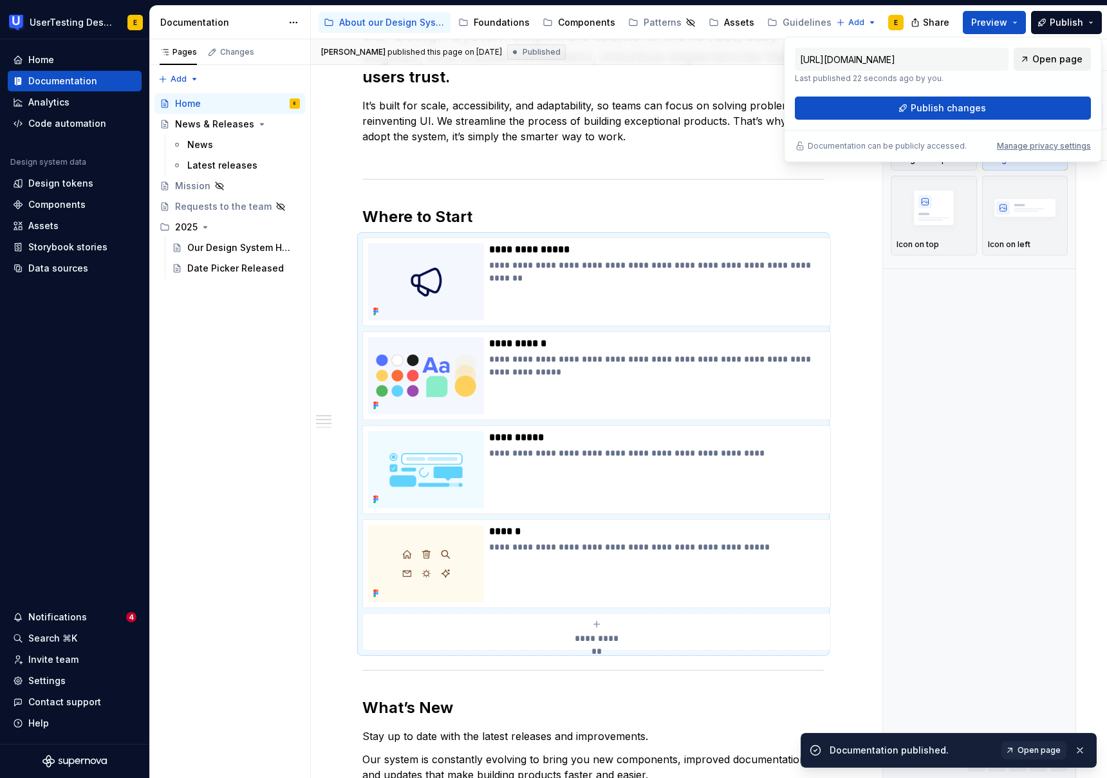
click at [1059, 59] on span "Open page" at bounding box center [1057, 59] width 50 height 13
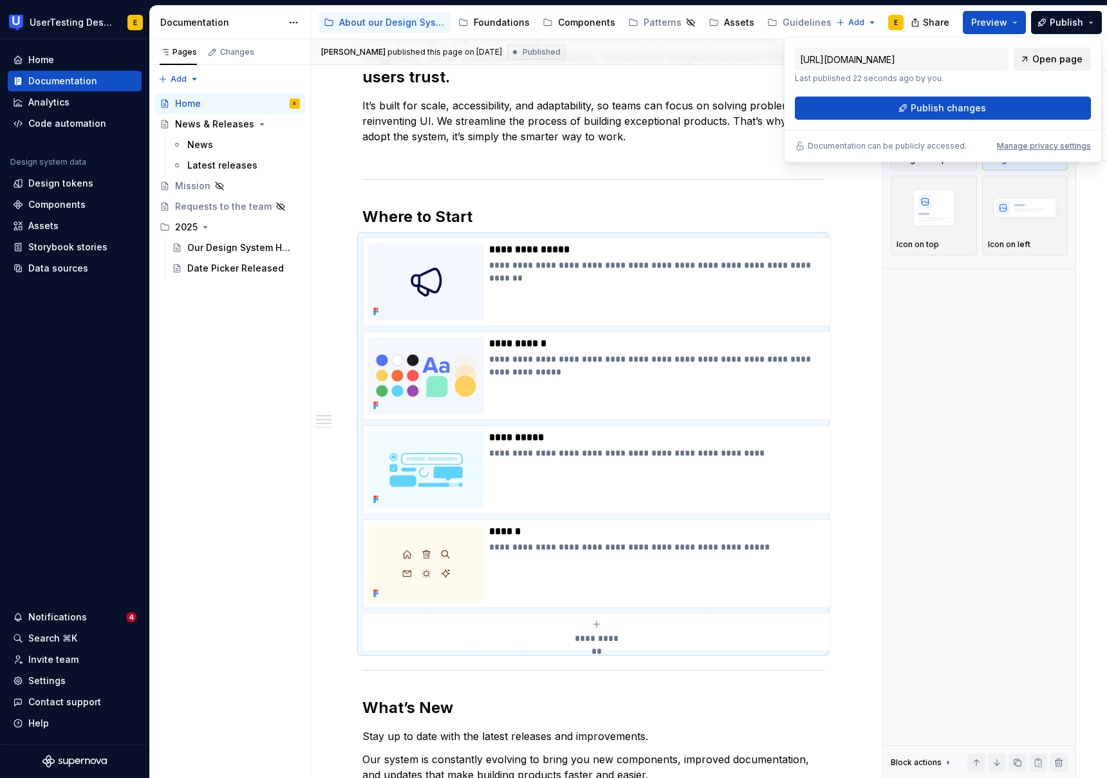
type textarea "*"
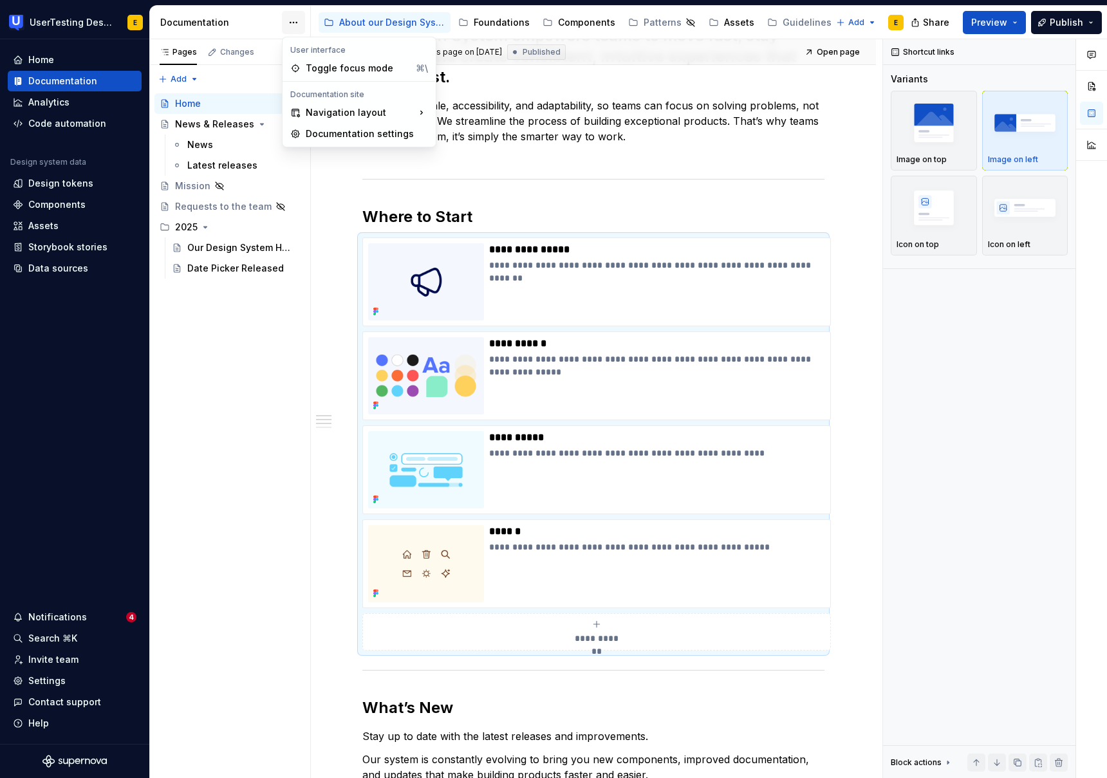
click at [293, 24] on html "UserTesting Design System E Home Documentation Analytics Code automation Design…" at bounding box center [553, 389] width 1107 height 778
click at [328, 132] on div "Documentation settings" at bounding box center [367, 133] width 122 height 13
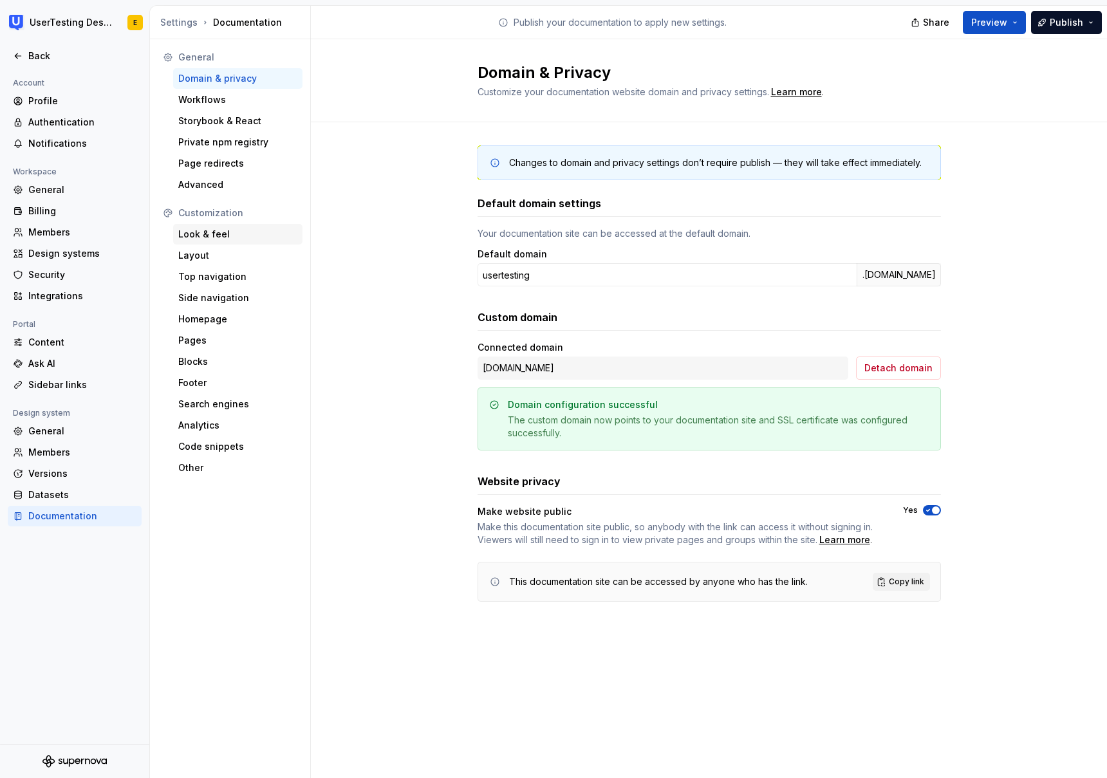
click at [210, 238] on div "Look & feel" at bounding box center [237, 234] width 119 height 13
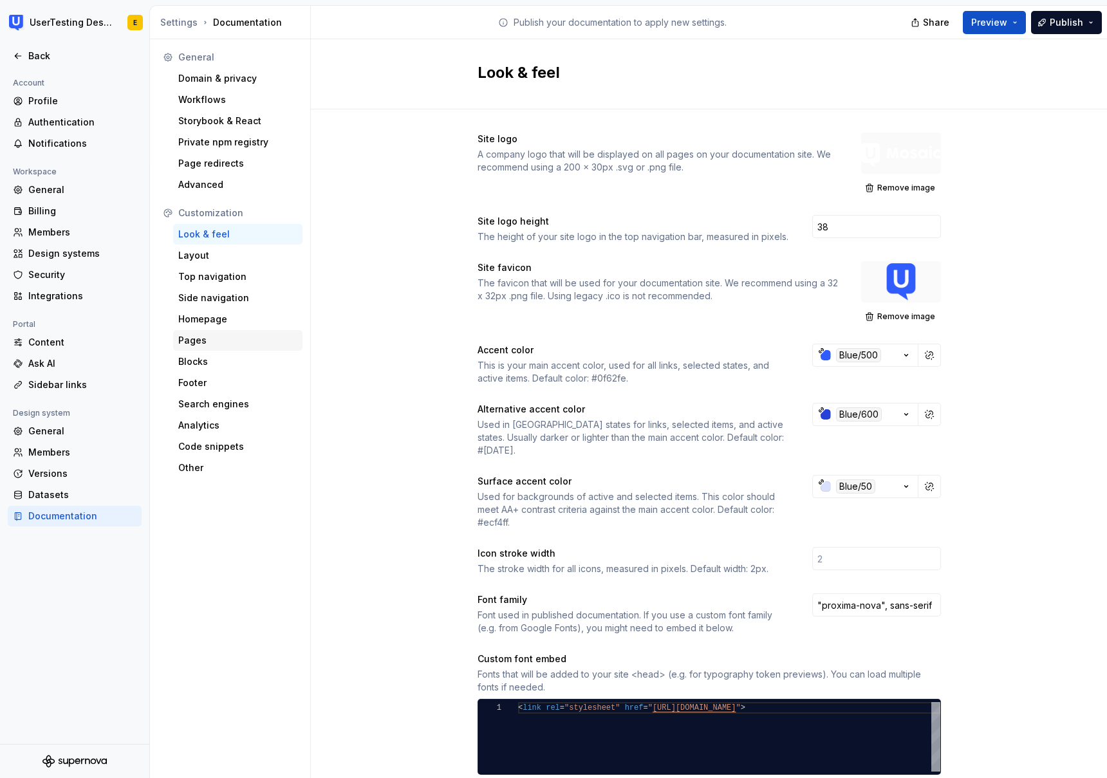
click at [219, 344] on div "Pages" at bounding box center [237, 340] width 119 height 13
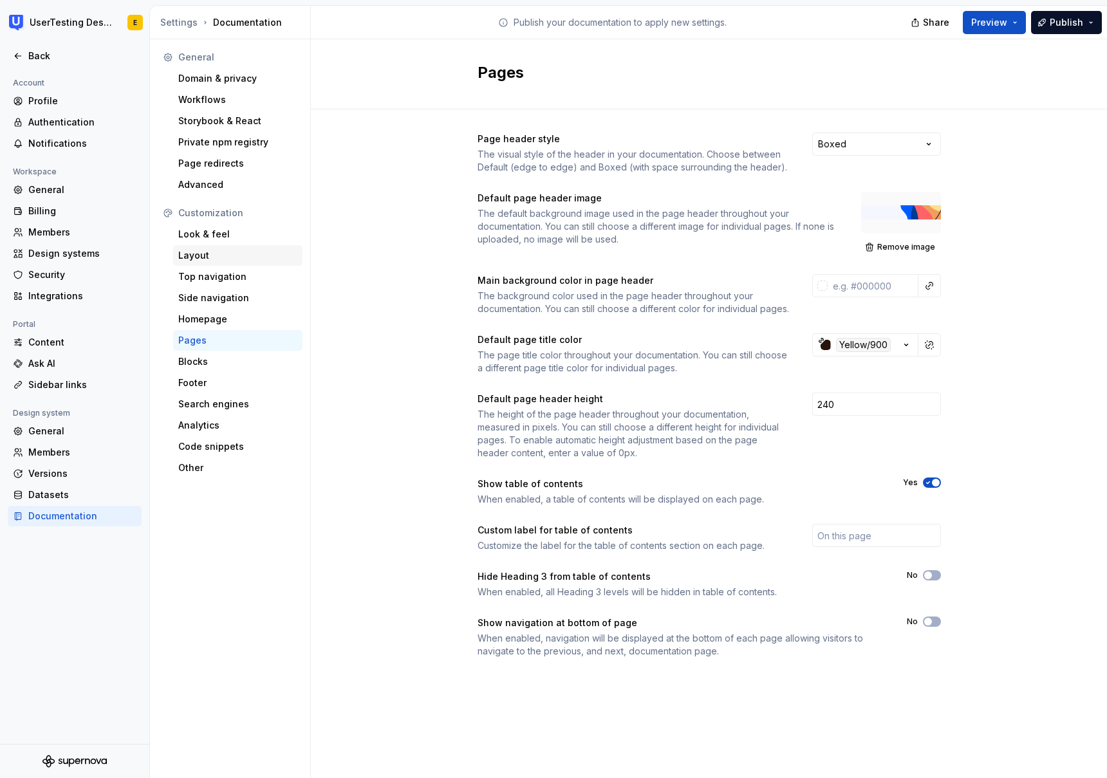
click at [210, 260] on div "Layout" at bounding box center [237, 255] width 119 height 13
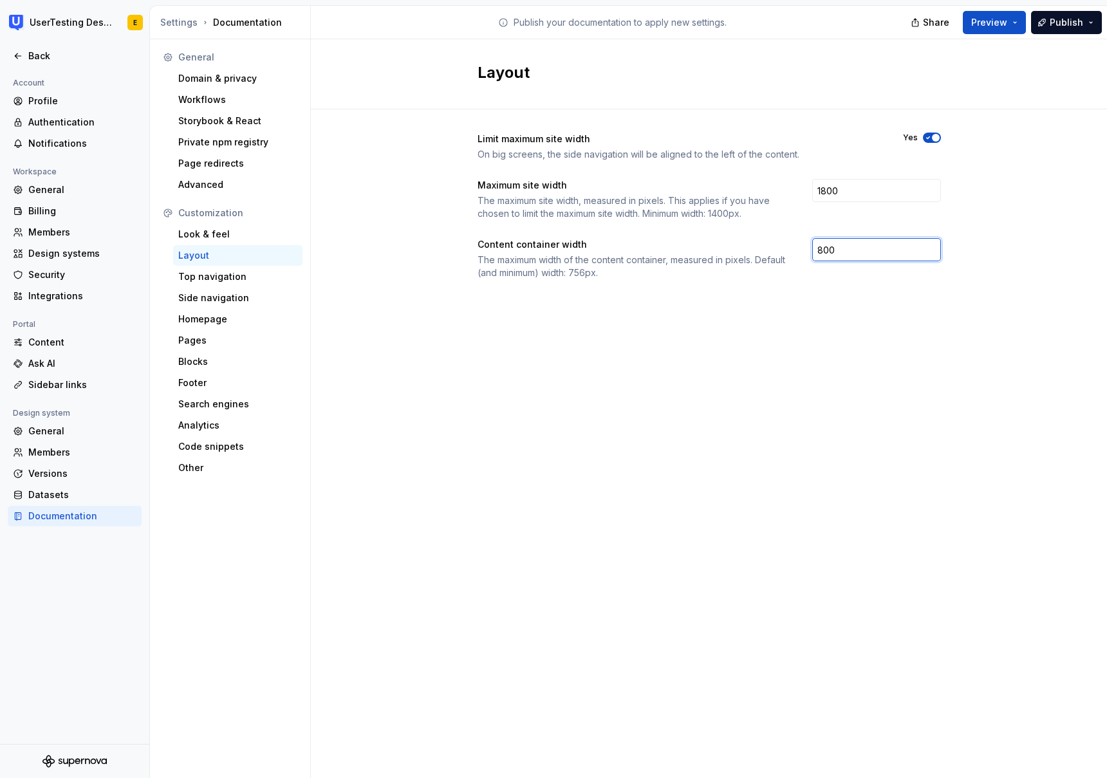
drag, startPoint x: 847, startPoint y: 251, endPoint x: 805, endPoint y: 250, distance: 42.5
click at [805, 250] on div "Content container width The maximum width of the content container, measured in…" at bounding box center [708, 258] width 463 height 41
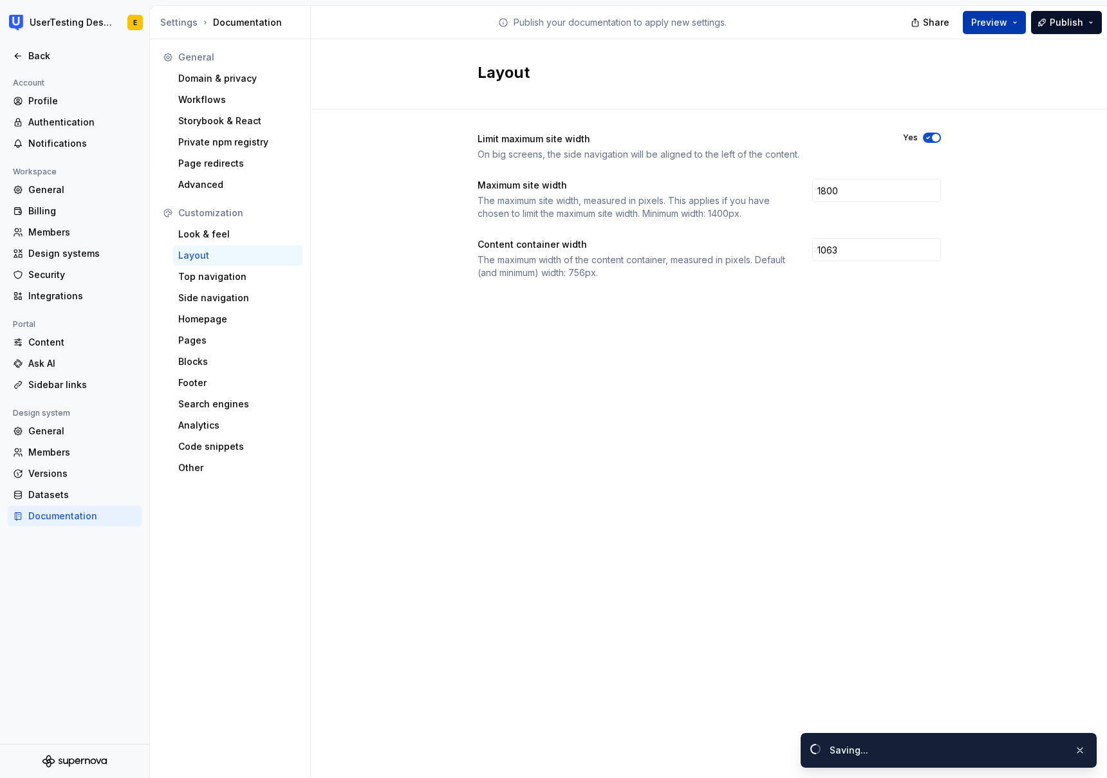
click at [1014, 24] on button "Preview" at bounding box center [993, 22] width 63 height 23
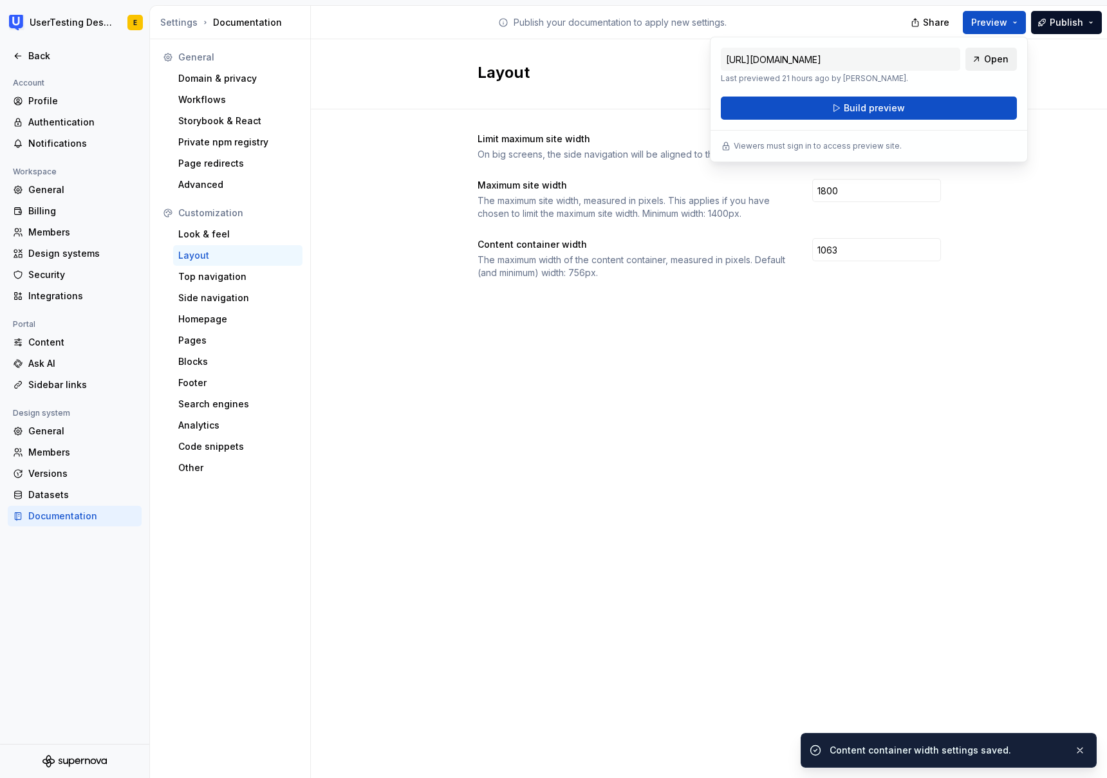
click at [998, 61] on span "Open" at bounding box center [996, 59] width 24 height 13
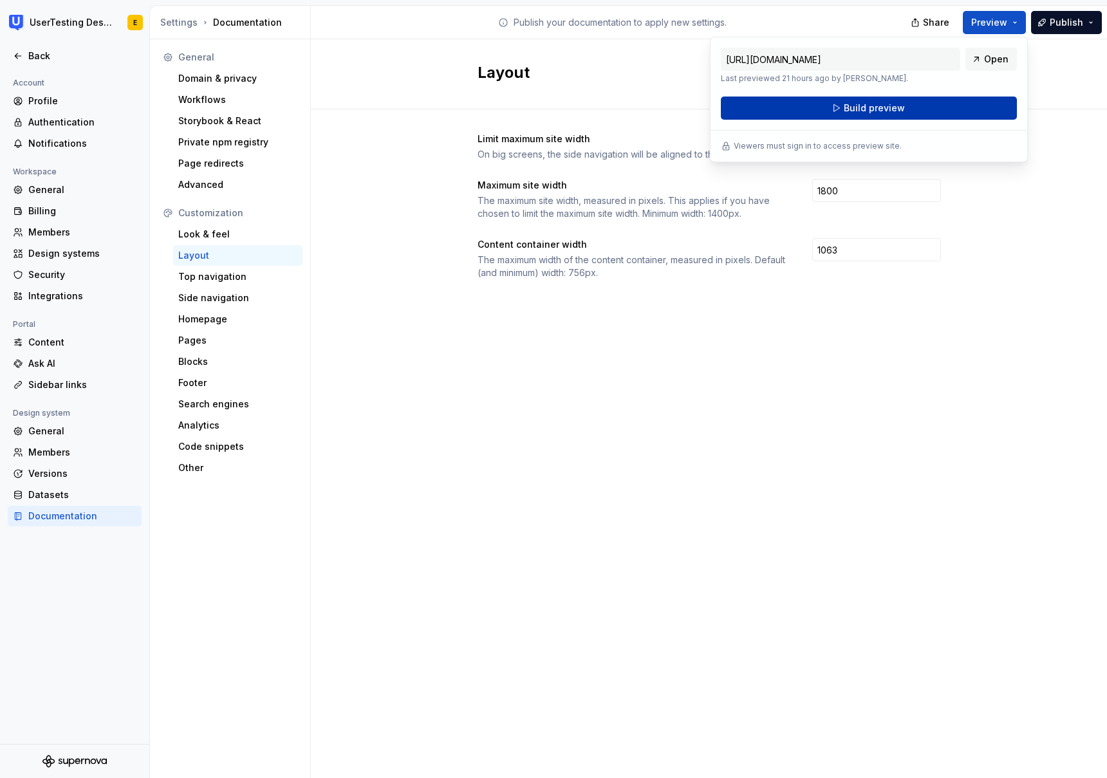
click at [906, 111] on button "Build preview" at bounding box center [869, 108] width 296 height 23
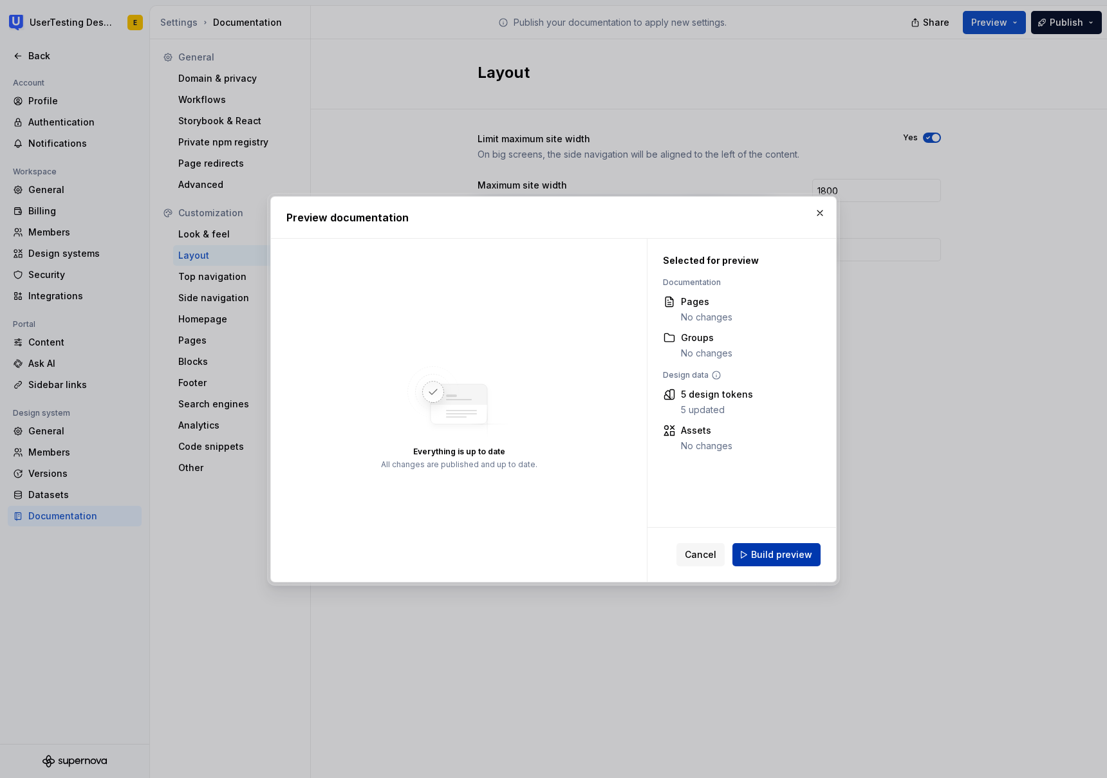
click at [779, 553] on span "Build preview" at bounding box center [781, 554] width 61 height 13
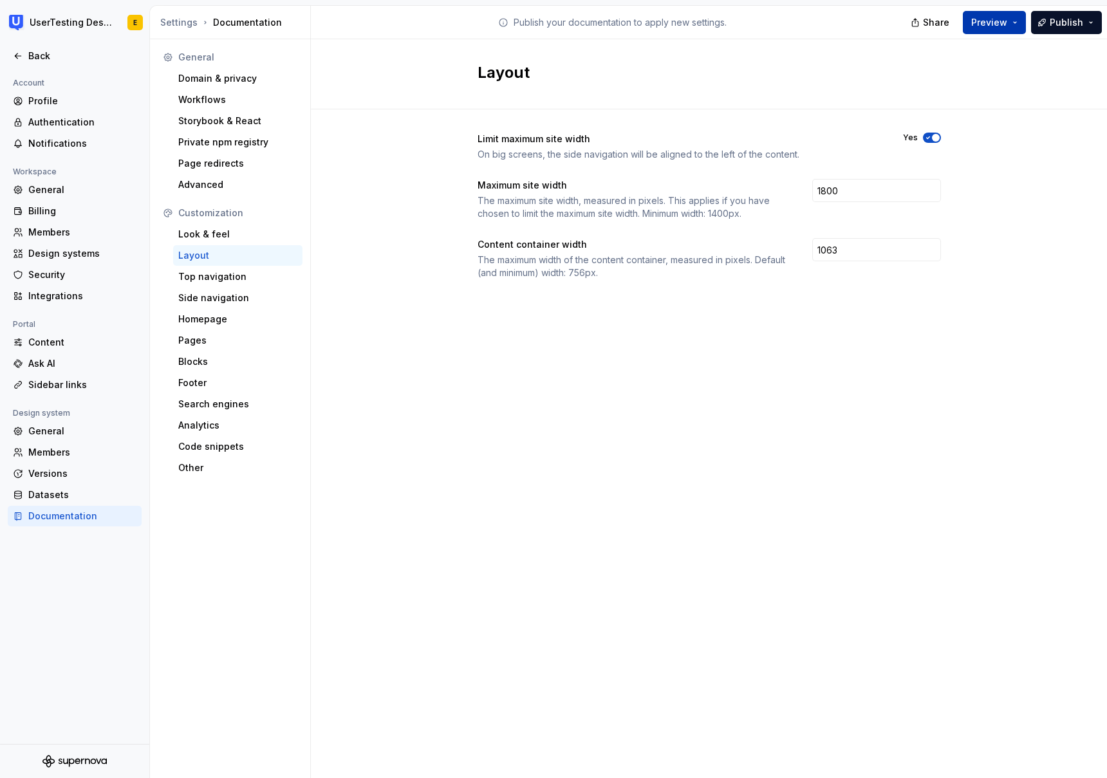
click at [1009, 28] on button "Preview" at bounding box center [993, 22] width 63 height 23
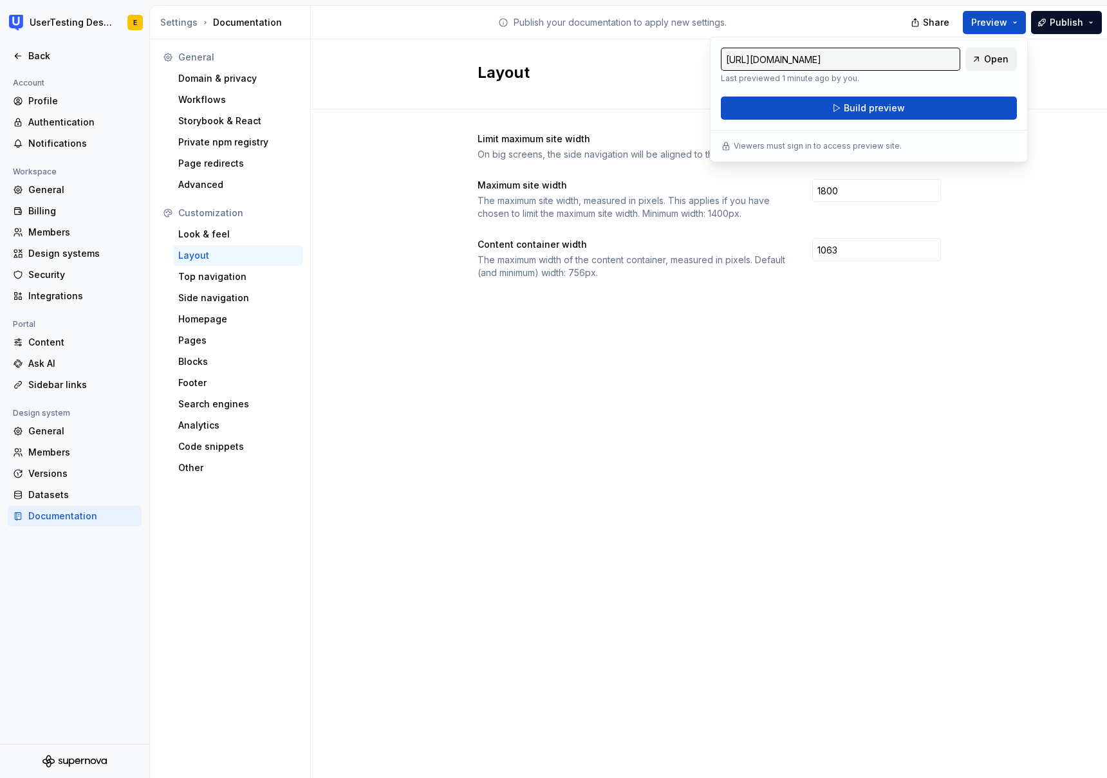
click at [990, 61] on span "Open" at bounding box center [996, 59] width 24 height 13
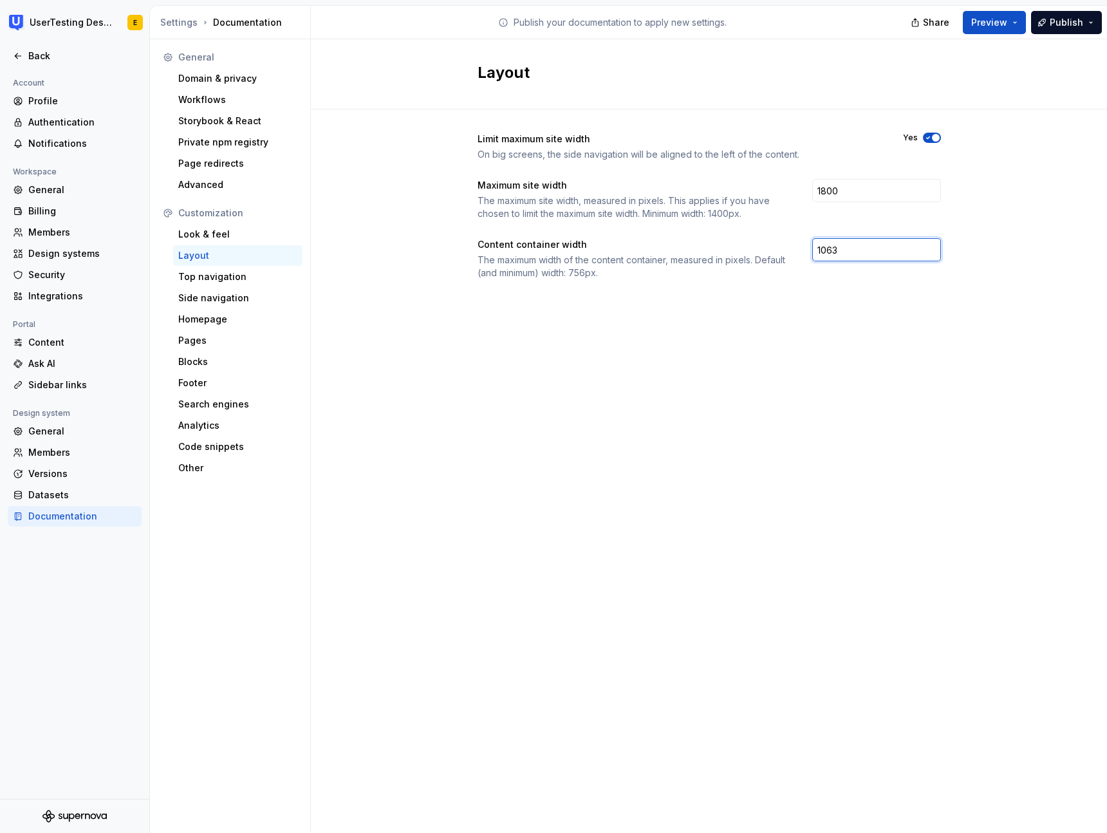
click at [842, 252] on input "1063" at bounding box center [876, 249] width 129 height 23
drag, startPoint x: 838, startPoint y: 252, endPoint x: 786, endPoint y: 253, distance: 52.1
click at [786, 253] on div "Content container width The maximum width of the content container, measured in…" at bounding box center [708, 258] width 463 height 41
type input "1323"
click at [1010, 26] on button "Preview" at bounding box center [993, 22] width 63 height 23
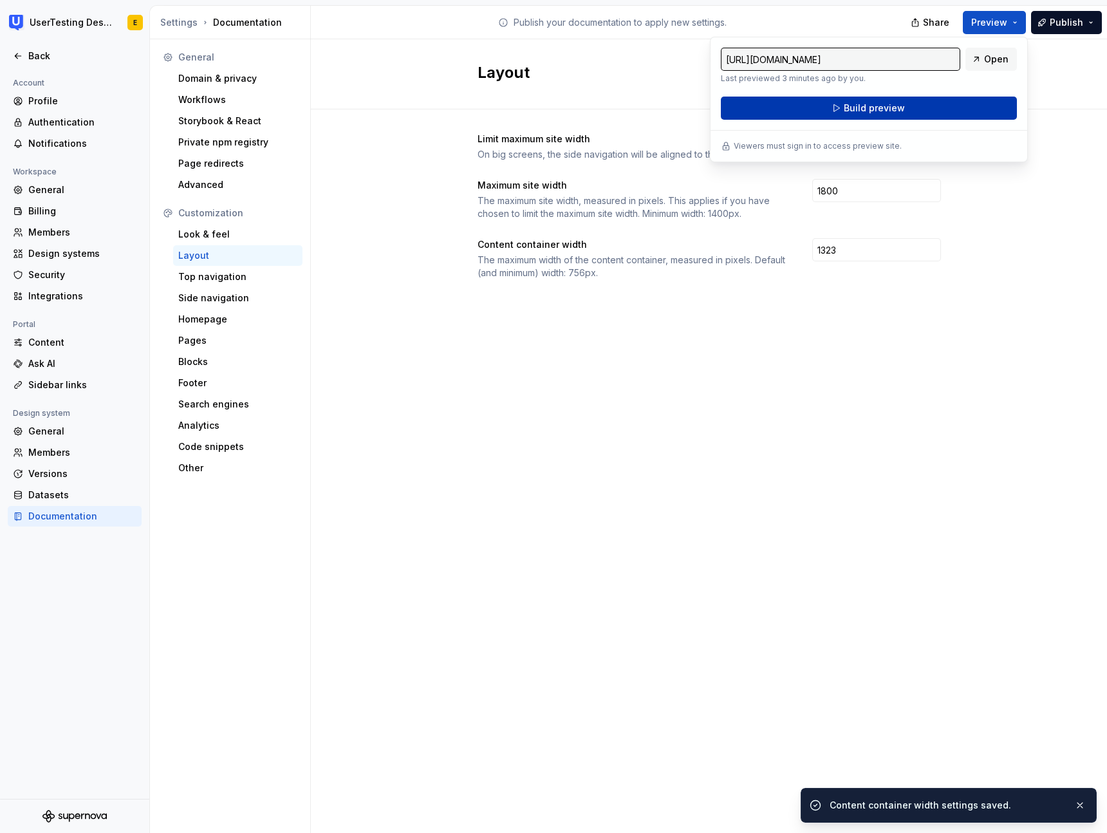
click at [952, 113] on button "Build preview" at bounding box center [869, 108] width 296 height 23
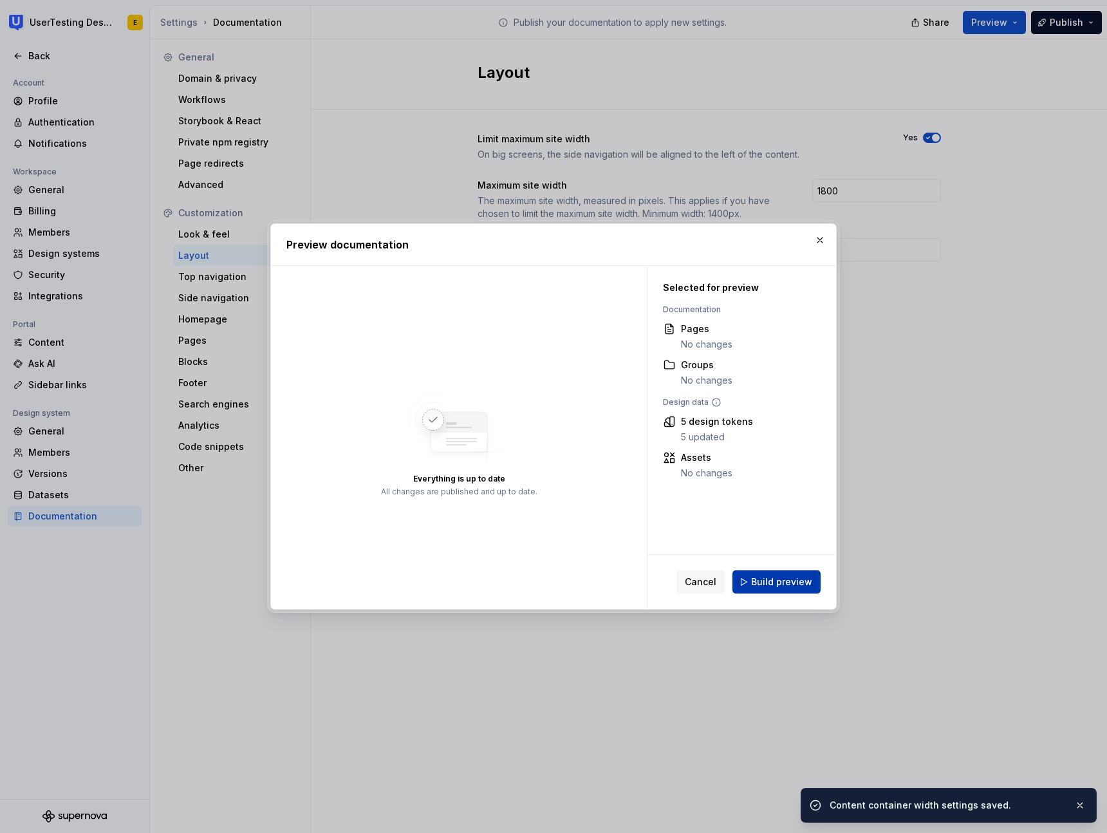
click at [795, 584] on span "Build preview" at bounding box center [781, 581] width 61 height 13
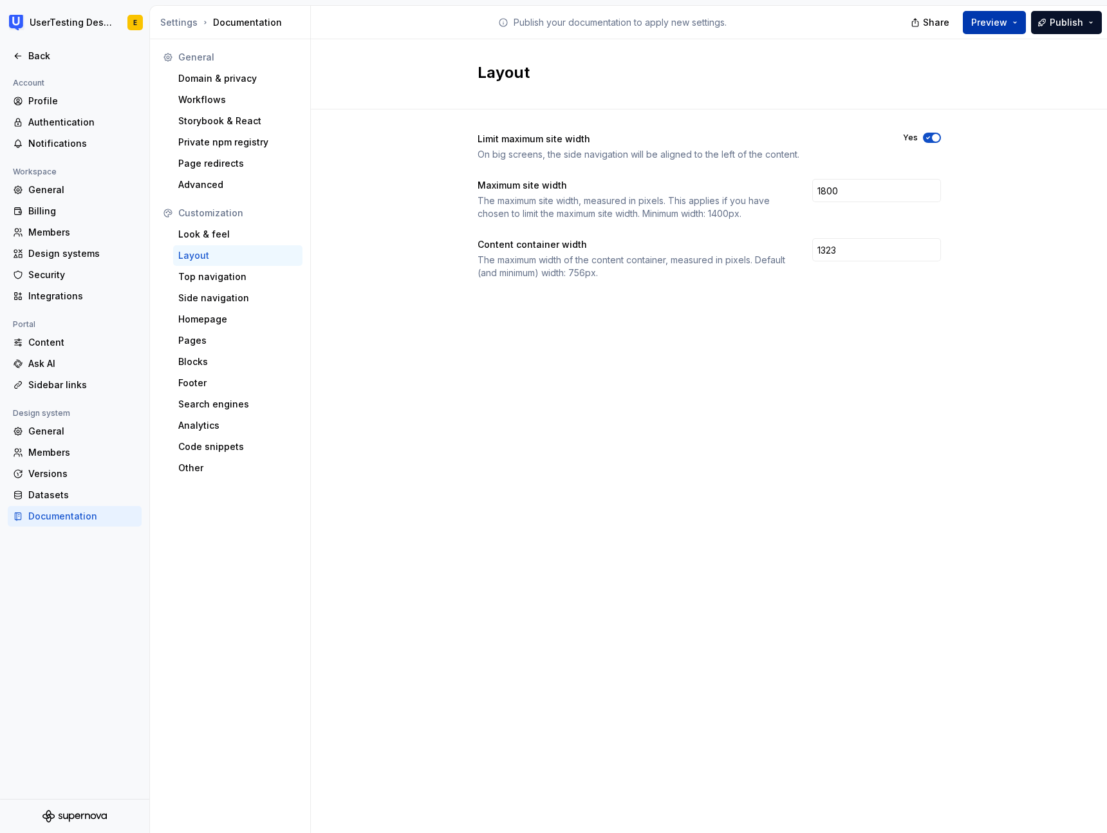
click at [1007, 26] on span "Preview" at bounding box center [989, 22] width 36 height 13
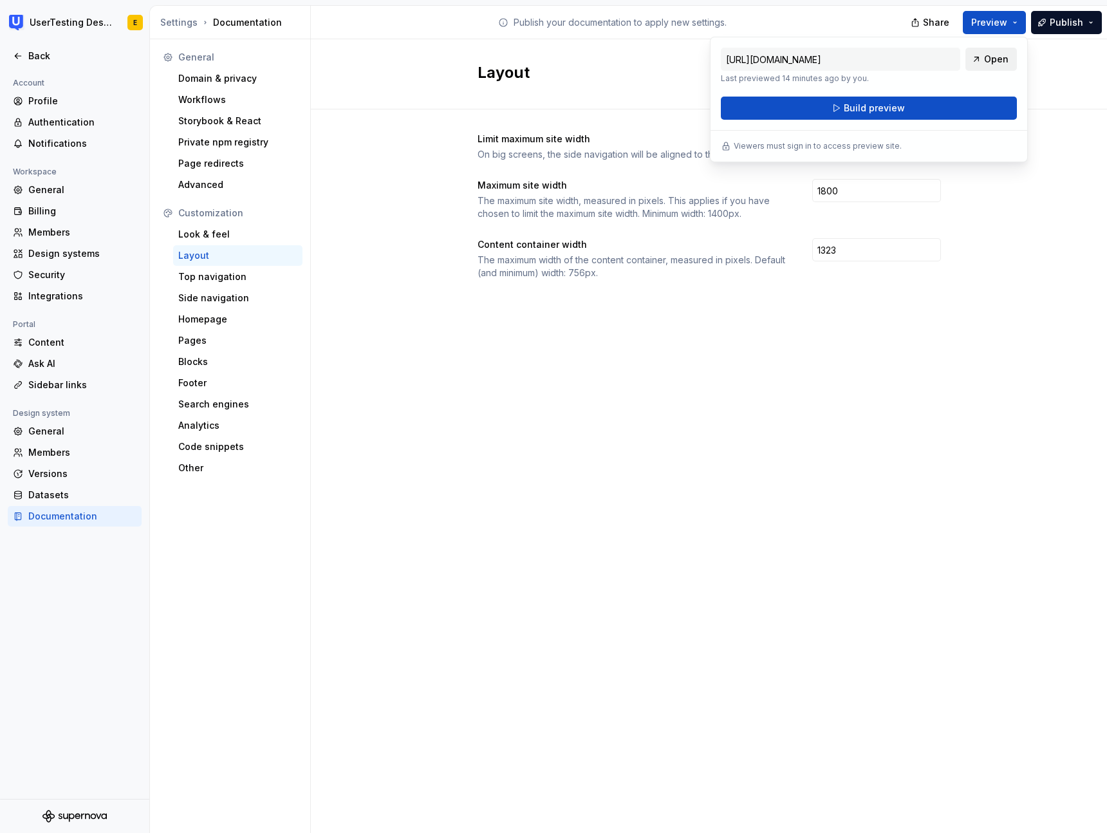
click at [1004, 59] on span "Open" at bounding box center [996, 59] width 24 height 13
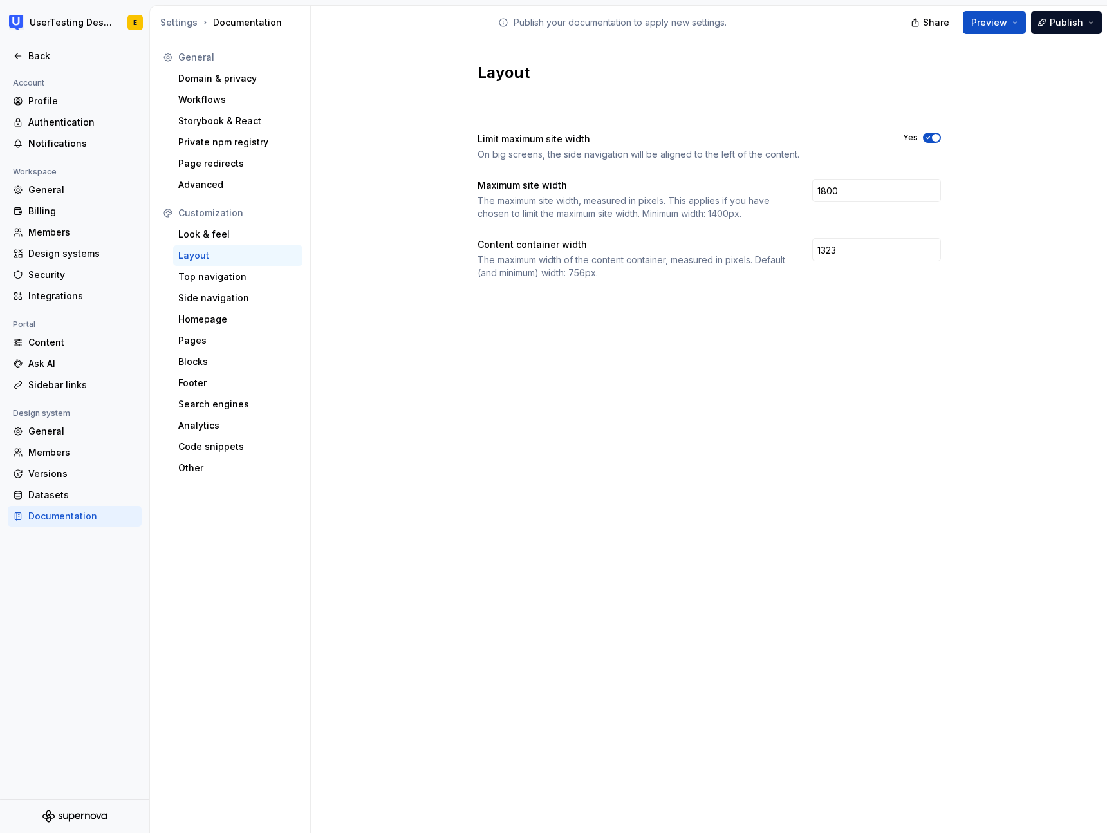
click at [815, 27] on div "Publish your documentation to apply new settings." at bounding box center [612, 22] width 603 height 33
